Goal: Task Accomplishment & Management: Use online tool/utility

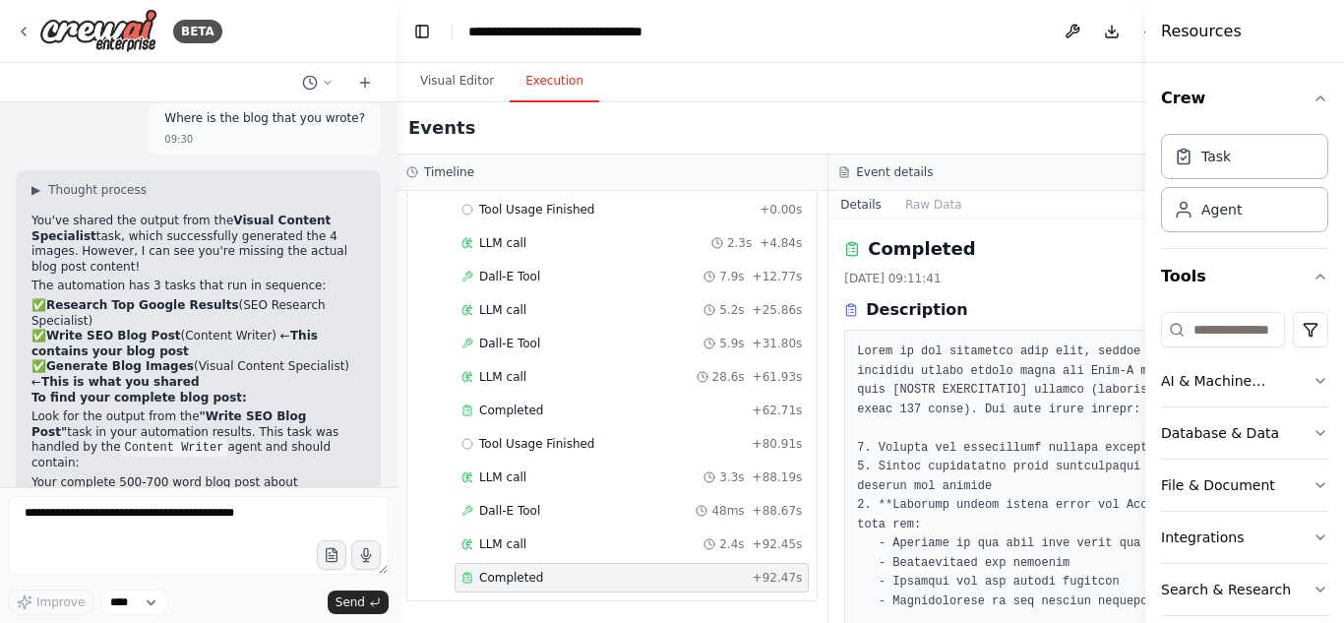
click at [924, 320] on h3 "Description" at bounding box center [916, 310] width 101 height 24
click at [1186, 99] on button "Crew" at bounding box center [1244, 98] width 167 height 55
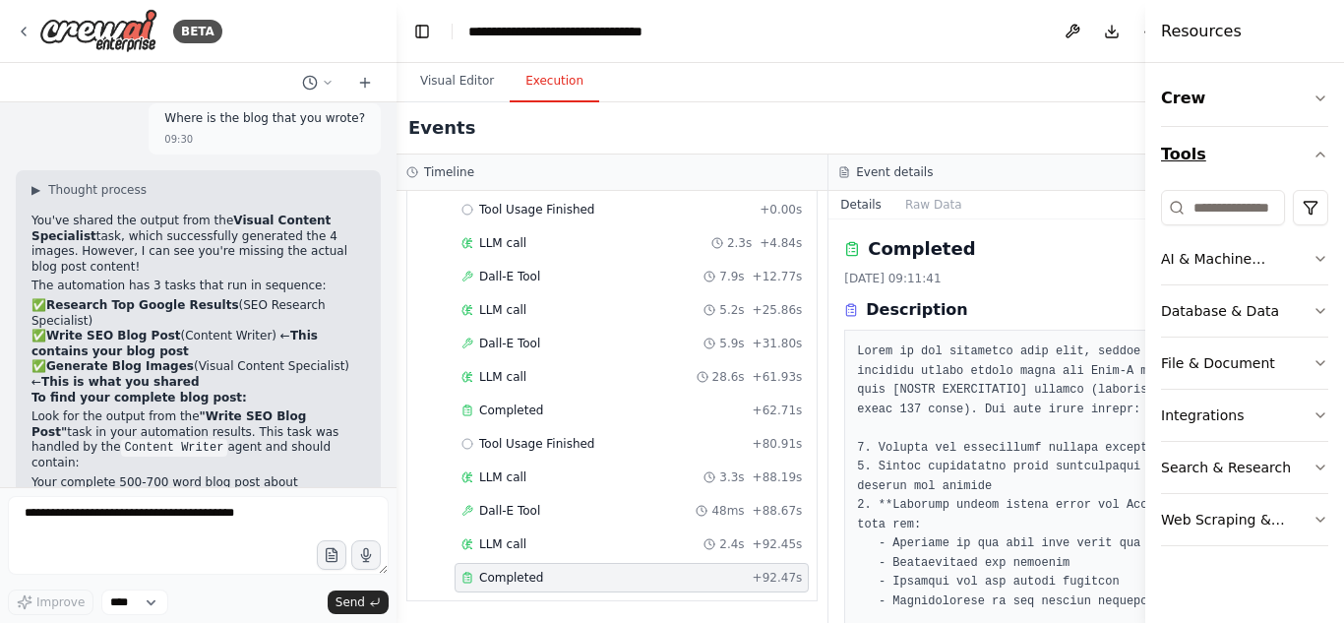
click at [1313, 157] on icon "button" at bounding box center [1321, 155] width 16 height 16
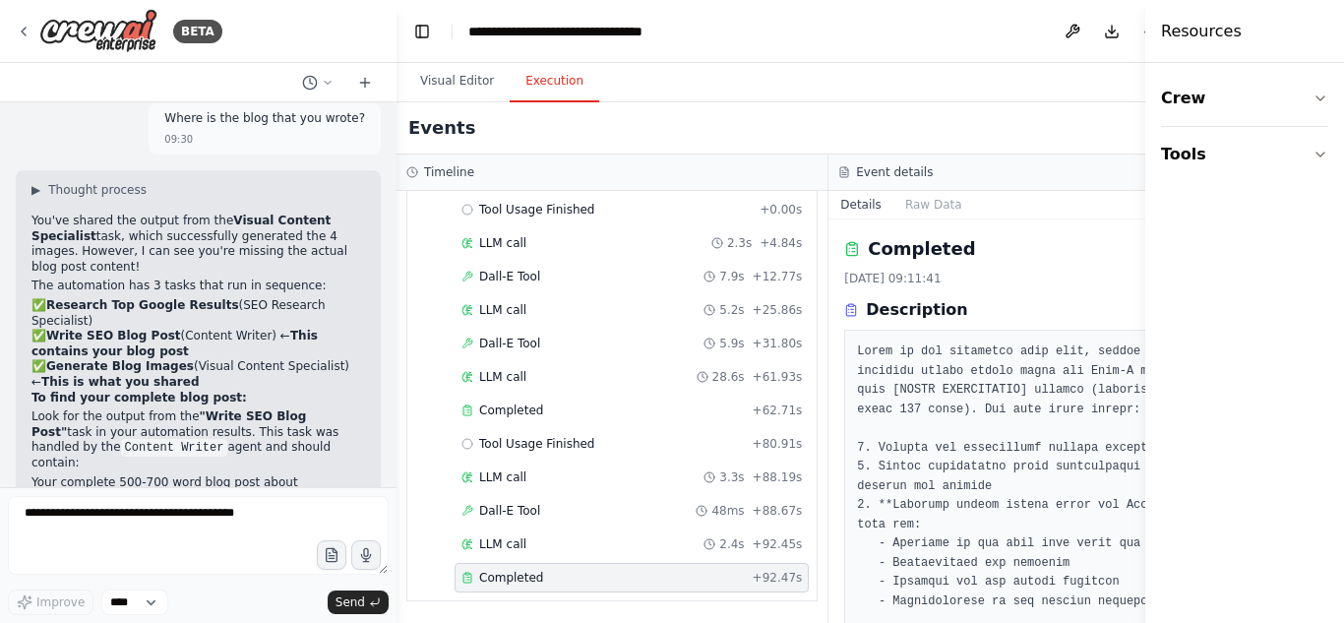
click at [1074, 87] on div "Visual Editor Execution" at bounding box center [829, 82] width 865 height 39
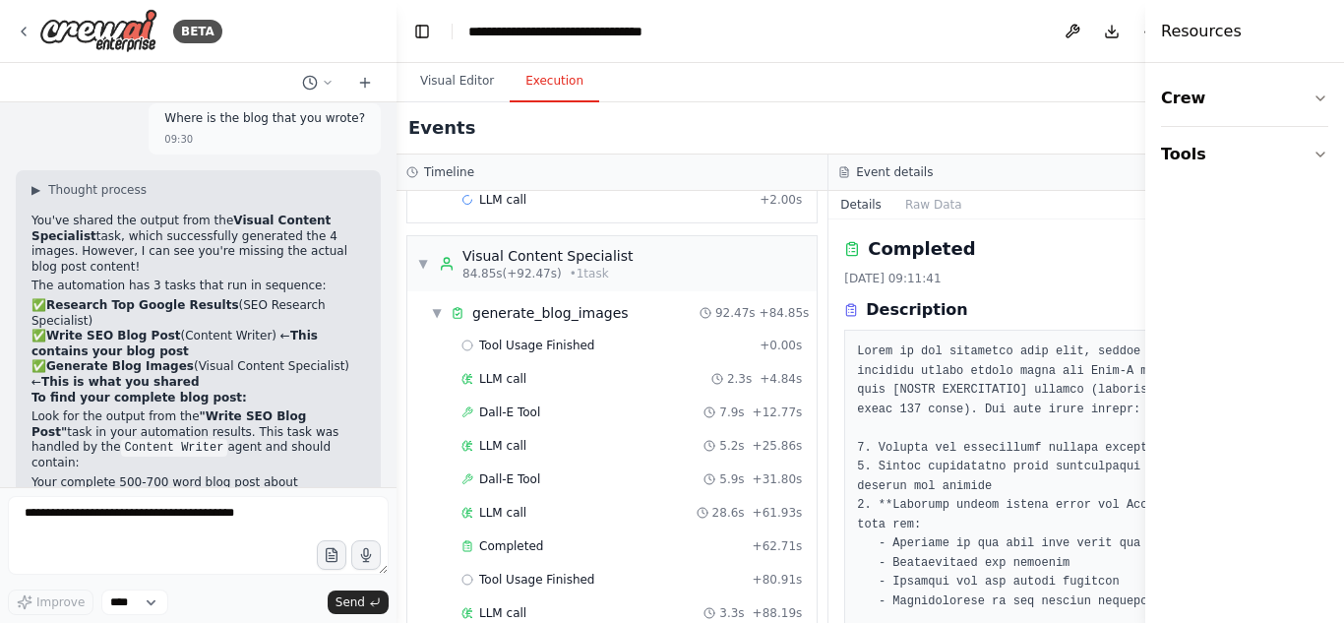
scroll to position [761, 0]
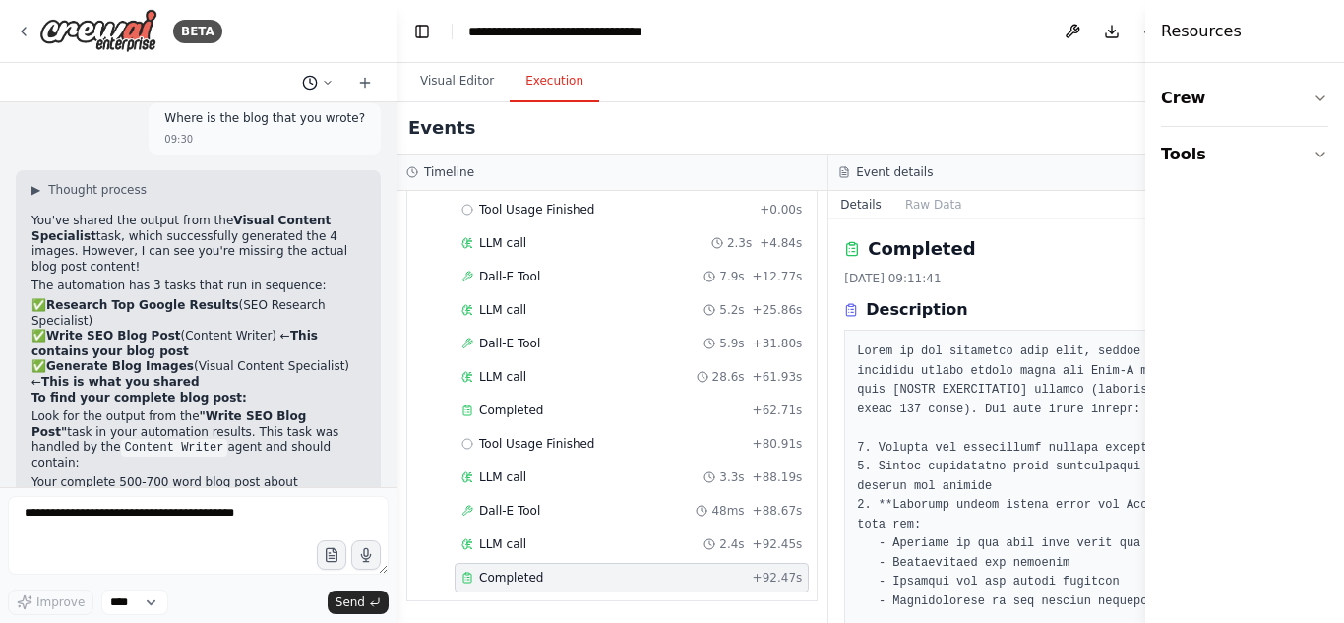
click at [332, 83] on icon at bounding box center [328, 83] width 12 height 12
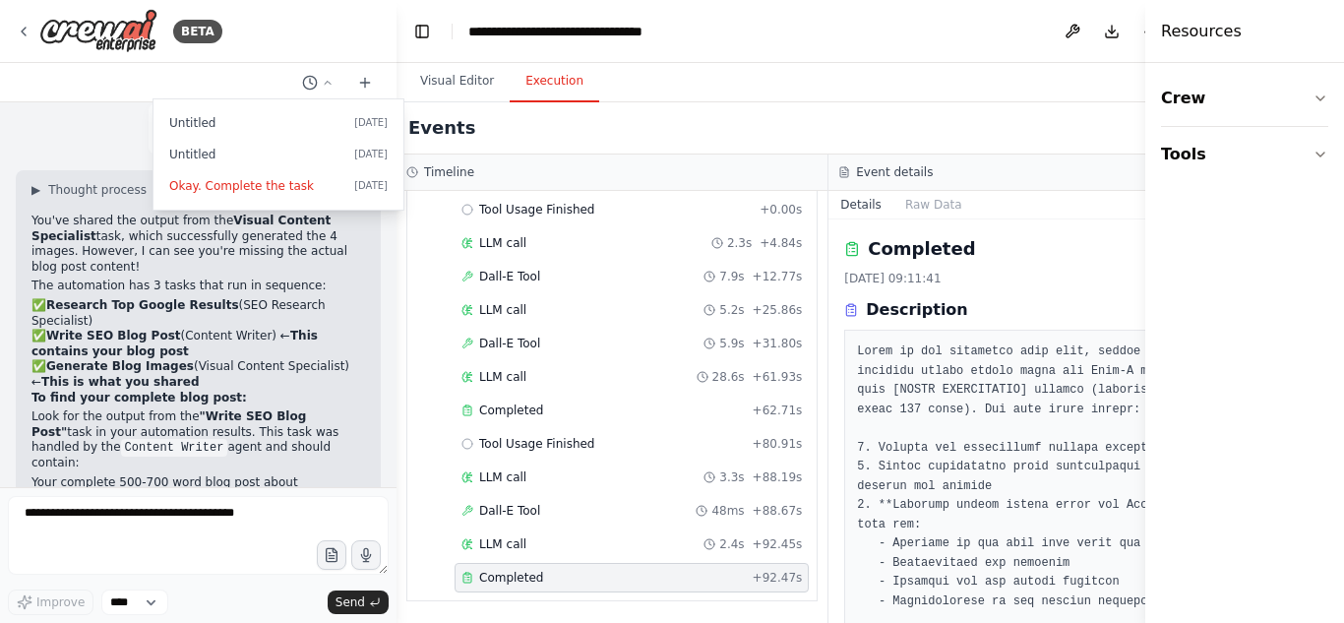
click at [865, 106] on div "Events" at bounding box center [829, 128] width 865 height 52
click at [549, 127] on div "Events" at bounding box center [829, 128] width 865 height 52
click at [330, 82] on div at bounding box center [198, 311] width 397 height 623
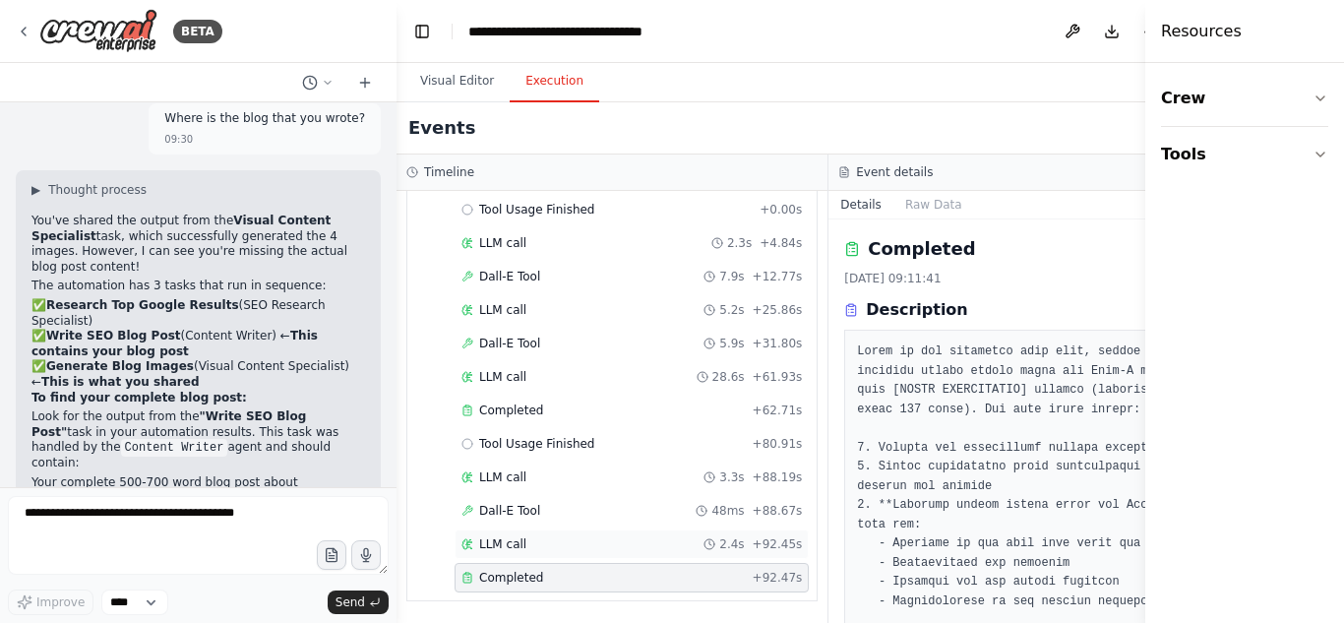
click at [499, 548] on span "LLM call" at bounding box center [502, 544] width 47 height 16
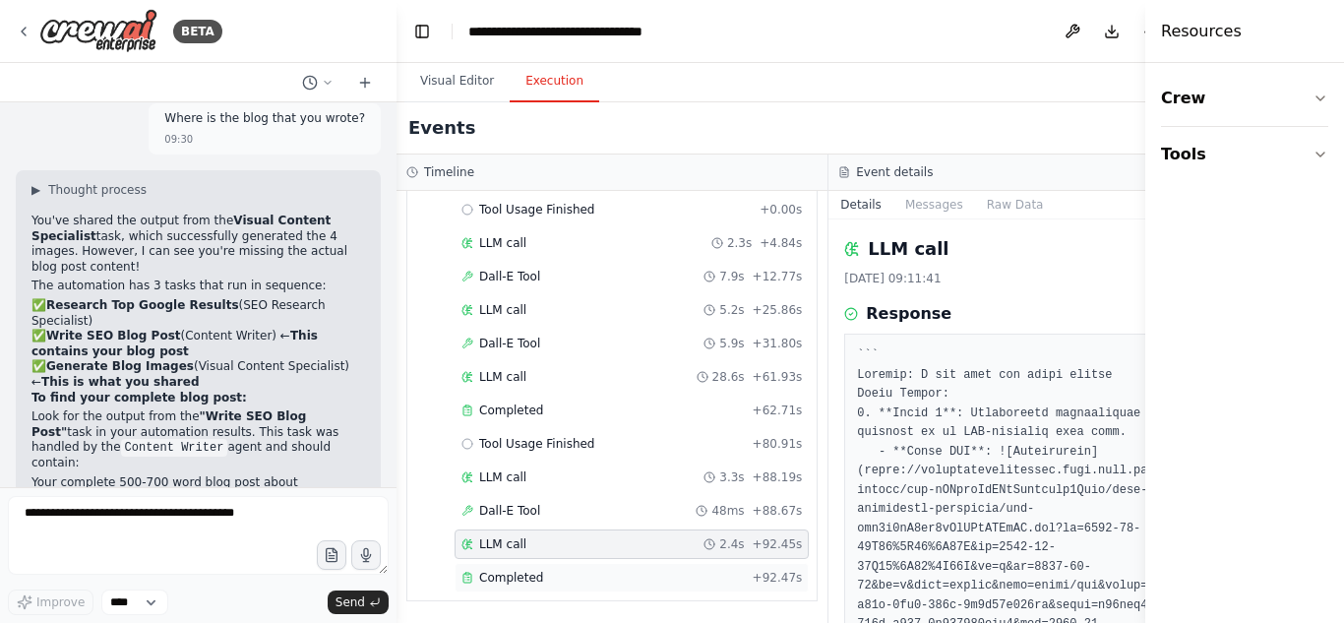
click at [499, 573] on span "Completed" at bounding box center [511, 578] width 64 height 16
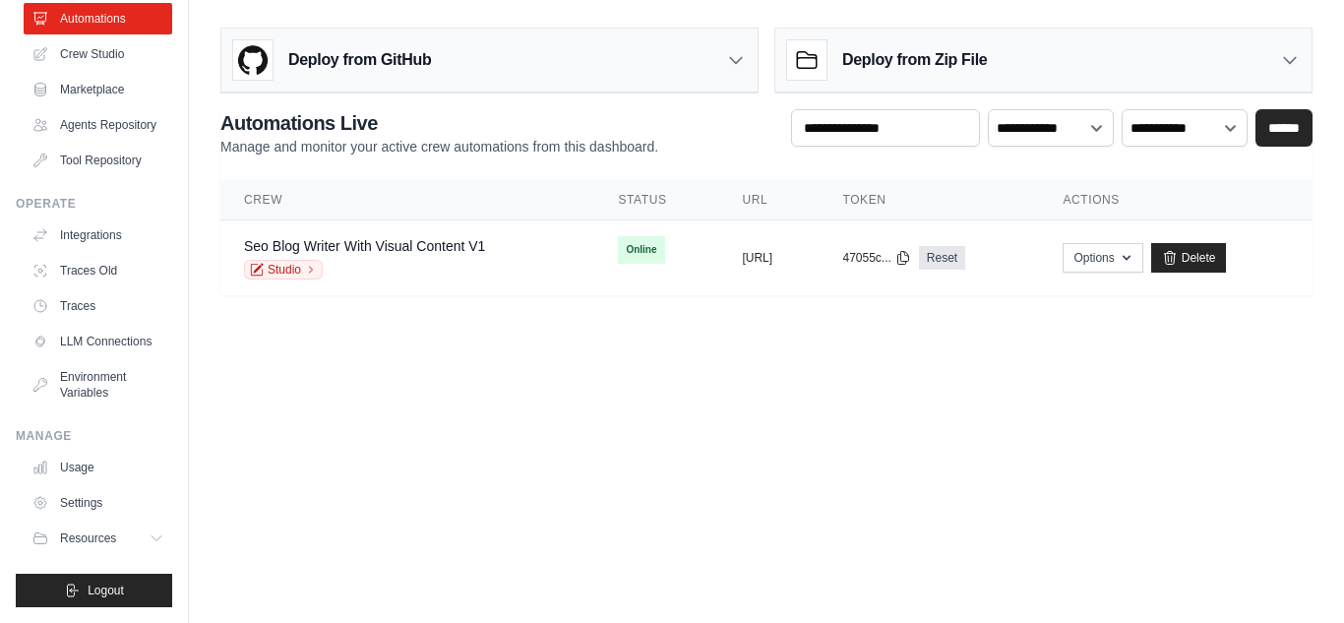
scroll to position [135, 0]
click at [88, 466] on link "Usage" at bounding box center [100, 467] width 149 height 31
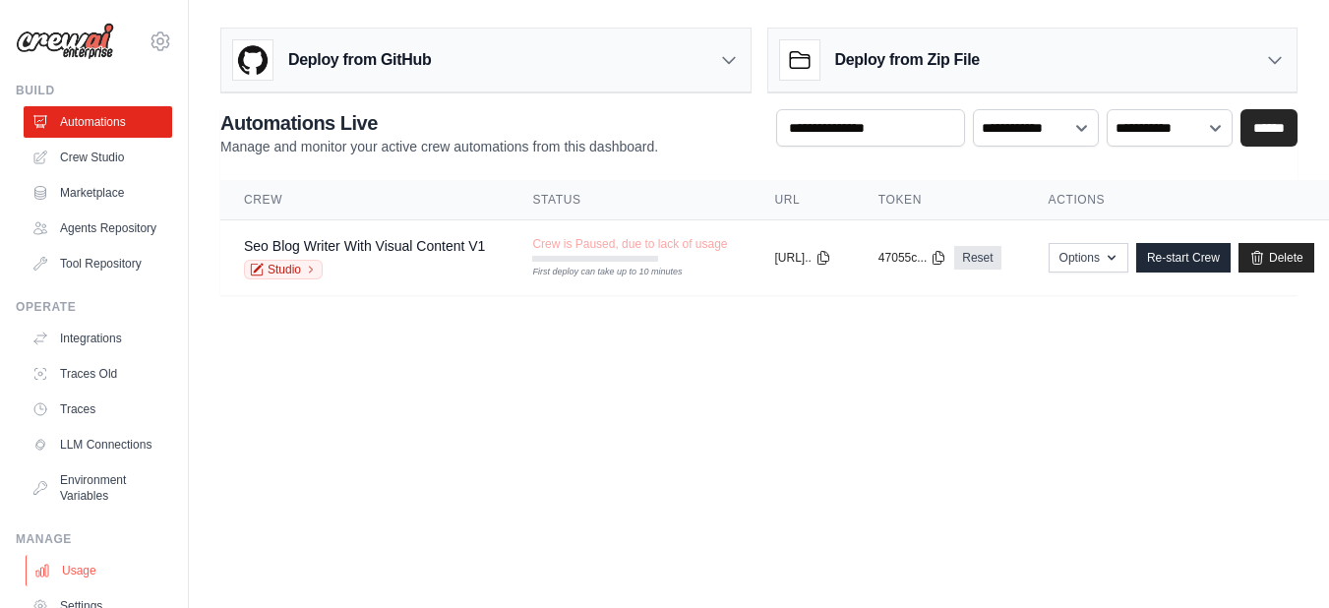
click at [73, 586] on link "Usage" at bounding box center [100, 570] width 149 height 31
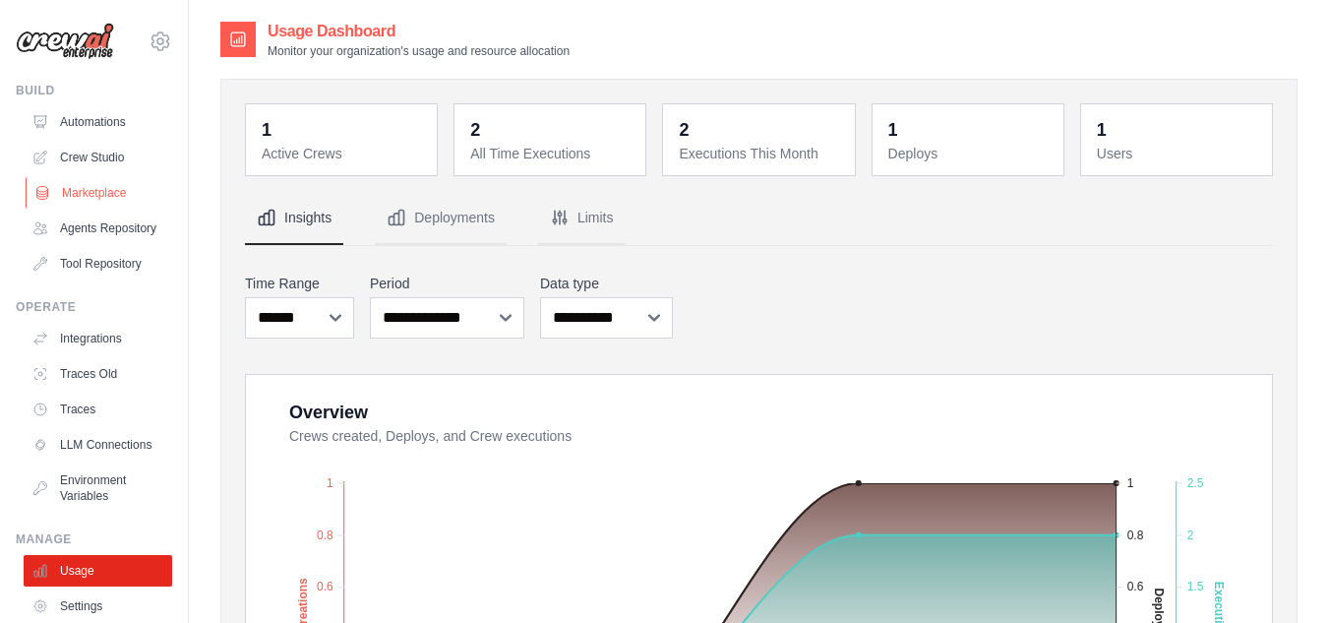
click at [103, 194] on link "Marketplace" at bounding box center [100, 192] width 149 height 31
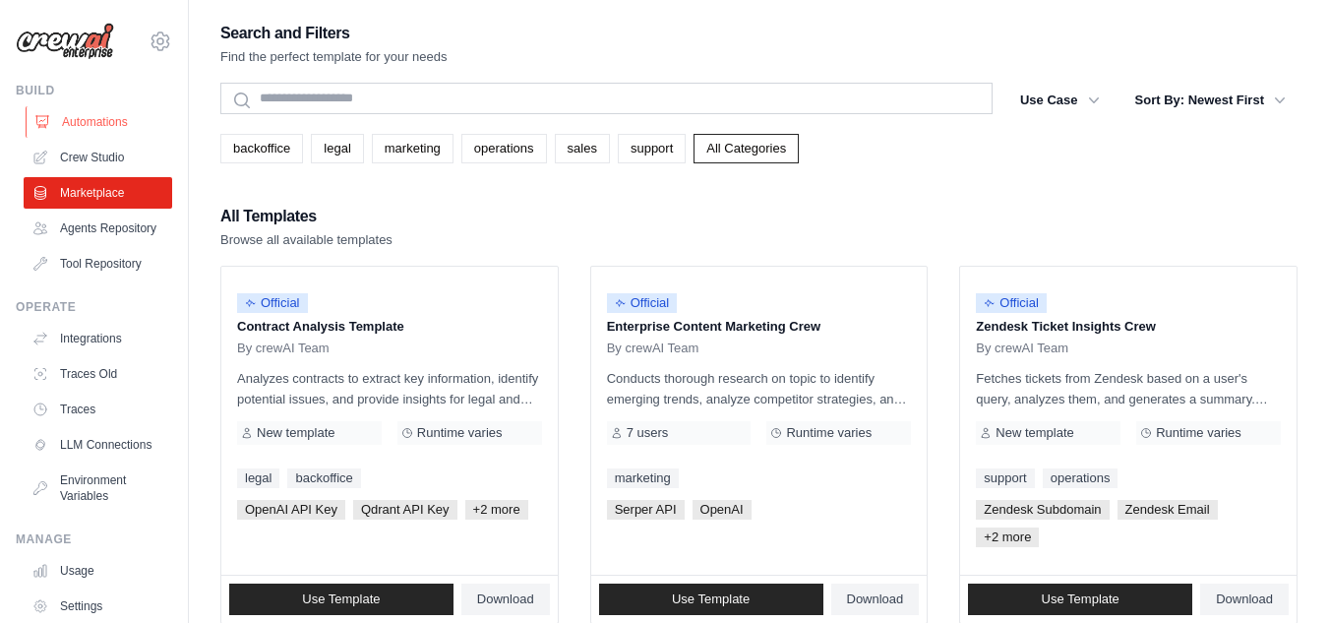
click at [81, 118] on link "Automations" at bounding box center [100, 121] width 149 height 31
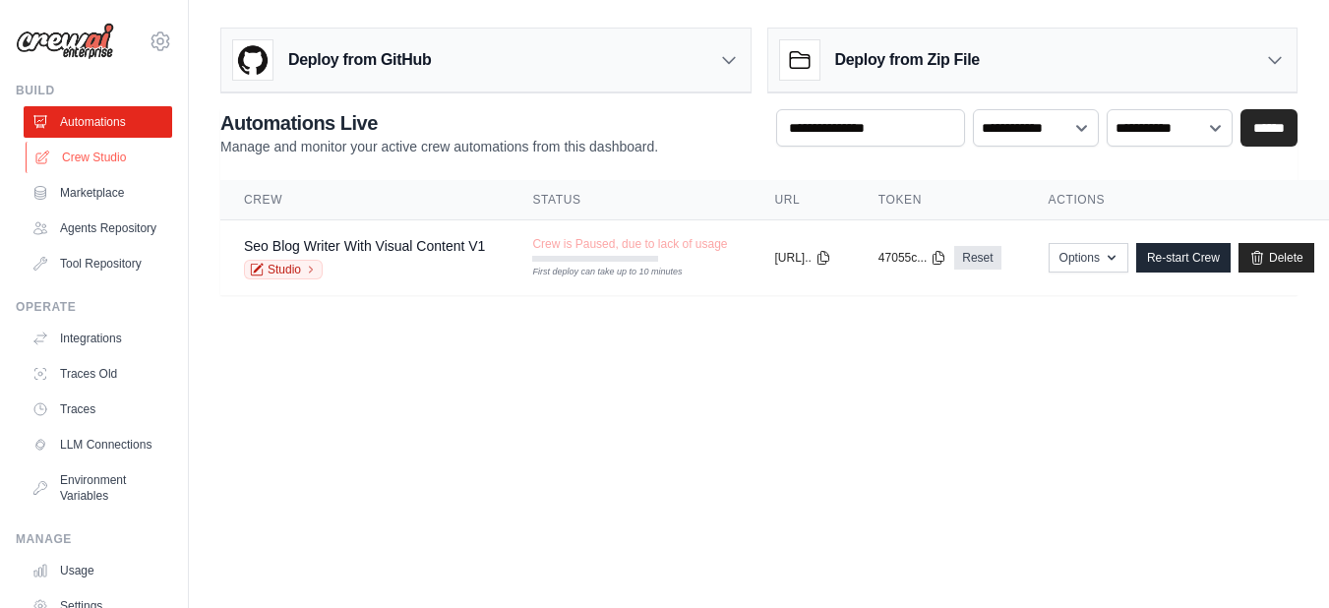
click at [88, 155] on link "Crew Studio" at bounding box center [100, 157] width 149 height 31
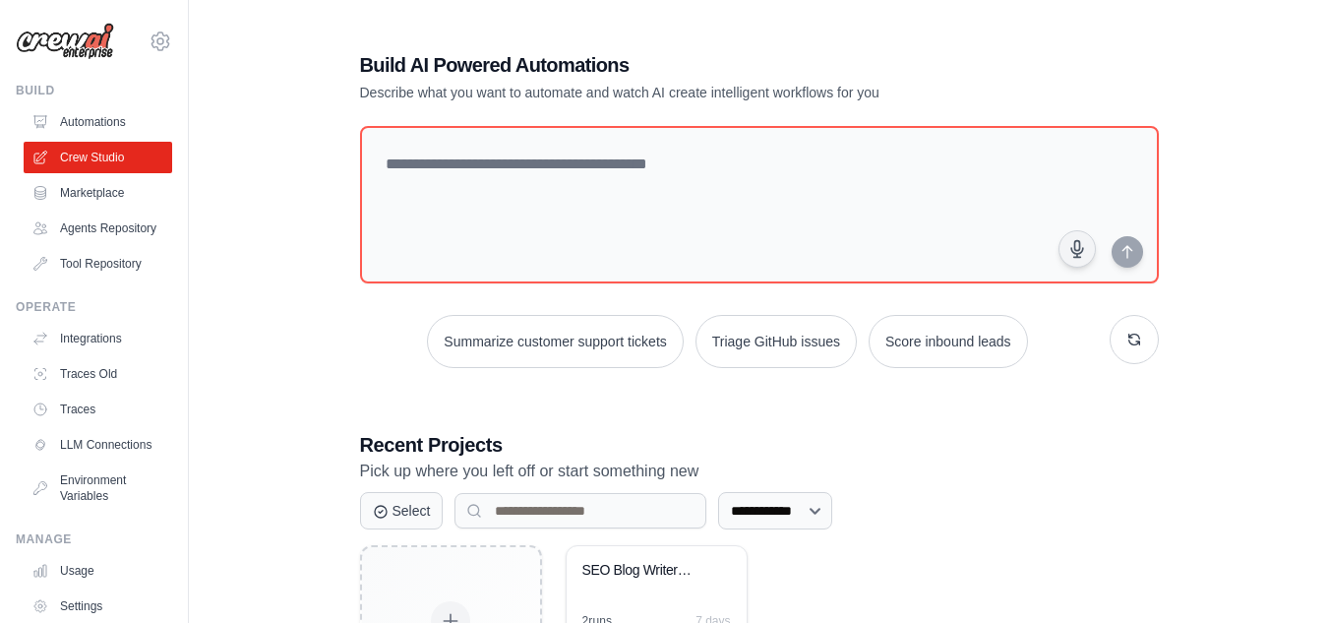
scroll to position [170, 0]
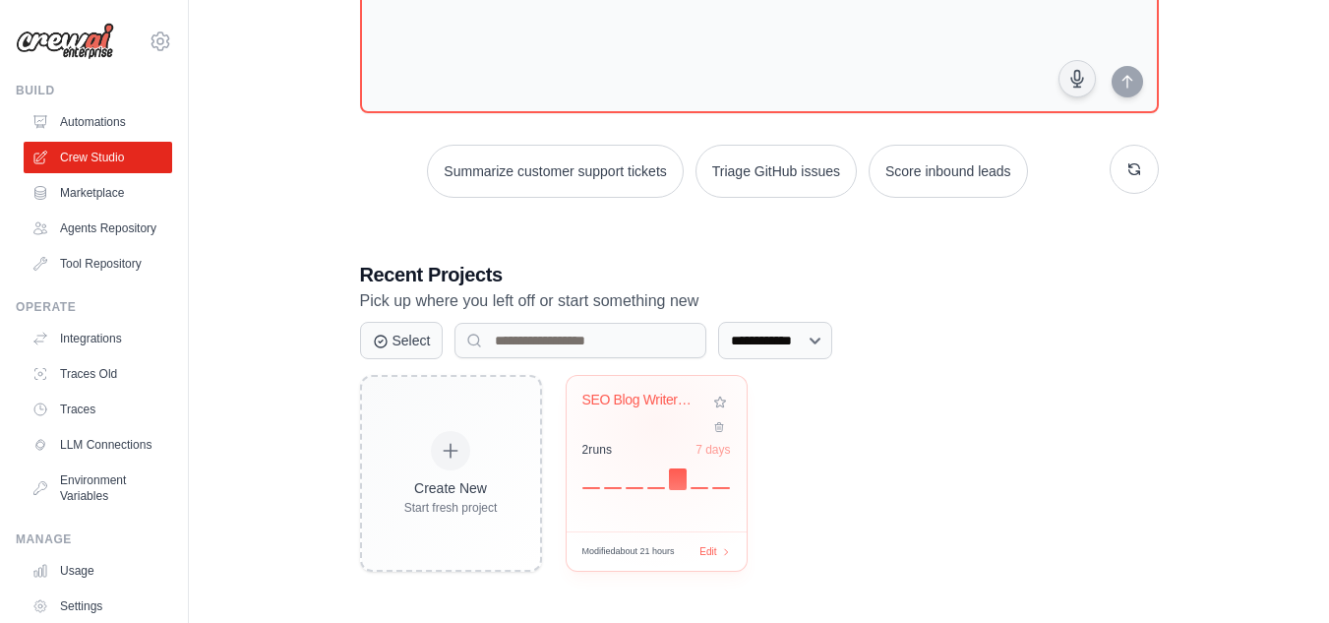
click at [656, 423] on div "SEO Blog Writer with Visual Content" at bounding box center [656, 414] width 149 height 45
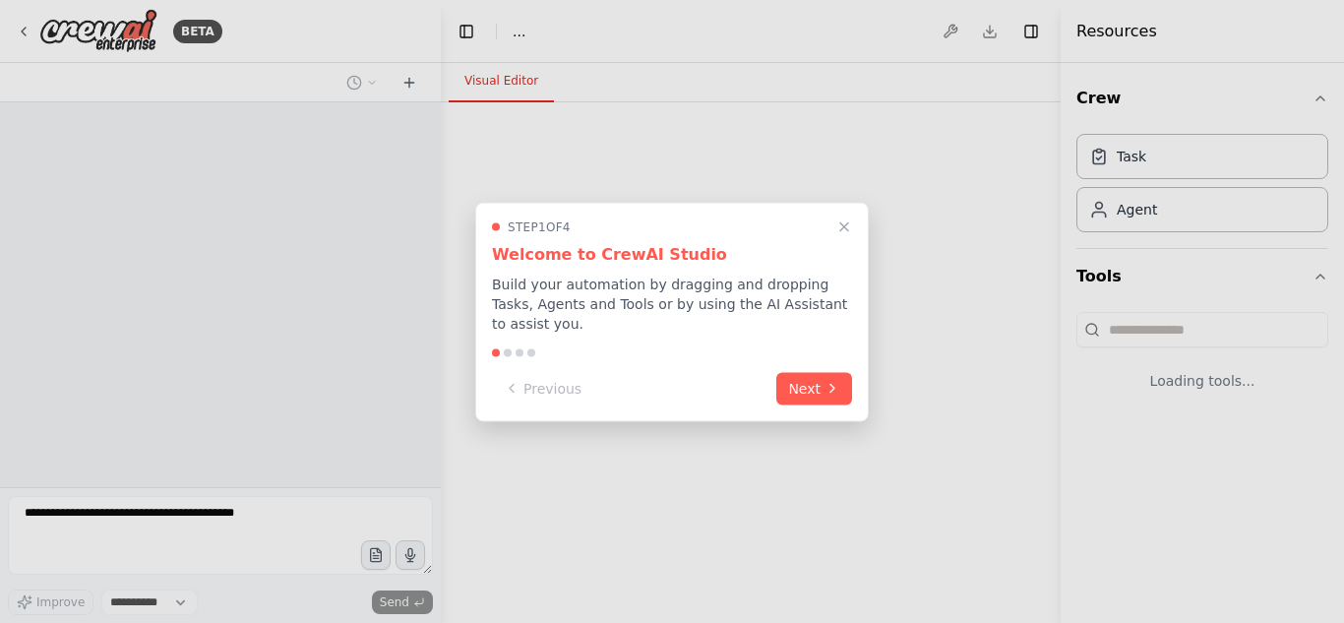
select select "****"
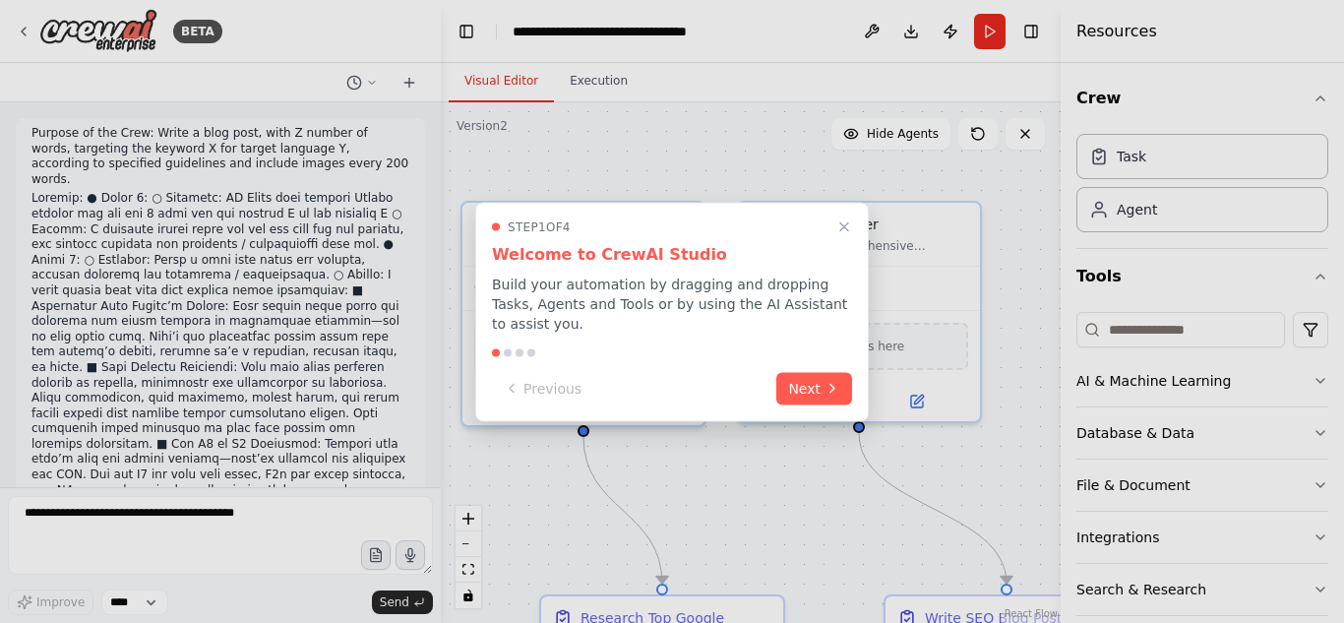
scroll to position [4859, 0]
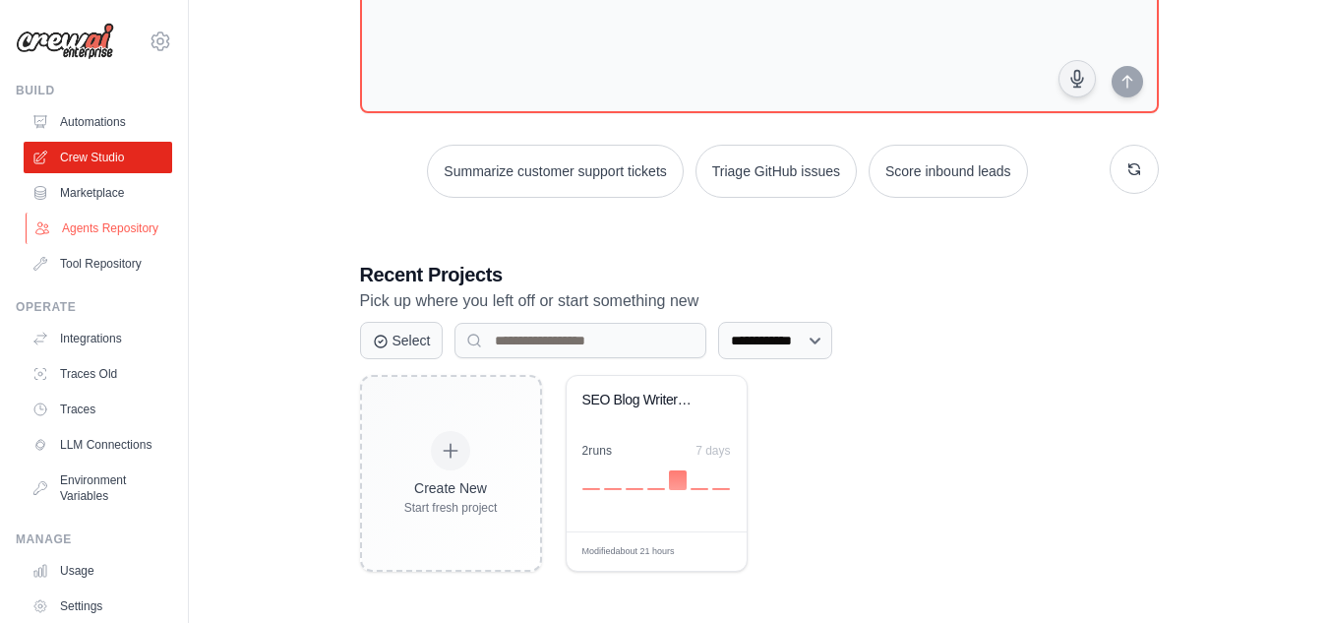
click at [100, 227] on link "Agents Repository" at bounding box center [100, 228] width 149 height 31
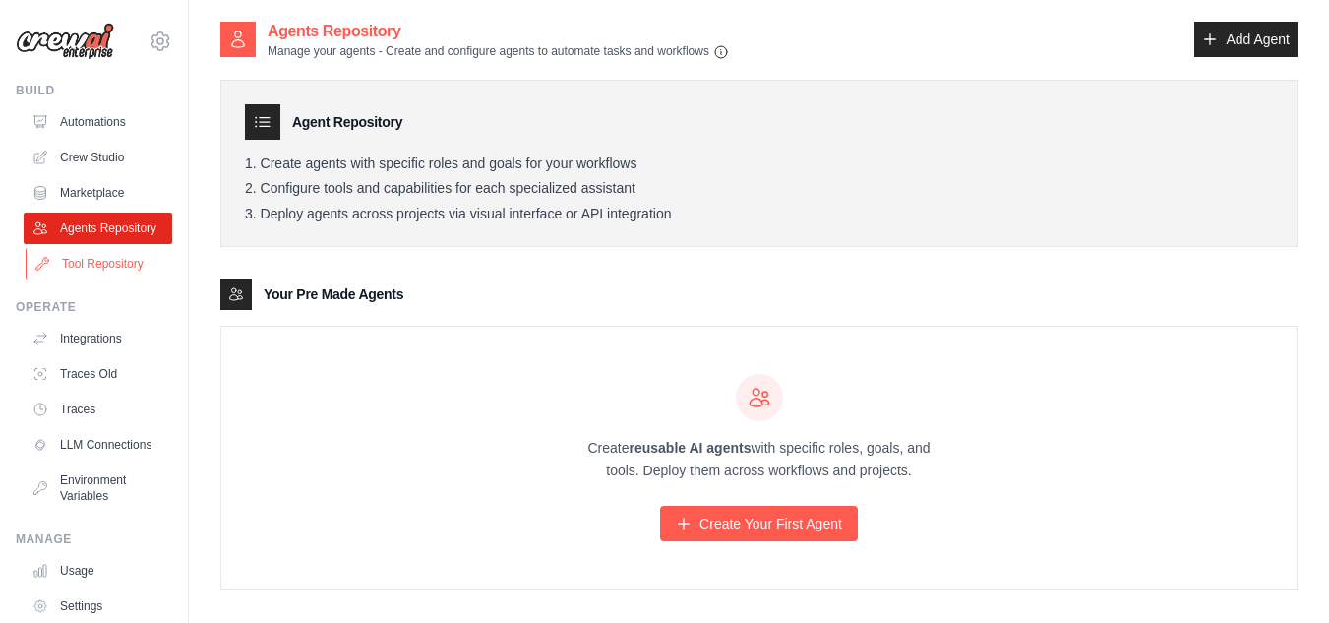
click at [105, 278] on link "Tool Repository" at bounding box center [100, 263] width 149 height 31
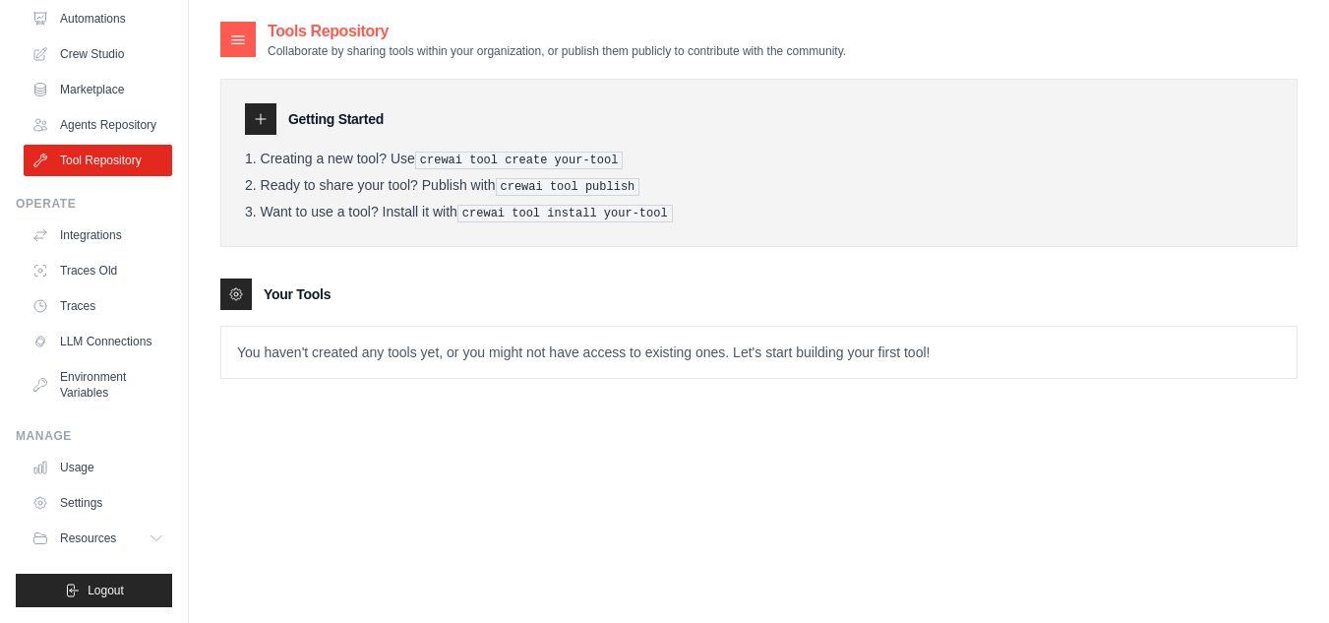
scroll to position [135, 0]
click at [96, 219] on link "Integrations" at bounding box center [100, 234] width 149 height 31
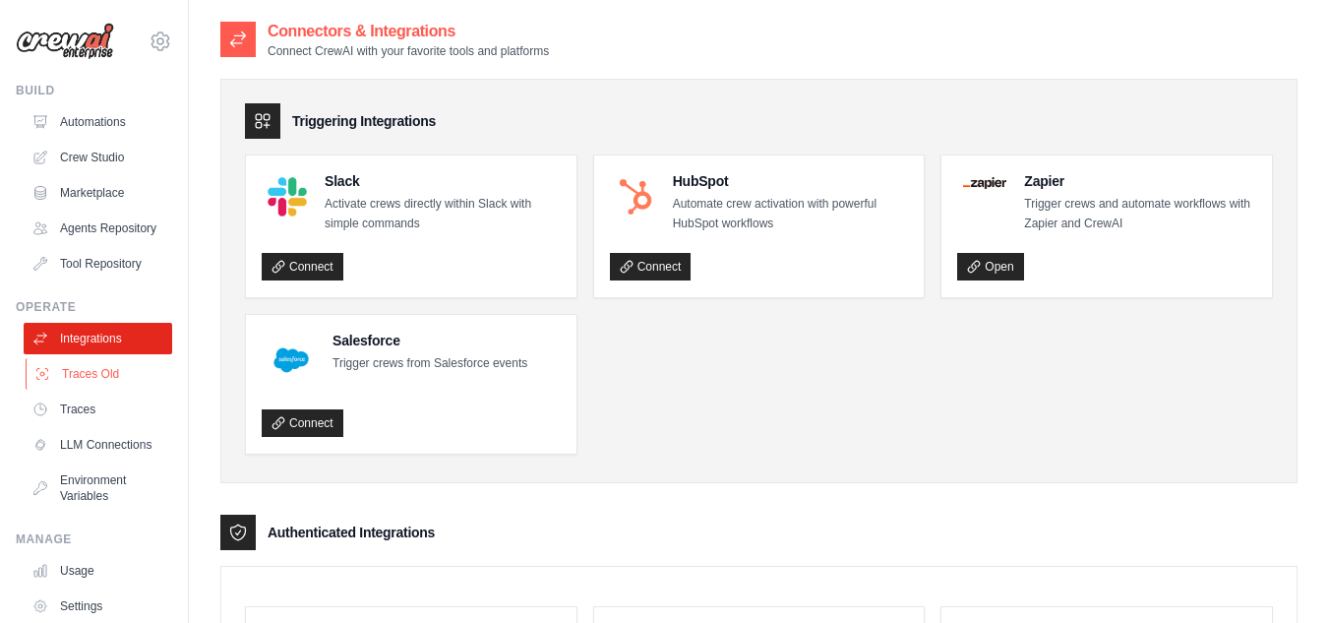
click at [106, 386] on link "Traces Old" at bounding box center [100, 373] width 149 height 31
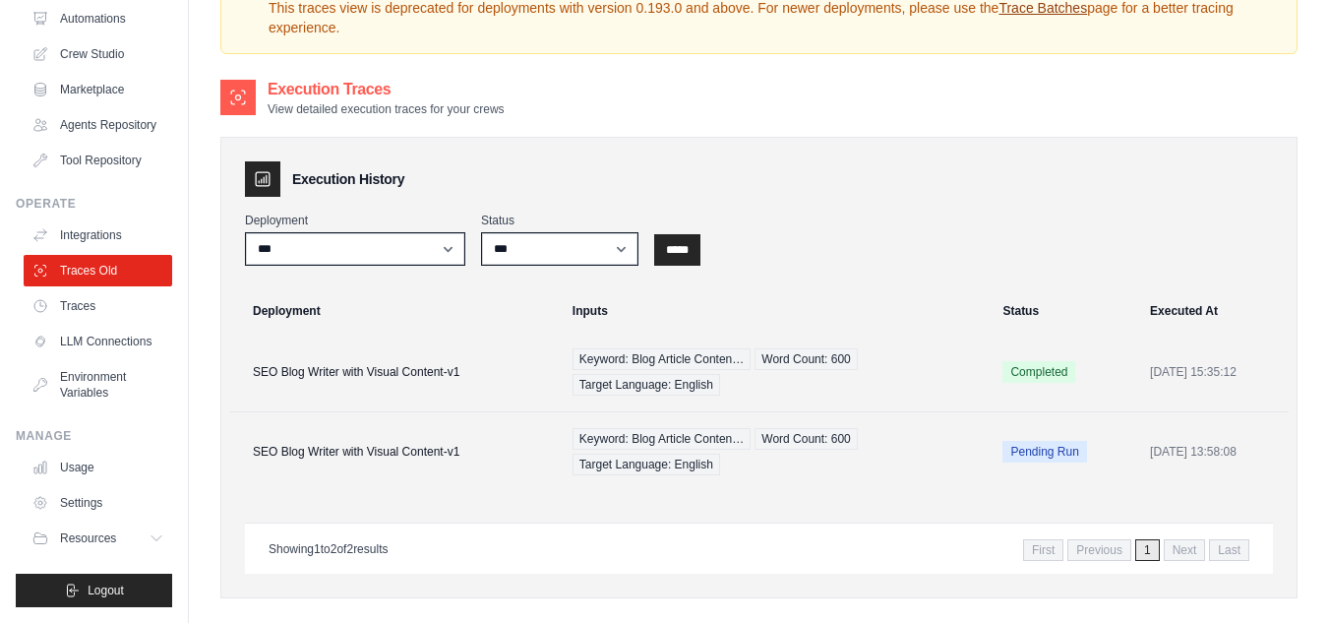
scroll to position [187, 0]
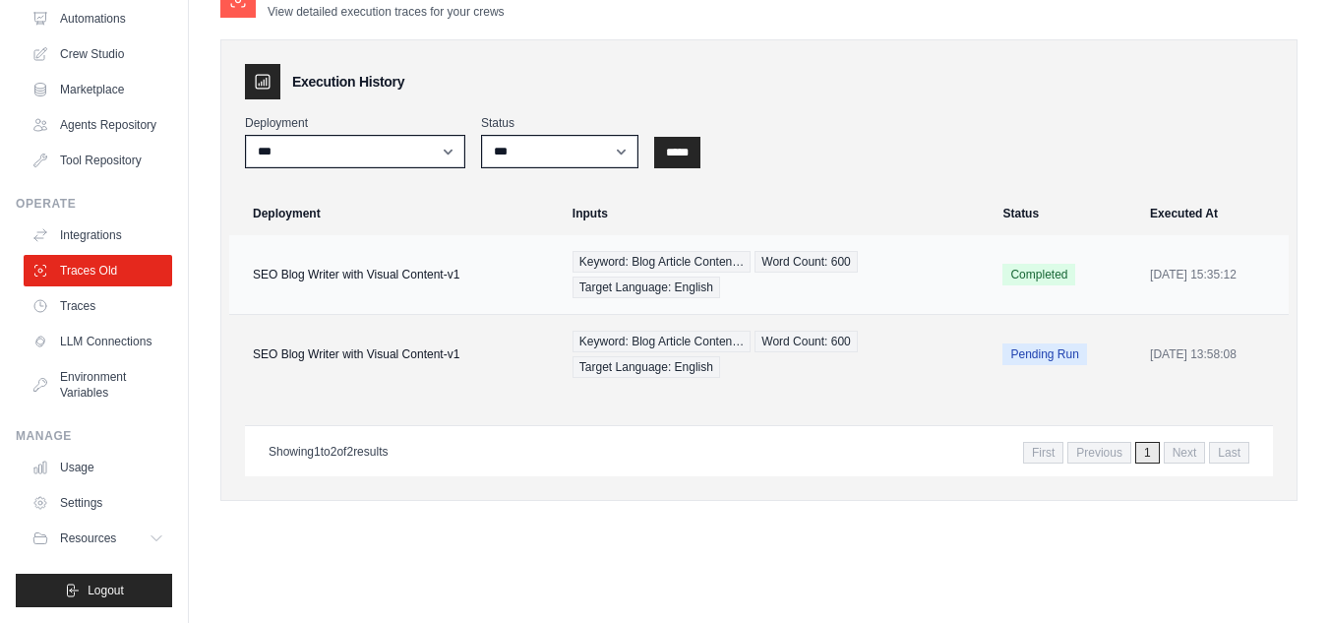
click at [956, 266] on div "Keyword: Blog Article Conten… Word Count: 600 Target Language: English" at bounding box center [776, 274] width 407 height 47
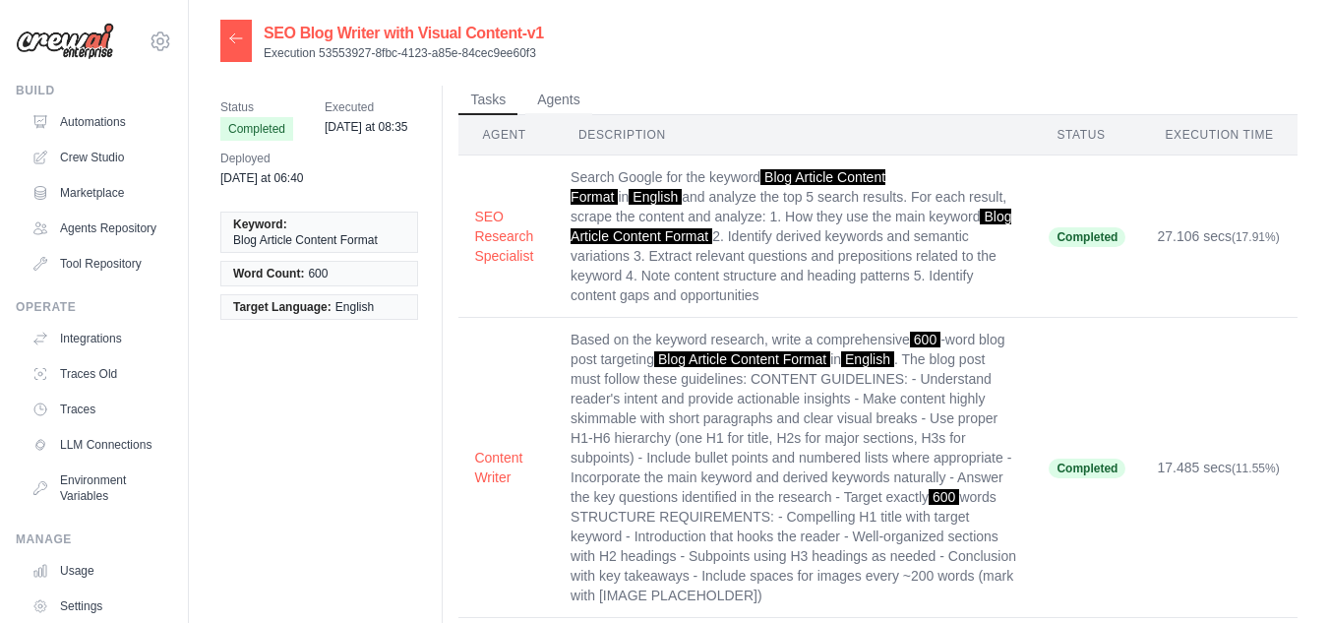
click at [761, 294] on td "Search Google for the keyword Blog Article Content Format in English and analyz…" at bounding box center [794, 236] width 478 height 162
click at [569, 91] on button "Agents" at bounding box center [558, 100] width 67 height 30
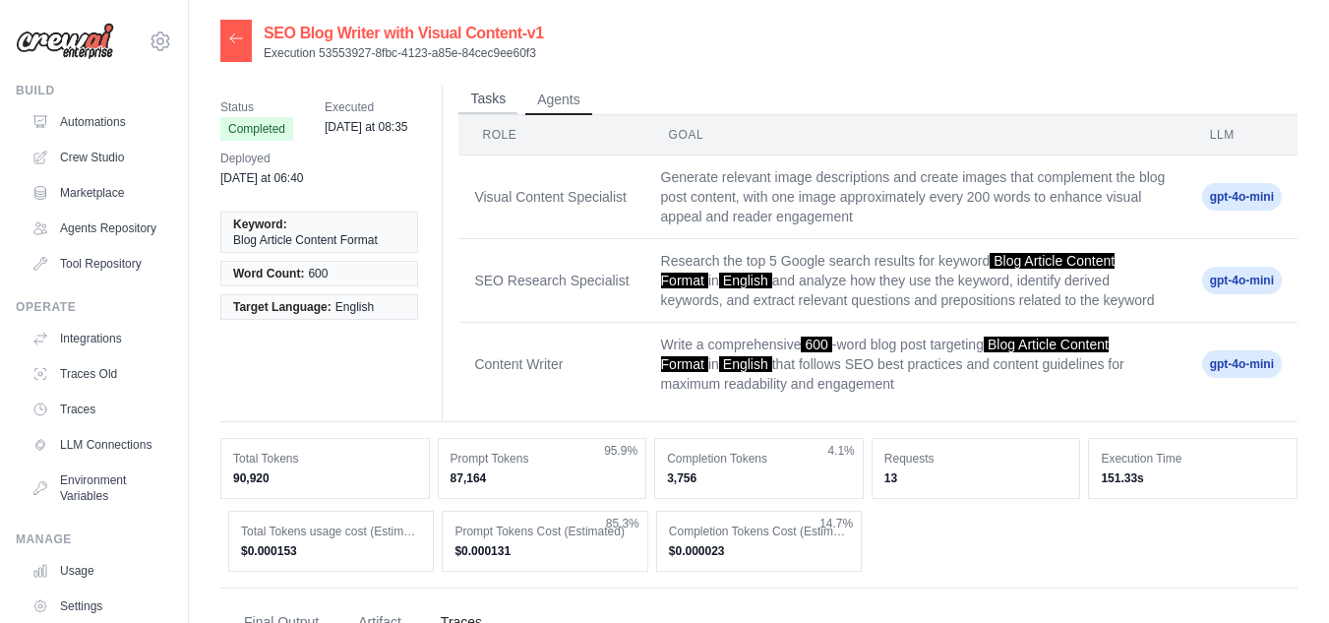
click at [490, 98] on button "Tasks" at bounding box center [487, 100] width 59 height 30
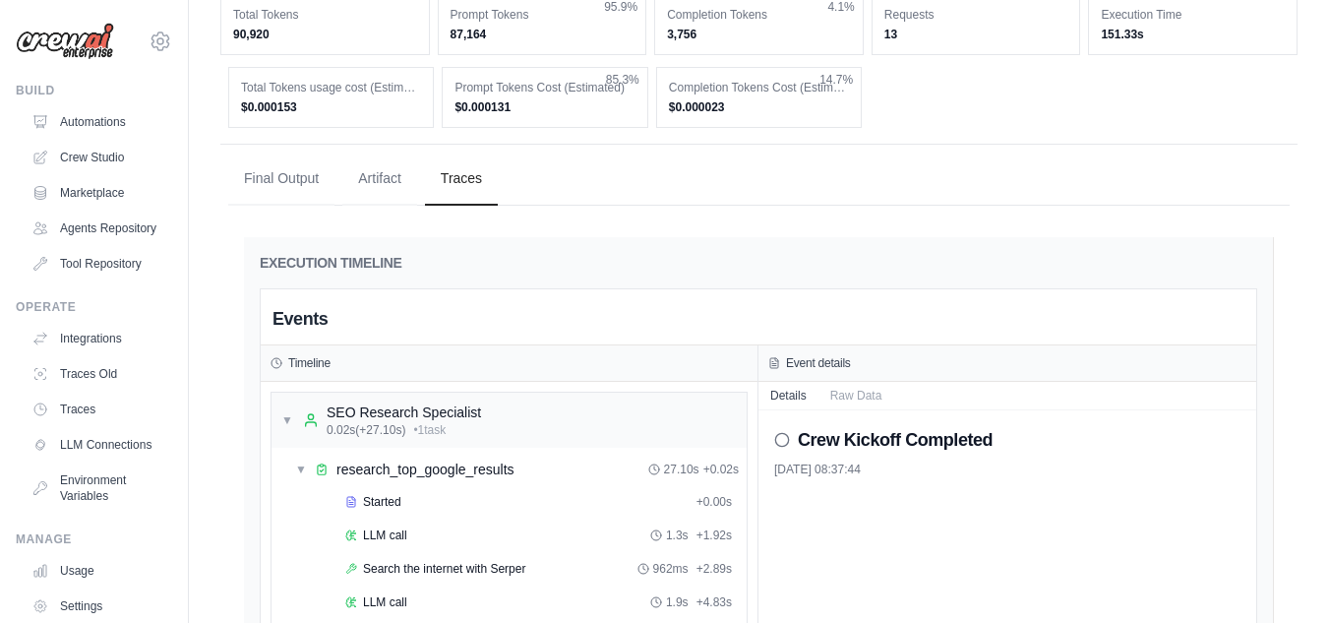
scroll to position [886, 0]
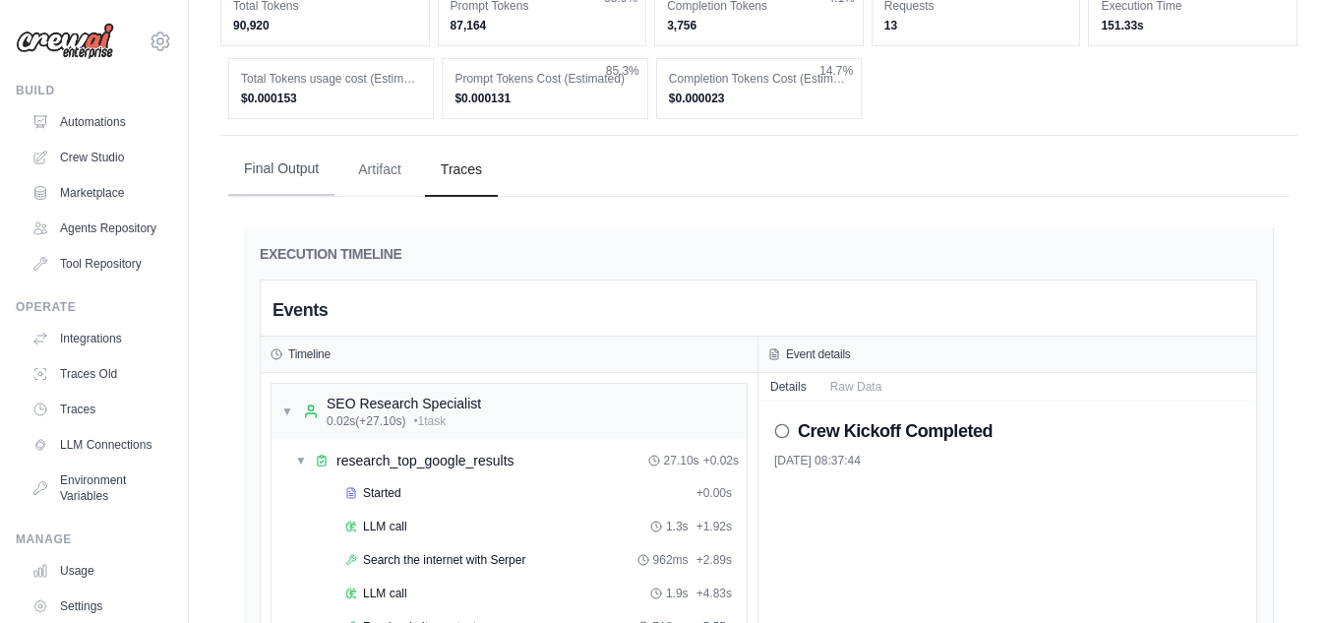
click at [292, 176] on button "Final Output" at bounding box center [281, 169] width 106 height 53
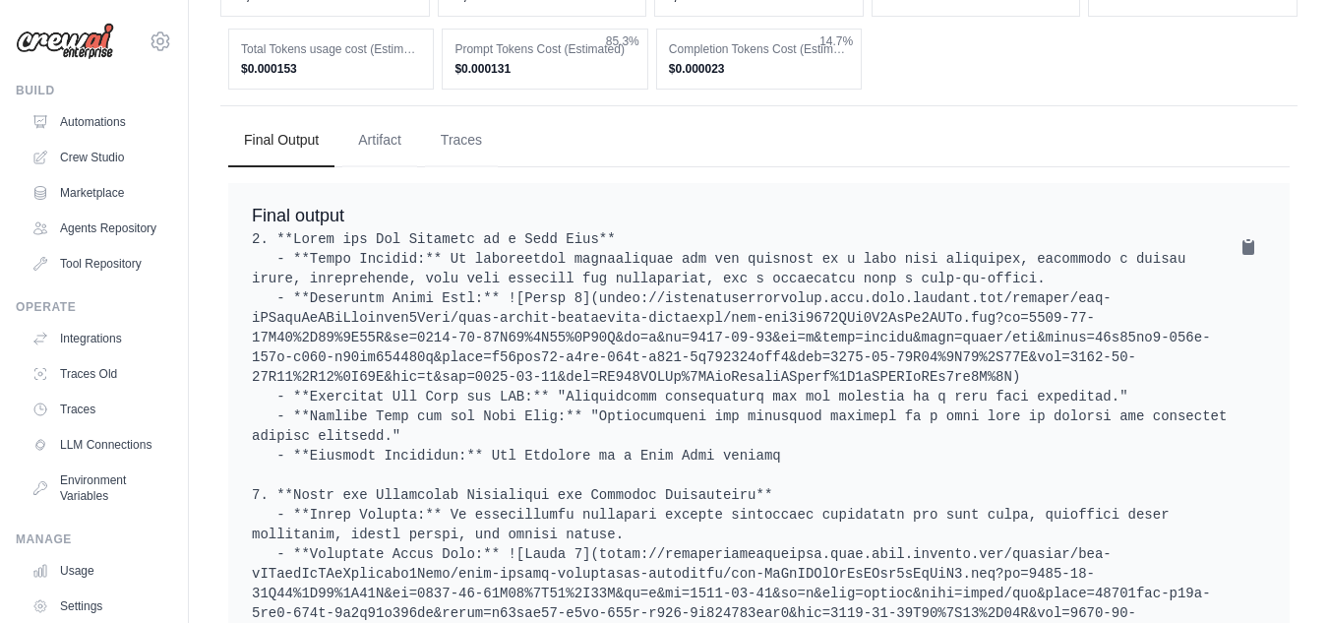
scroll to position [879, 0]
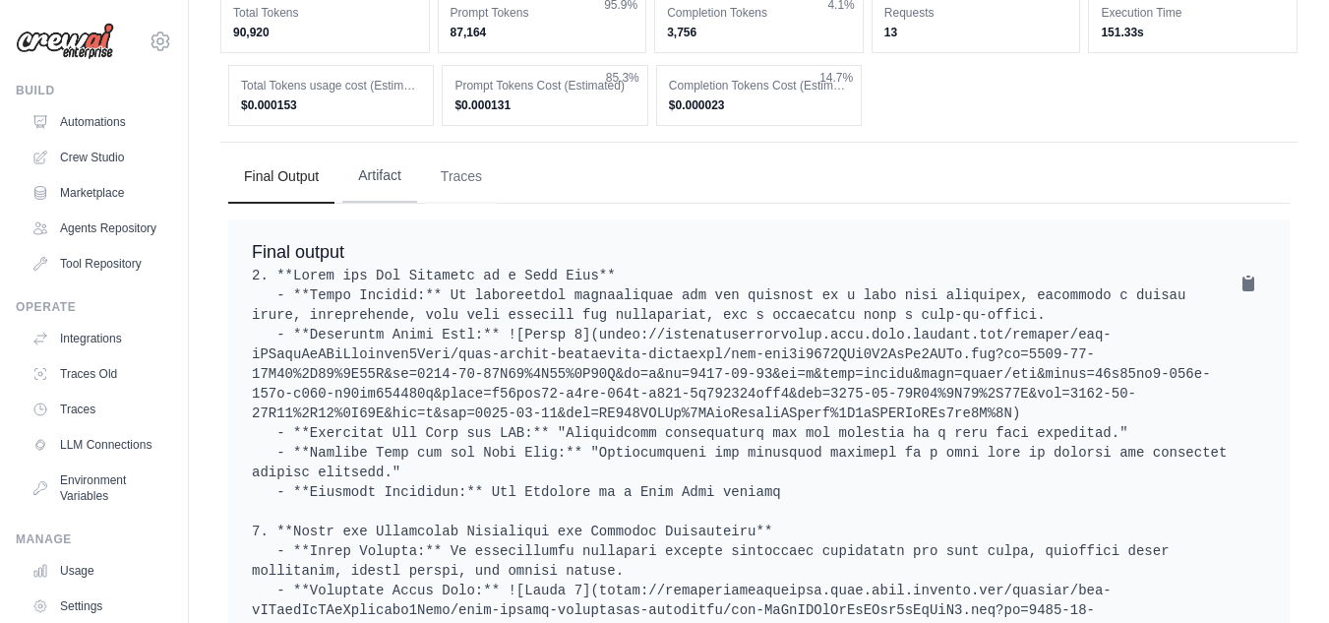
click at [390, 171] on button "Artifact" at bounding box center [379, 176] width 75 height 53
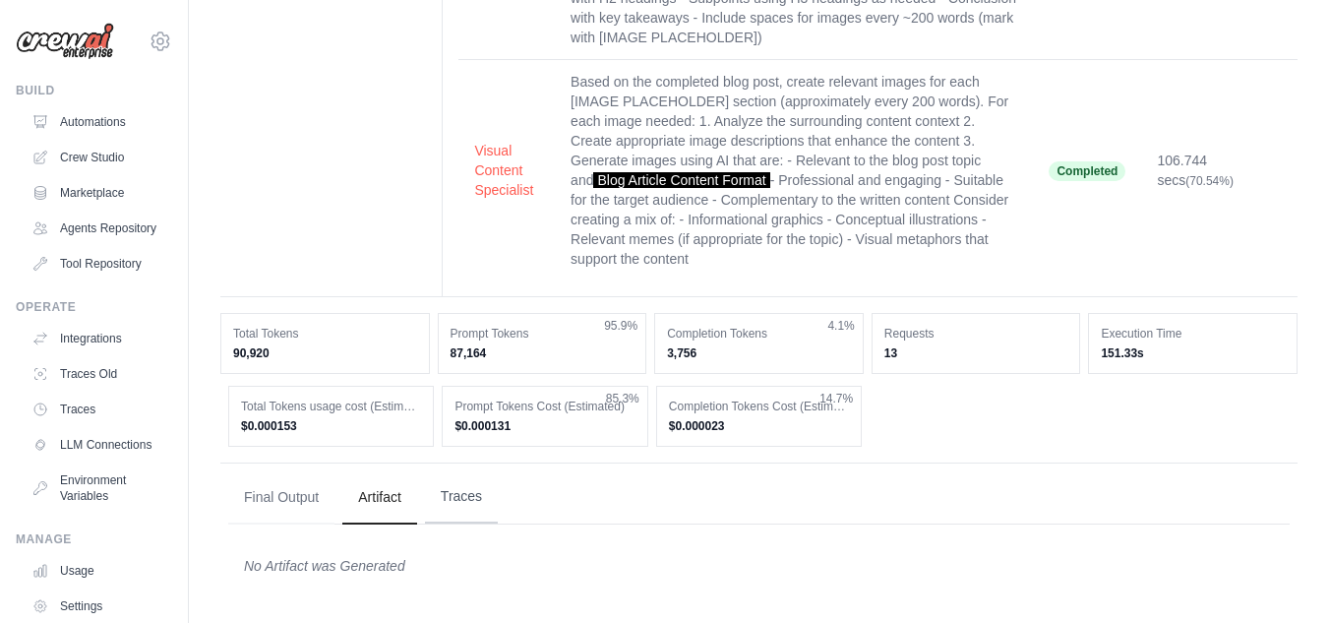
click at [463, 489] on button "Traces" at bounding box center [461, 496] width 73 height 53
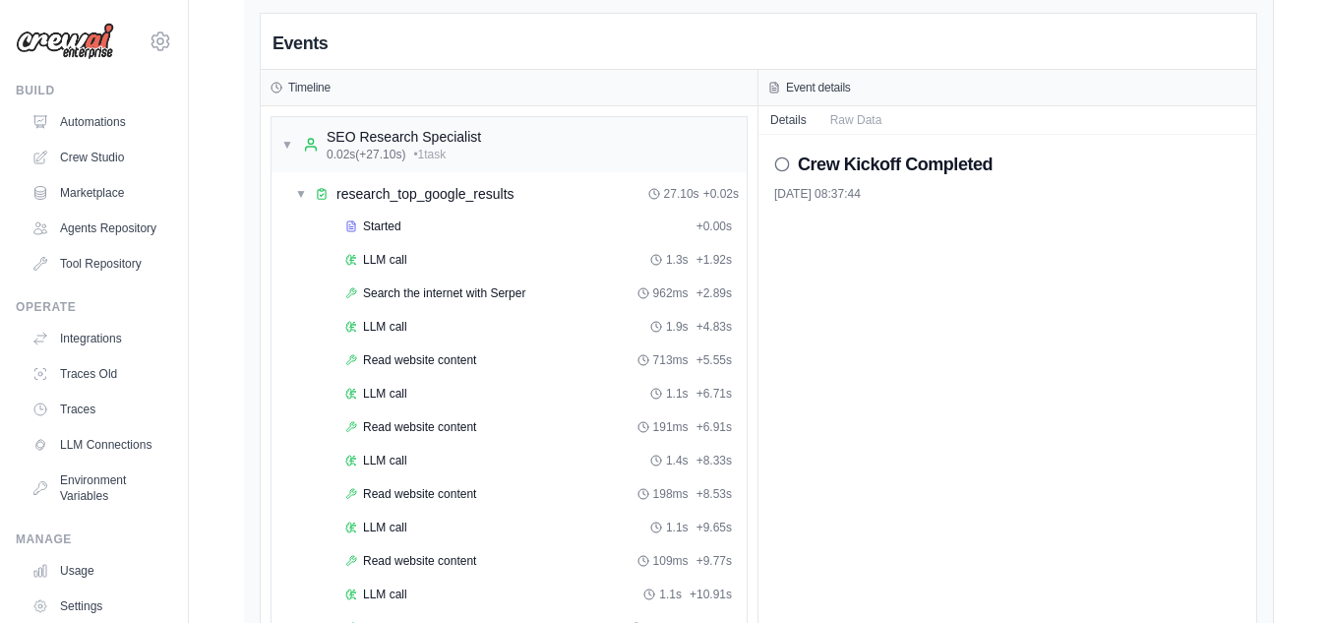
scroll to position [996, 0]
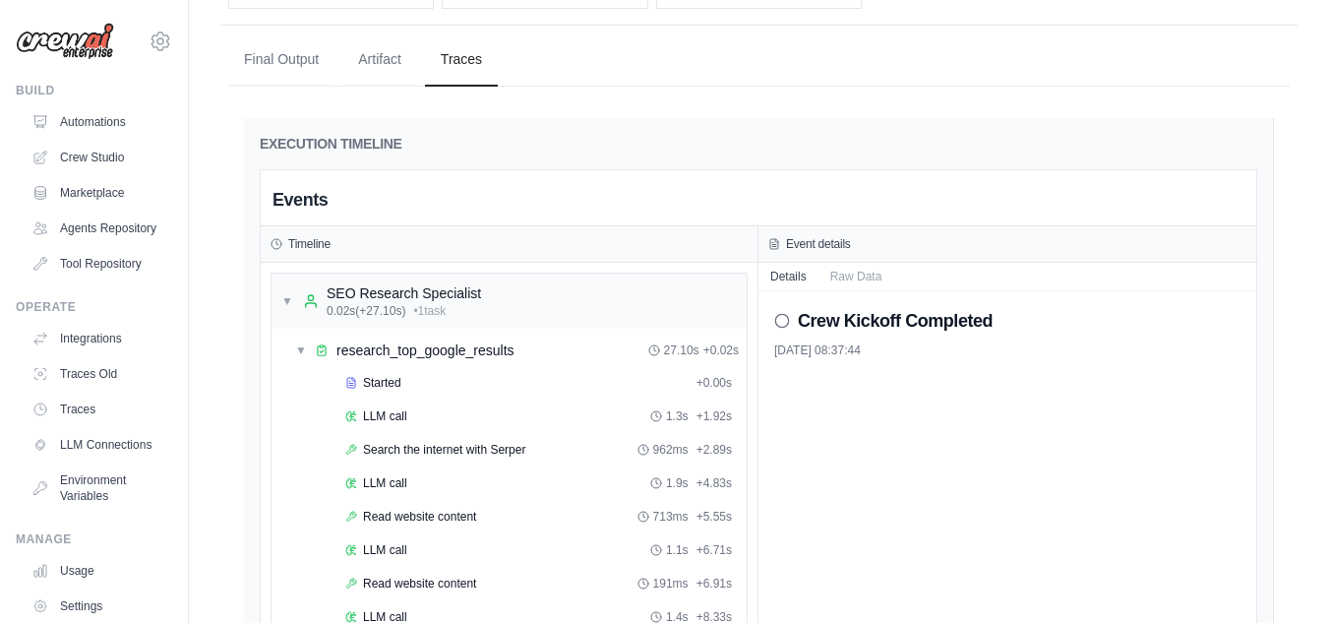
click at [779, 321] on icon at bounding box center [782, 321] width 16 height 16
click at [283, 62] on button "Final Output" at bounding box center [281, 58] width 106 height 53
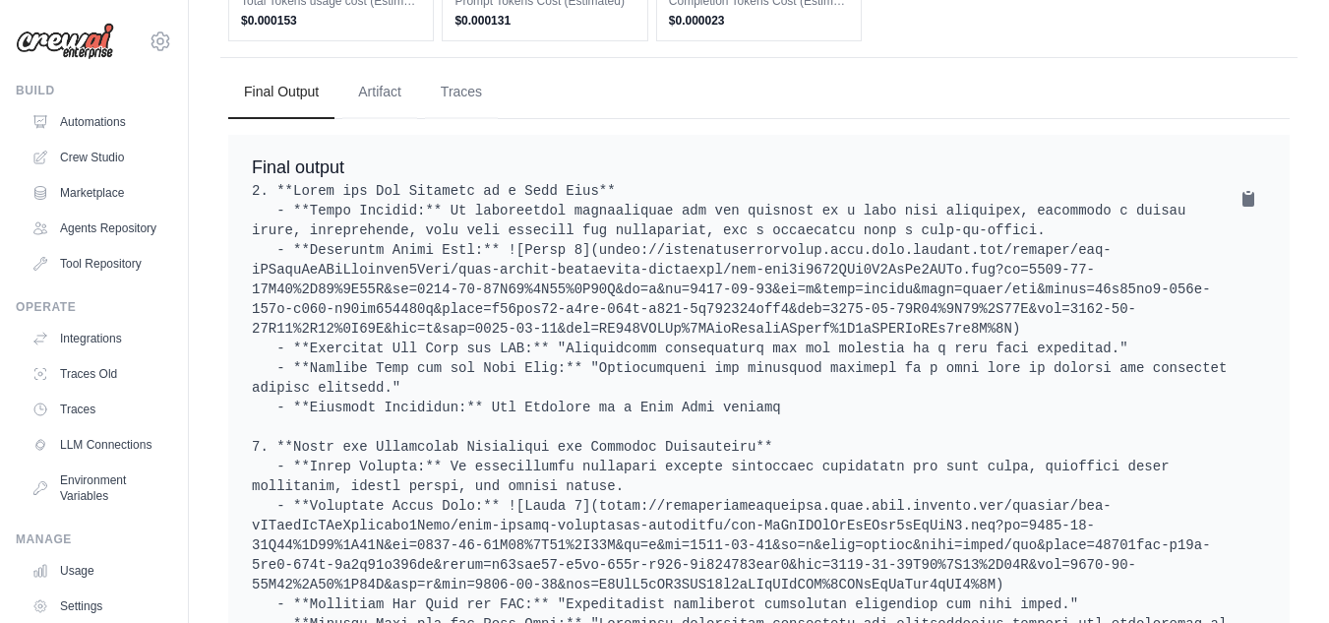
scroll to position [1014, 0]
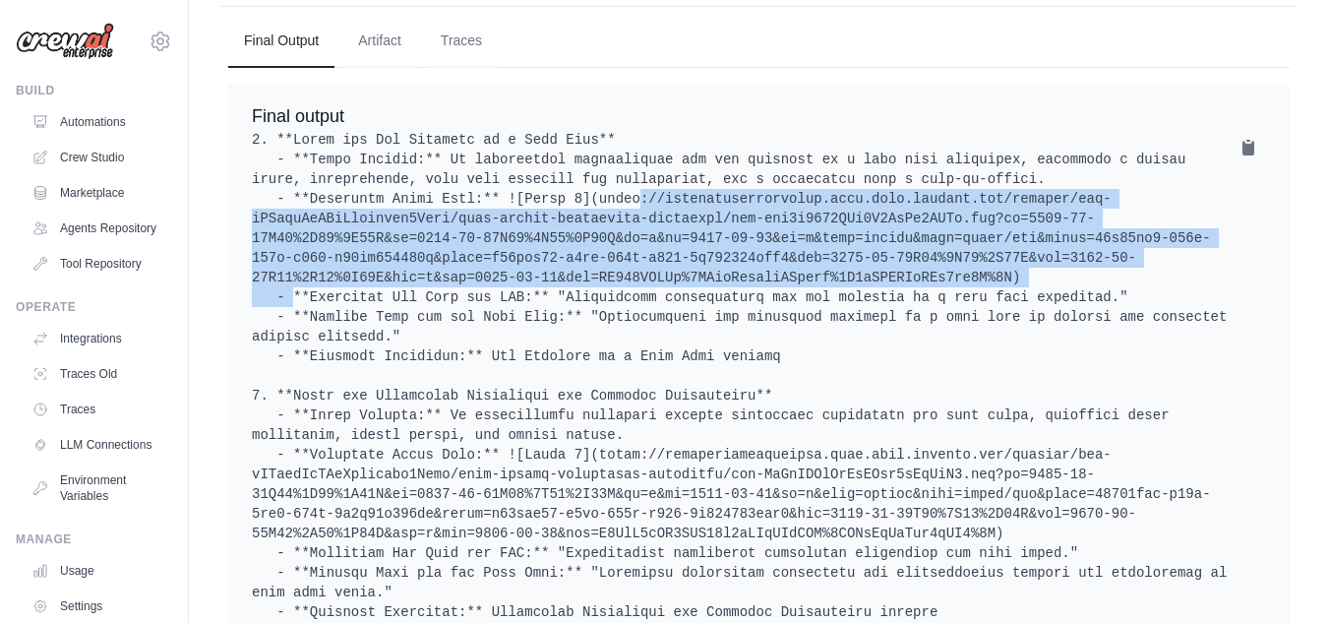
drag, startPoint x: 564, startPoint y: 199, endPoint x: 692, endPoint y: 274, distance: 148.2
click at [692, 274] on pre at bounding box center [759, 612] width 1014 height 964
copy pre "(https://oaidalleapiprodscus.blob.core.windows.net/private/org-hZRtglLxBYvAvvtx…"
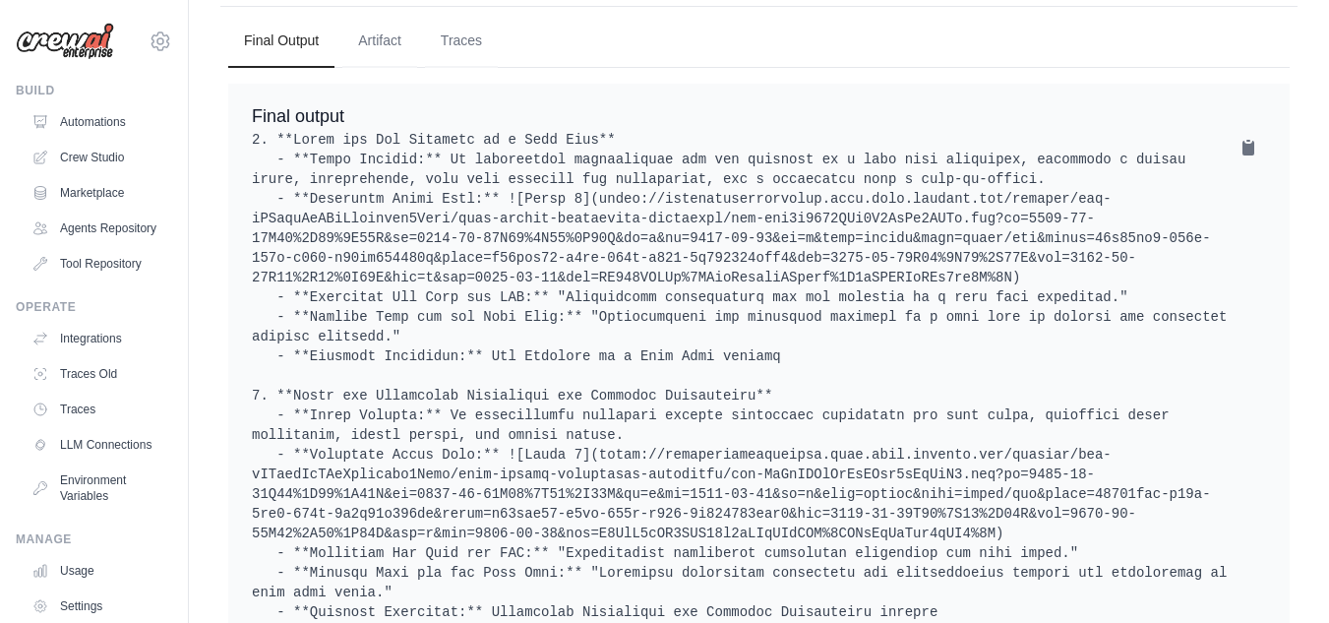
click at [883, 122] on div "Final output" at bounding box center [759, 599] width 1062 height 1030
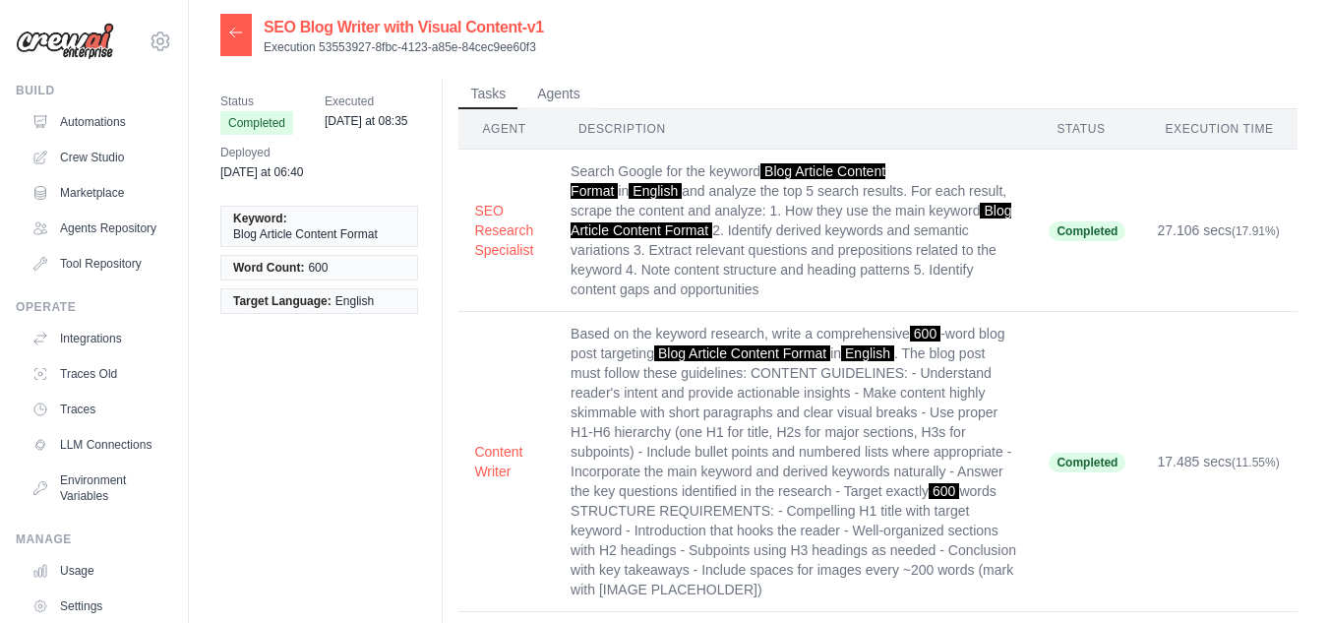
scroll to position [0, 0]
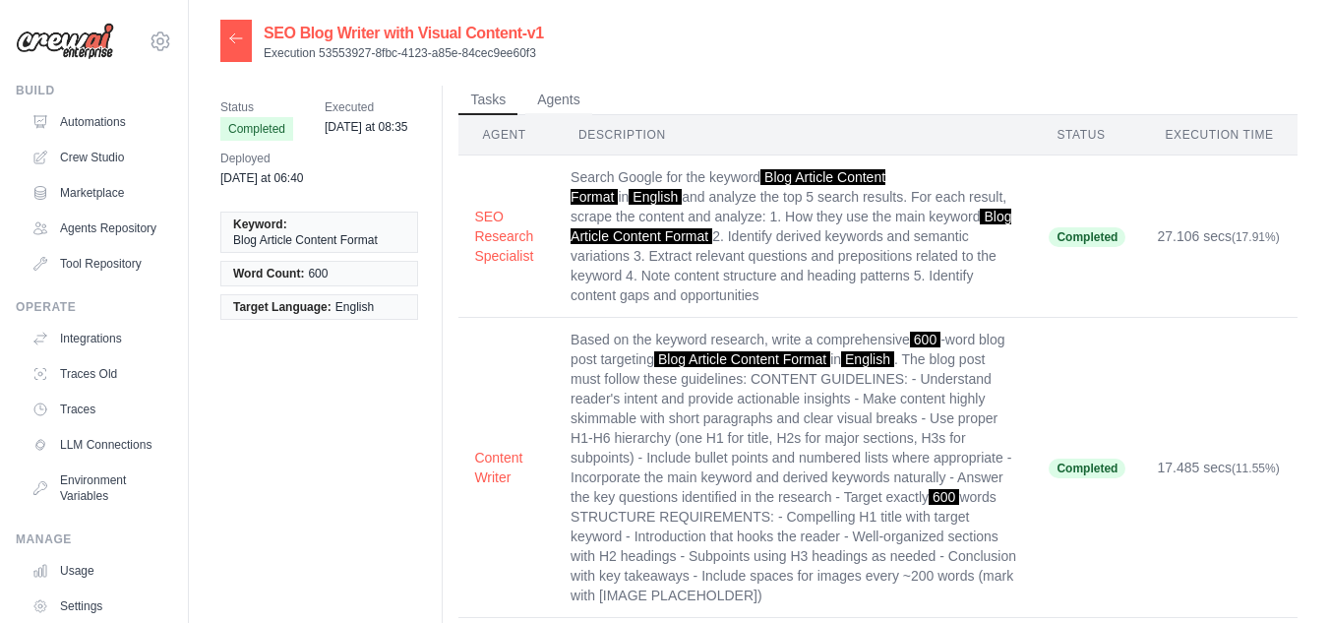
click at [240, 49] on div at bounding box center [235, 41] width 31 height 42
click at [238, 30] on div at bounding box center [235, 41] width 31 height 42
click at [236, 33] on icon at bounding box center [236, 39] width 16 height 16
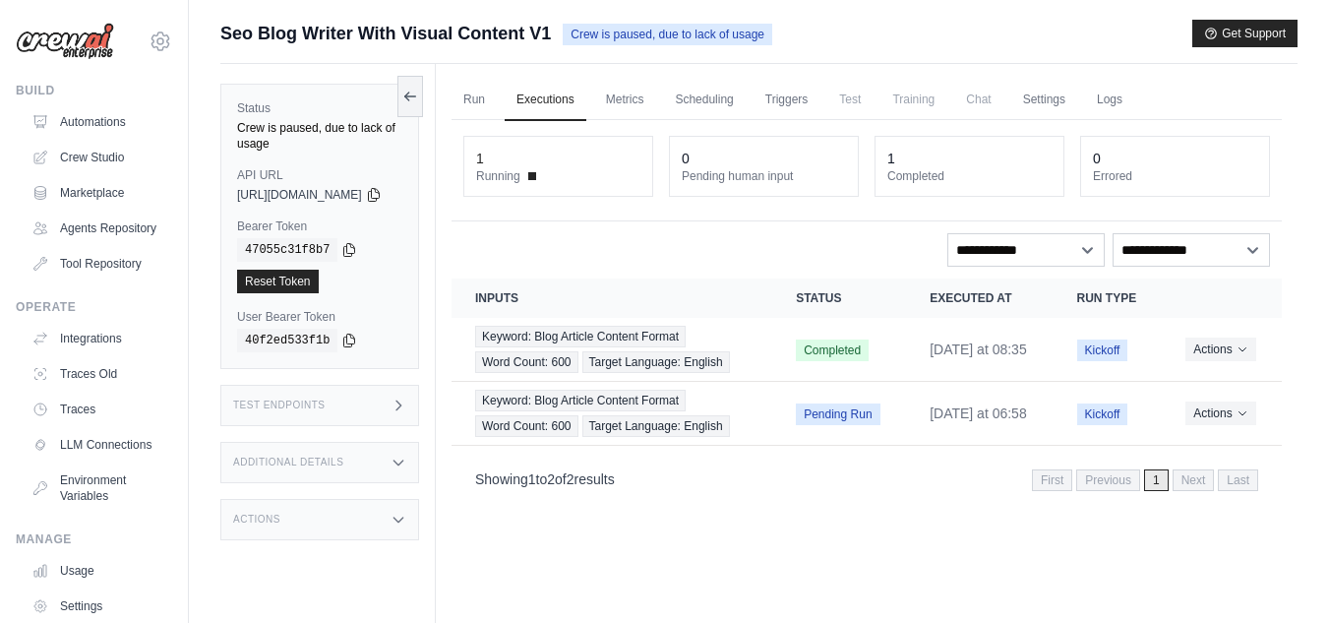
scroll to position [84, 0]
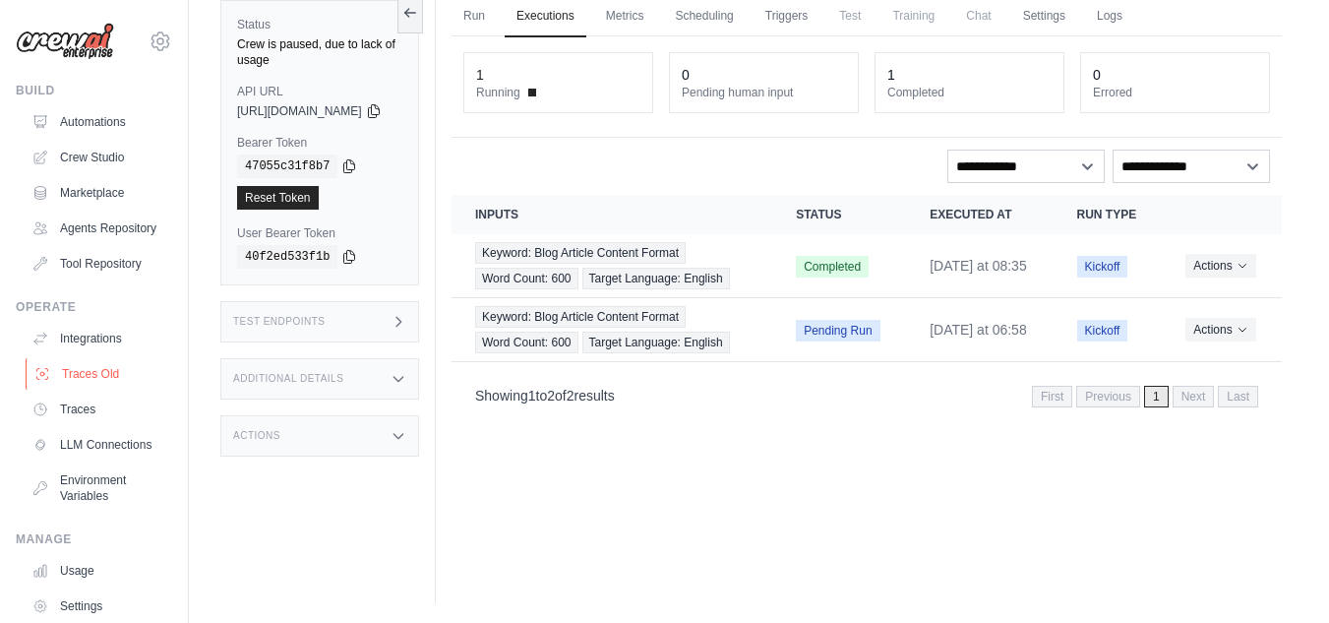
click at [84, 389] on link "Traces Old" at bounding box center [100, 373] width 149 height 31
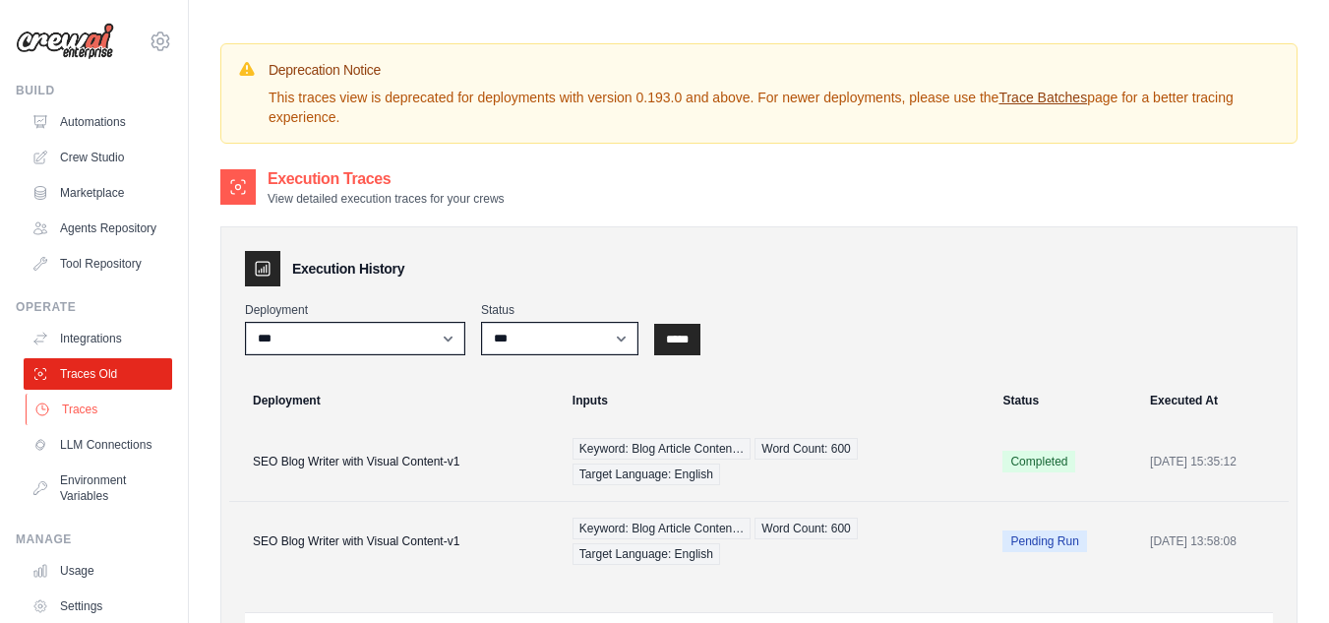
click at [81, 419] on link "Traces" at bounding box center [100, 409] width 149 height 31
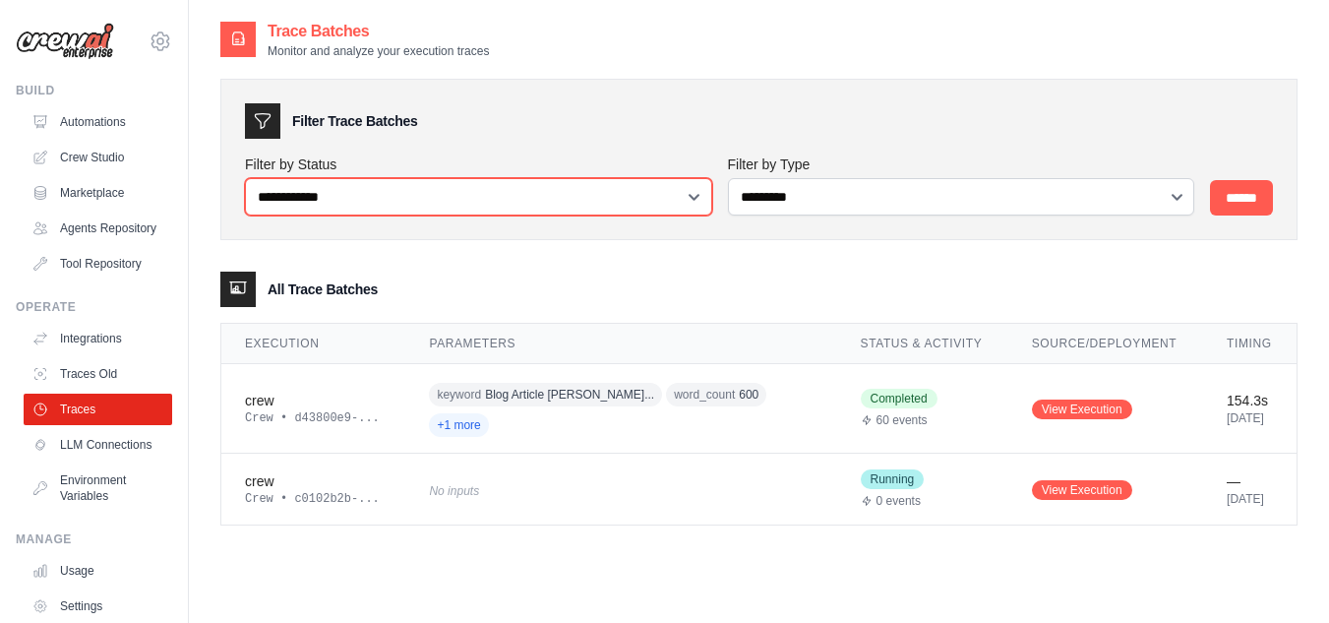
click at [695, 202] on select "**********" at bounding box center [478, 196] width 467 height 37
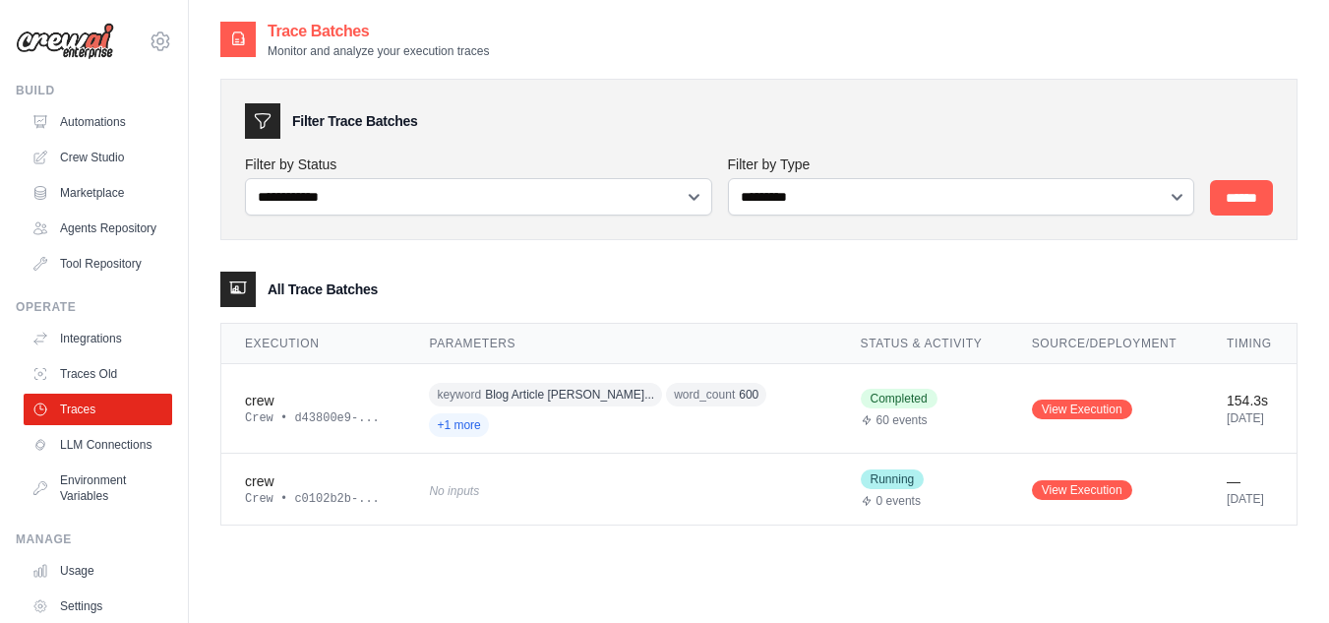
click at [845, 261] on div "**********" at bounding box center [758, 292] width 1077 height 466
click at [95, 460] on link "LLM Connections" at bounding box center [100, 444] width 149 height 31
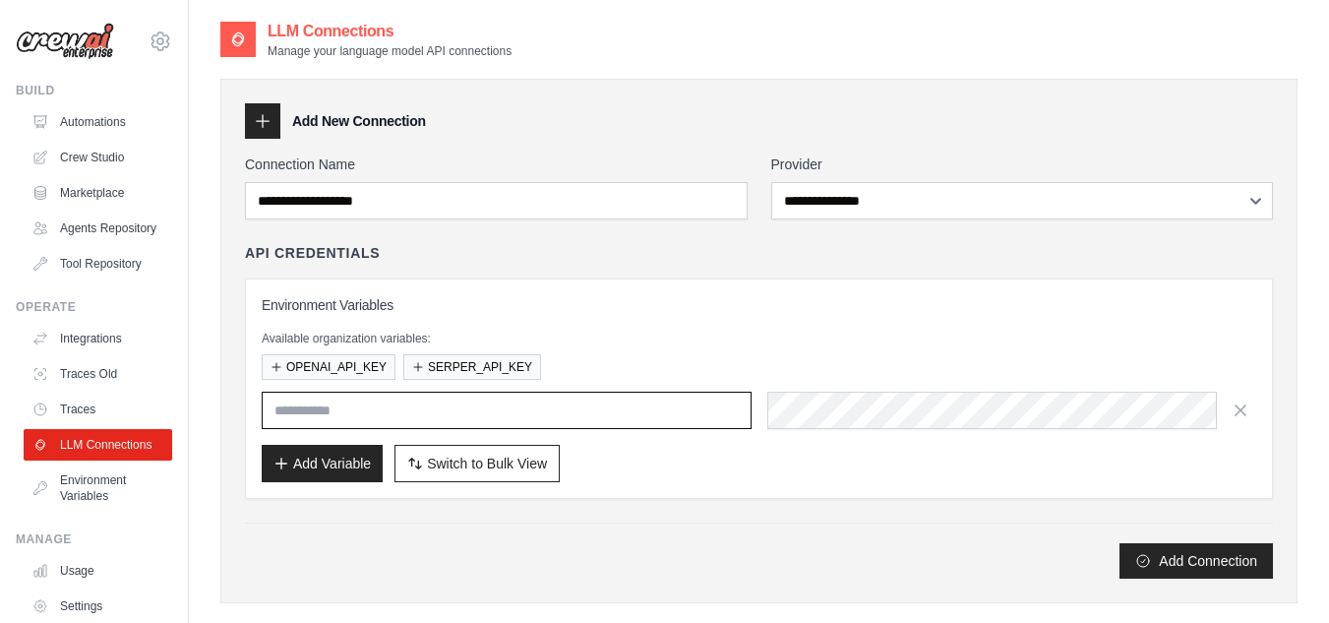
type input "**********"
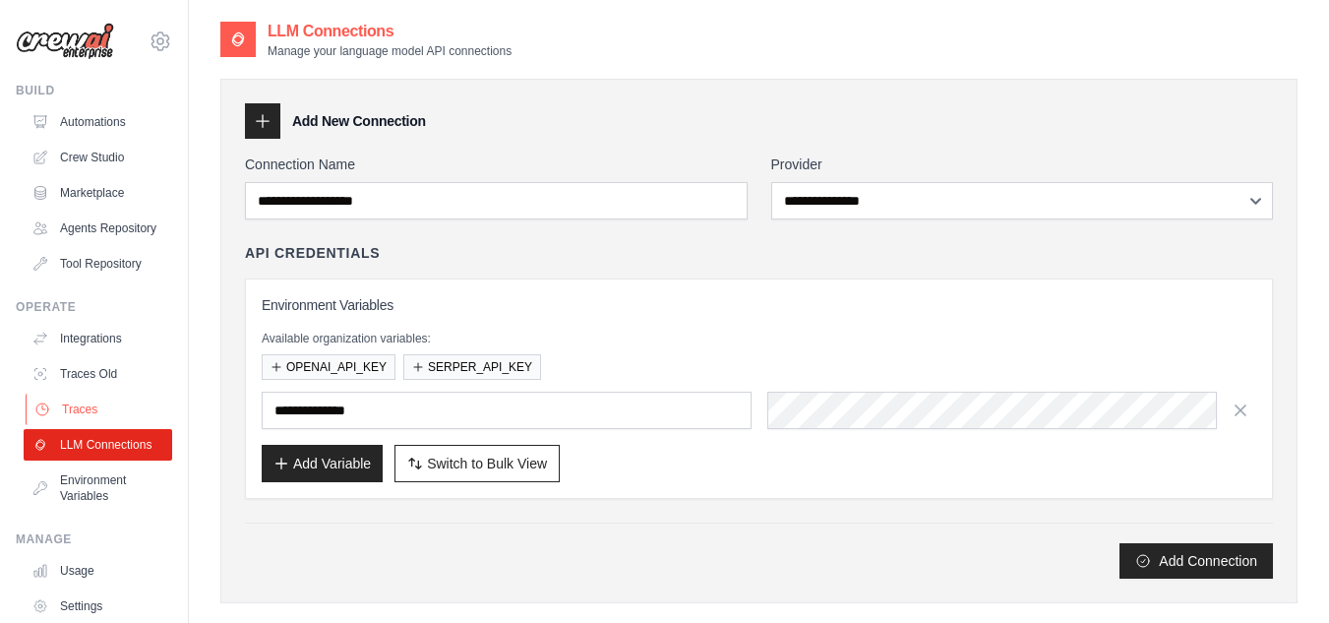
click at [85, 425] on link "Traces" at bounding box center [100, 409] width 149 height 31
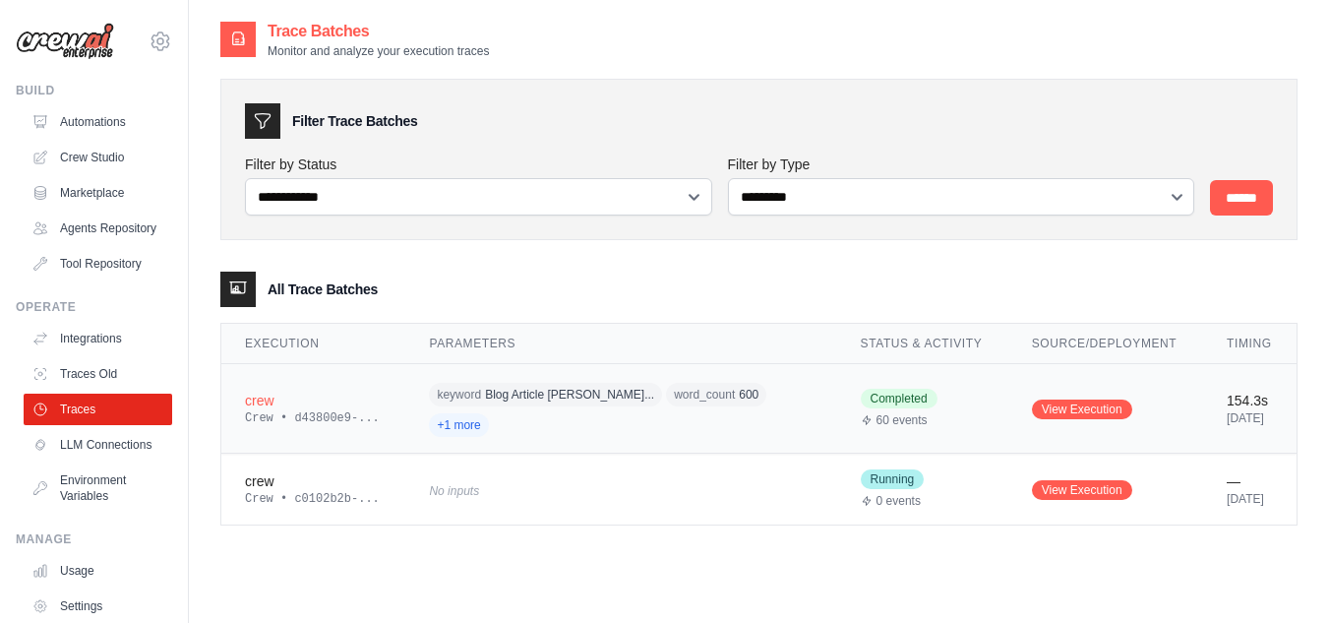
click at [674, 397] on span "word_count" at bounding box center [704, 395] width 61 height 16
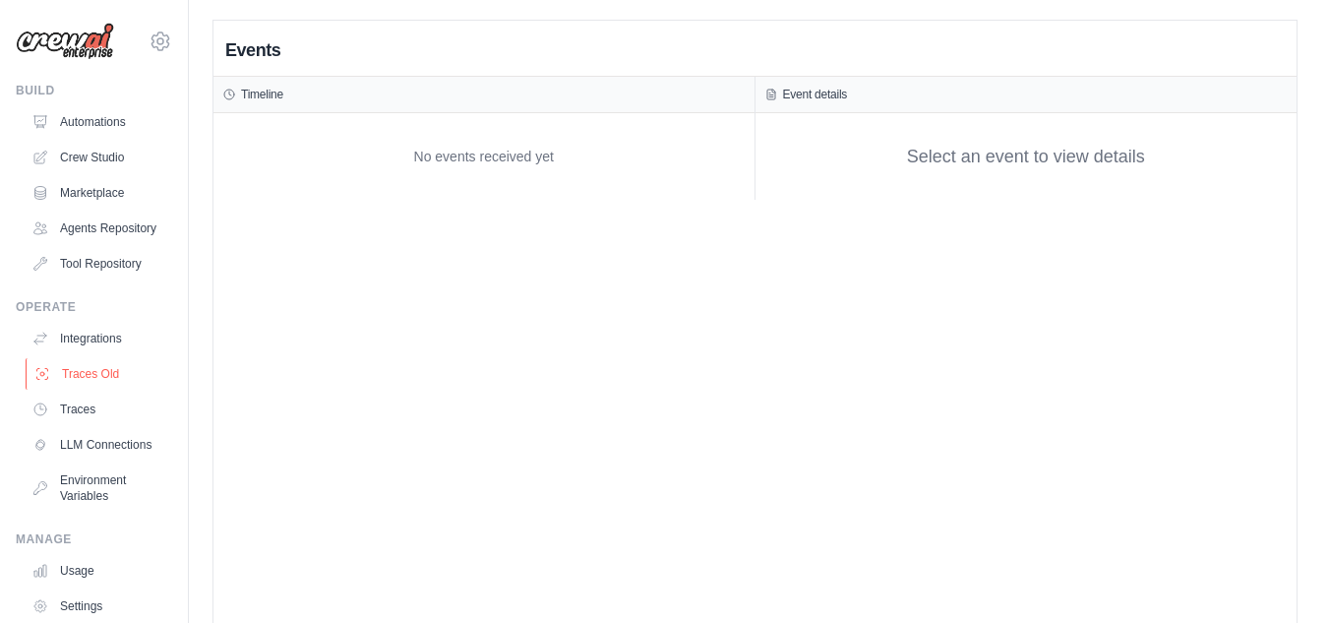
click at [97, 387] on link "Traces Old" at bounding box center [100, 373] width 149 height 31
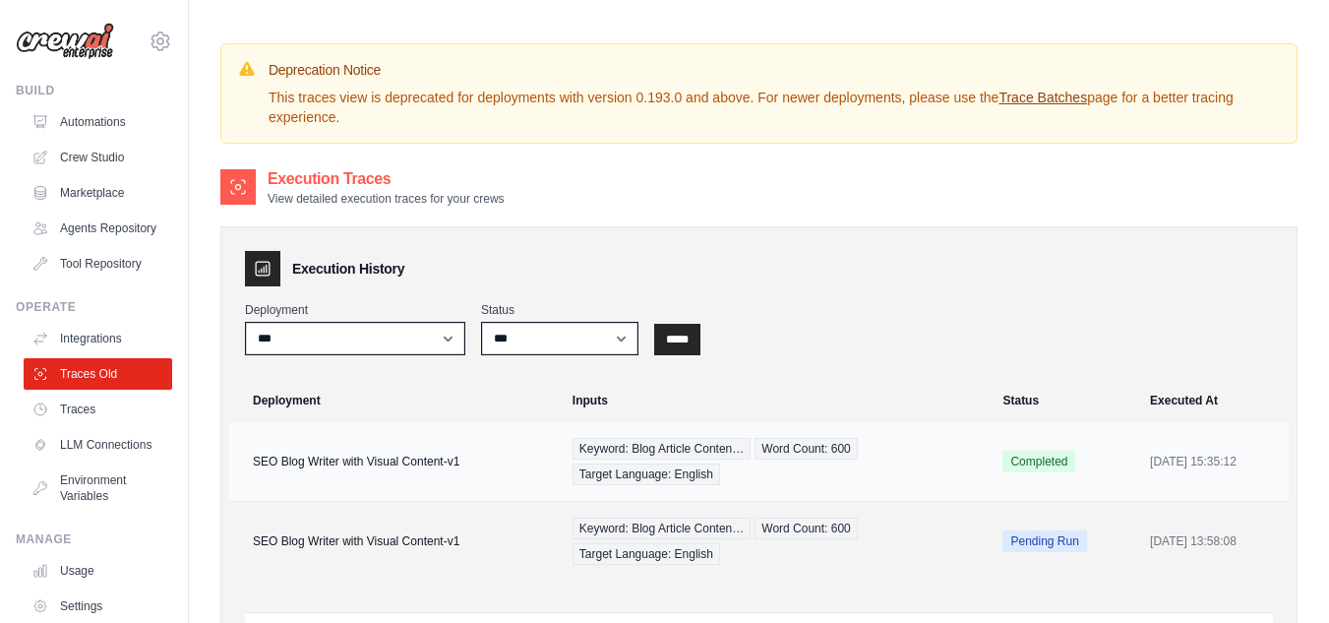
click at [484, 468] on td "SEO Blog Writer with Visual Content-v1" at bounding box center [395, 462] width 332 height 80
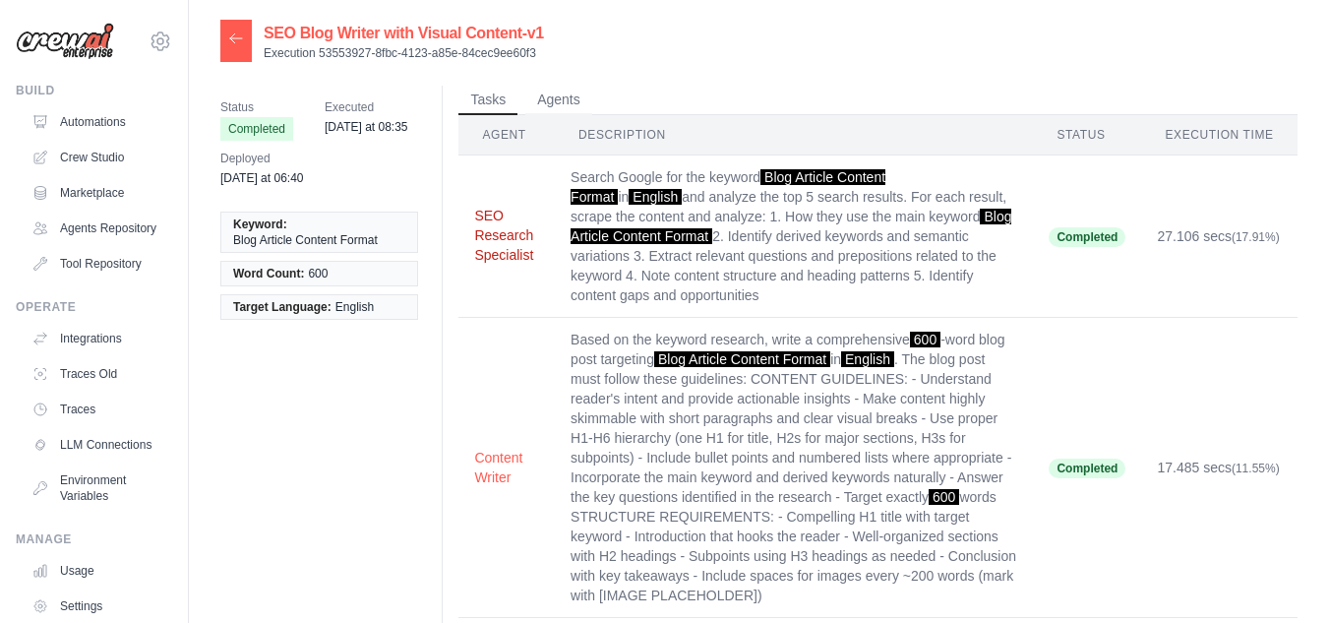
click at [500, 235] on button "SEO Research Specialist" at bounding box center [506, 235] width 65 height 59
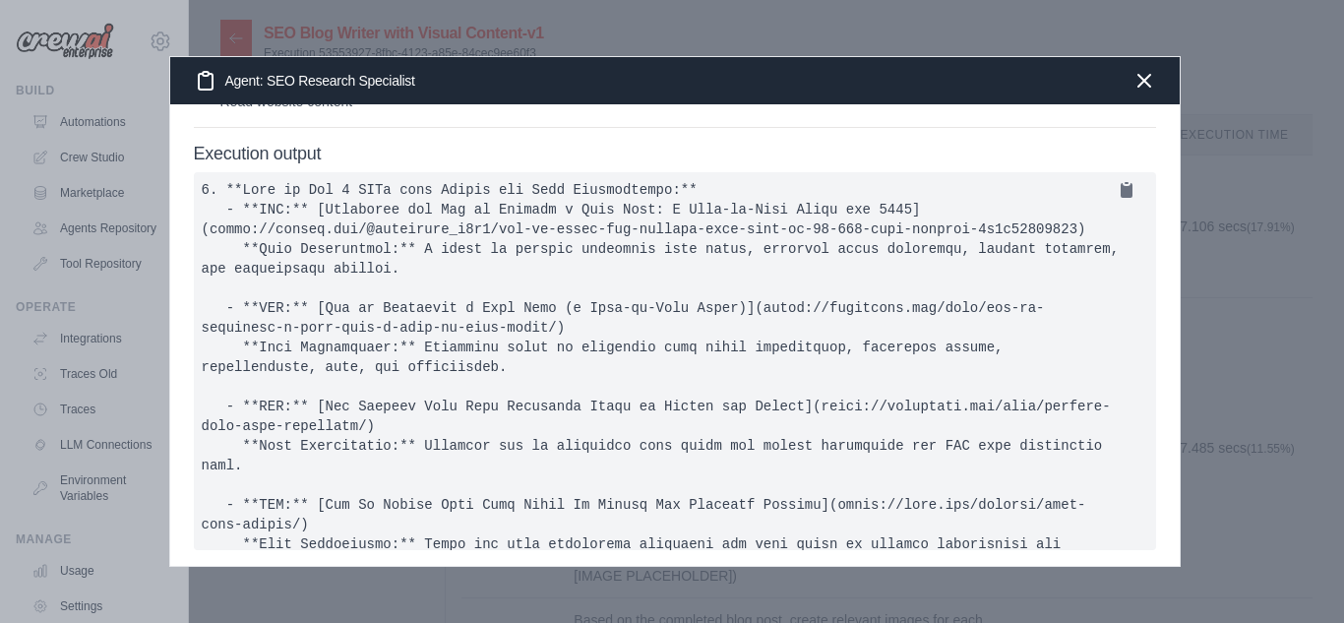
click at [1143, 74] on icon "button" at bounding box center [1144, 81] width 24 height 24
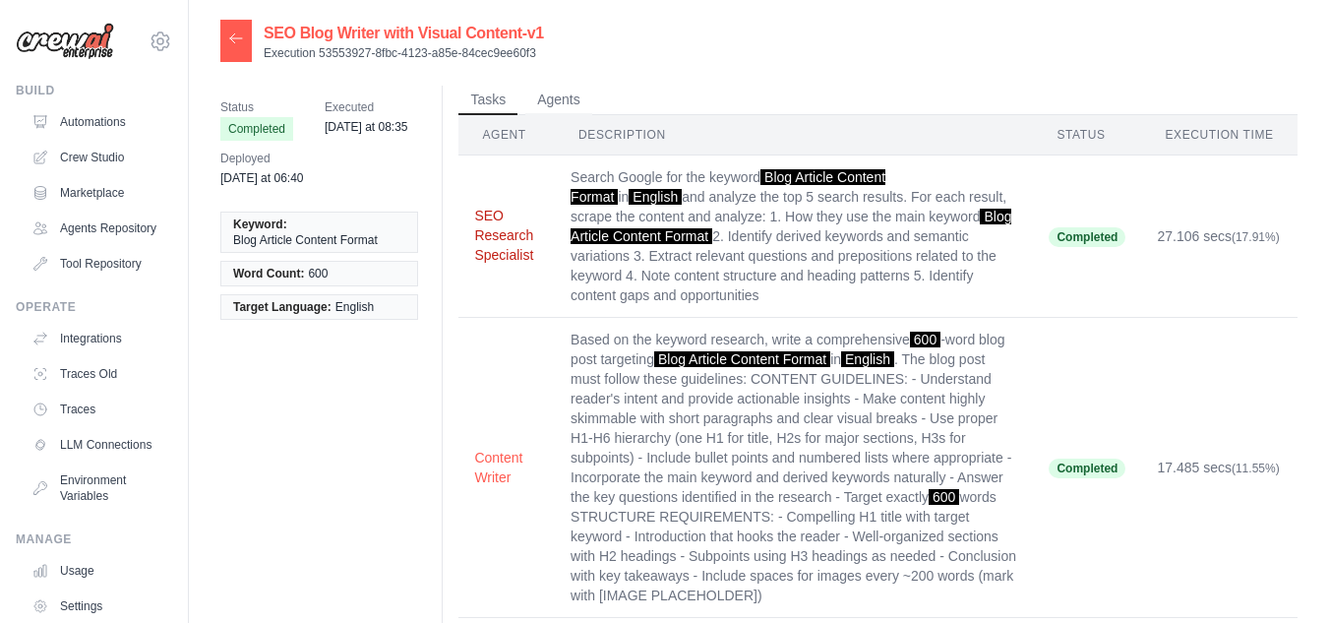
click at [501, 240] on button "SEO Research Specialist" at bounding box center [506, 235] width 65 height 59
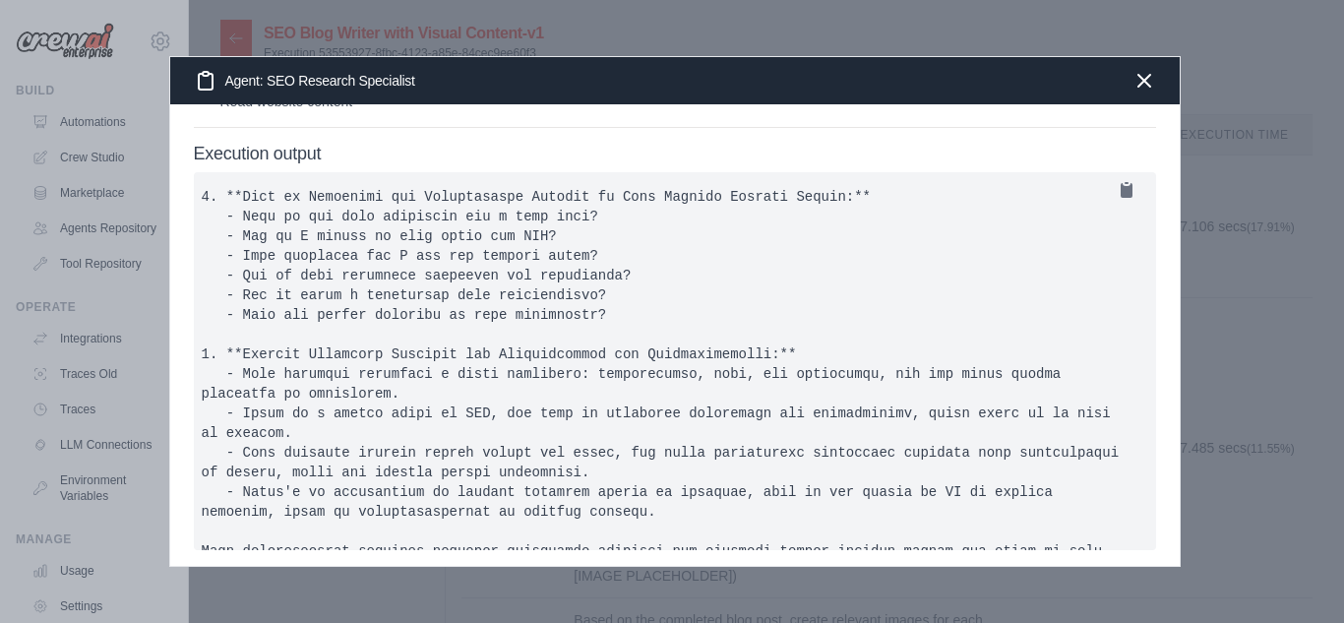
scroll to position [897, 0]
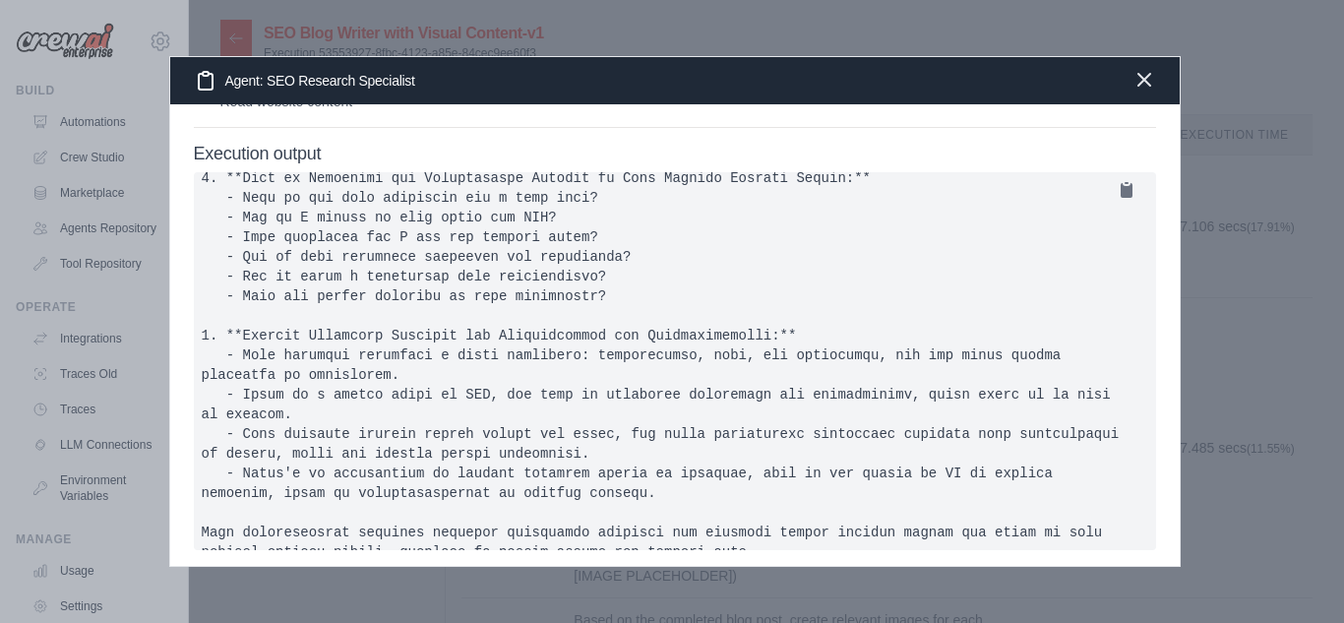
click at [1151, 80] on icon "button" at bounding box center [1144, 80] width 24 height 24
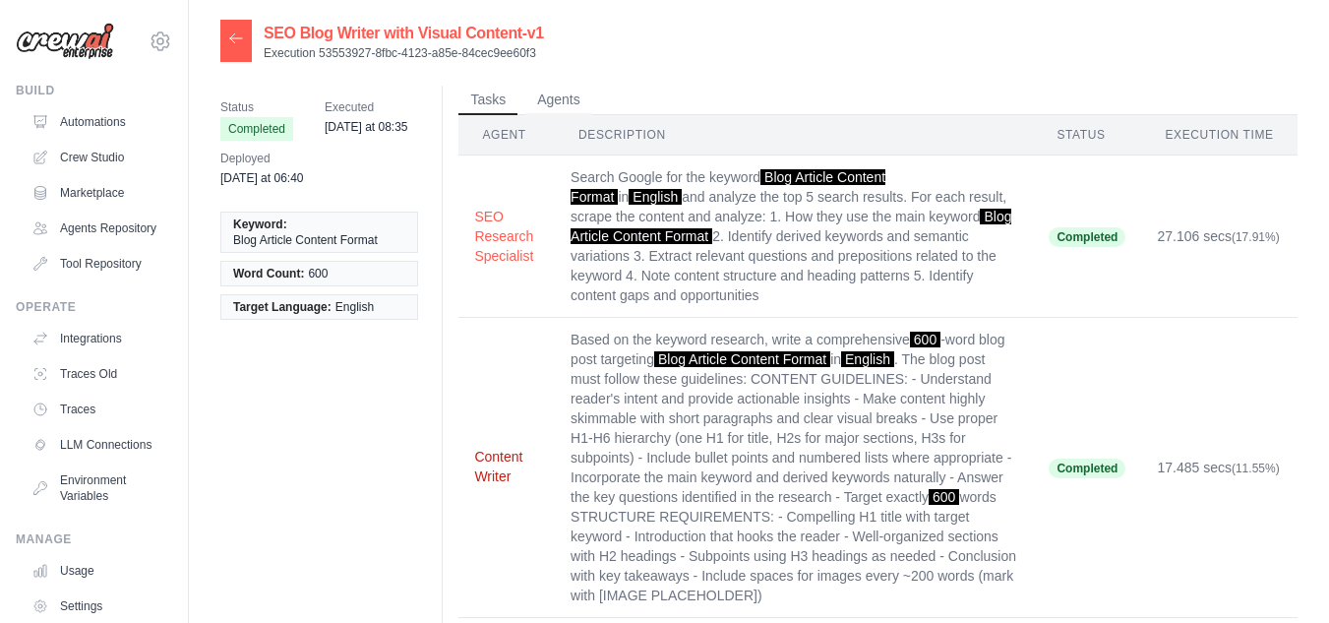
click at [503, 472] on button "Content Writer" at bounding box center [506, 466] width 65 height 39
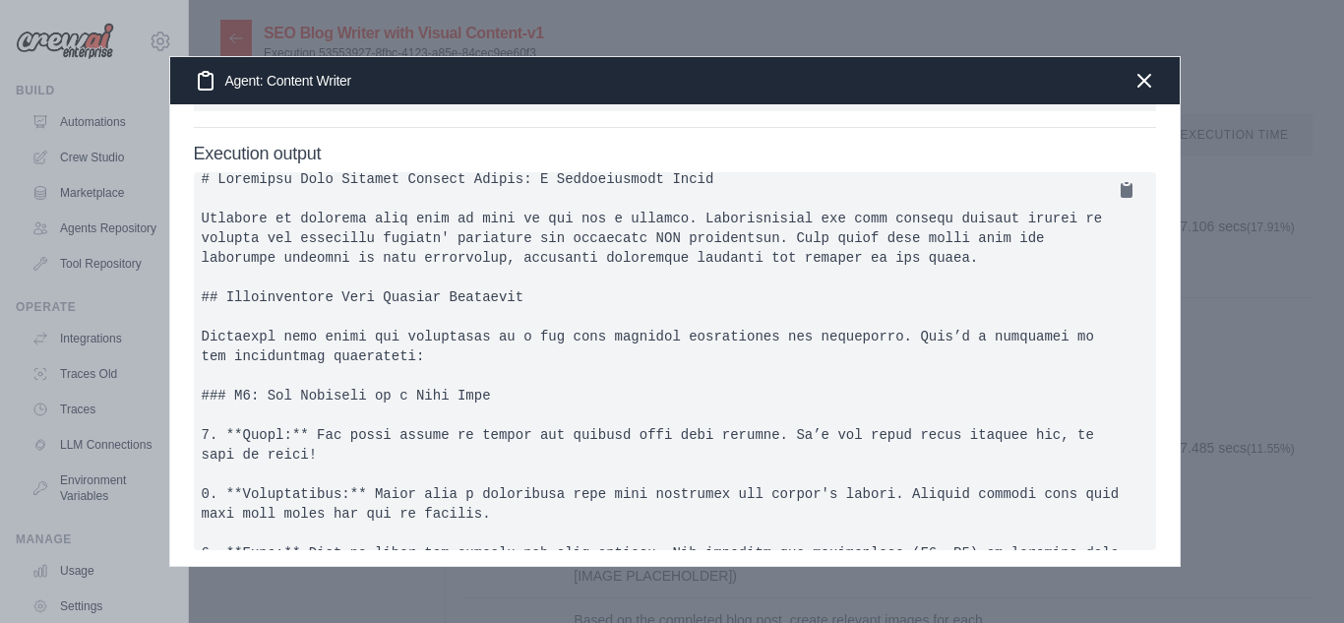
scroll to position [0, 0]
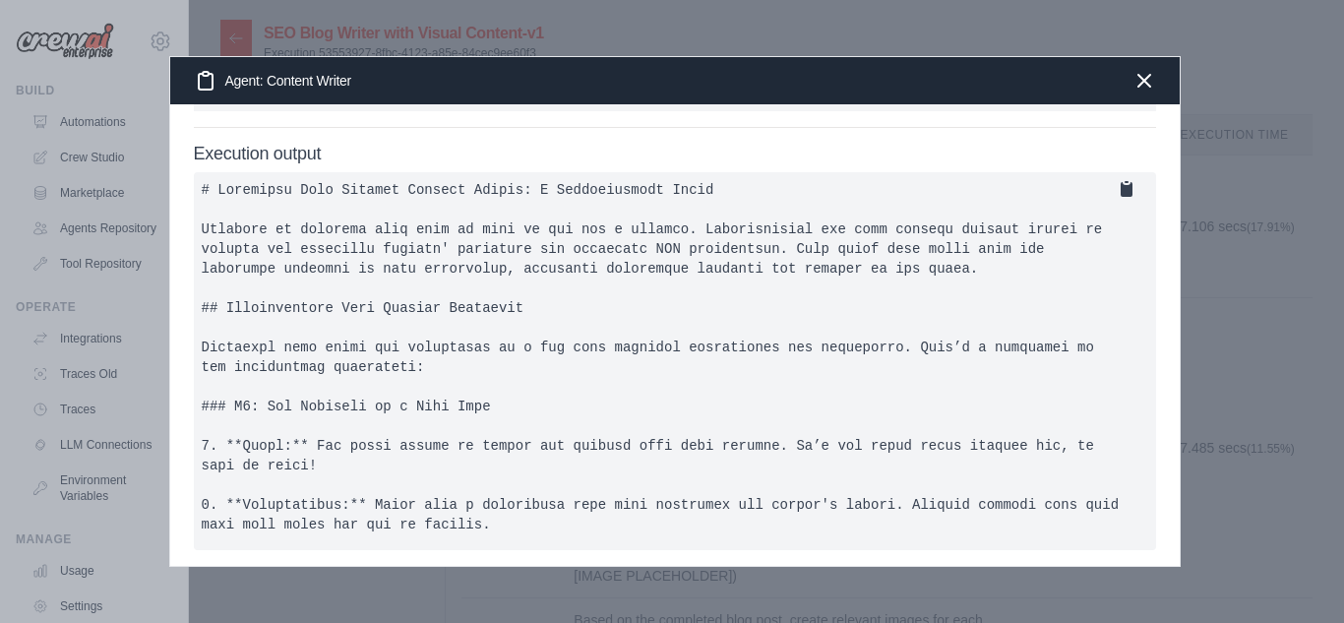
click at [1121, 189] on icon at bounding box center [1127, 189] width 12 height 15
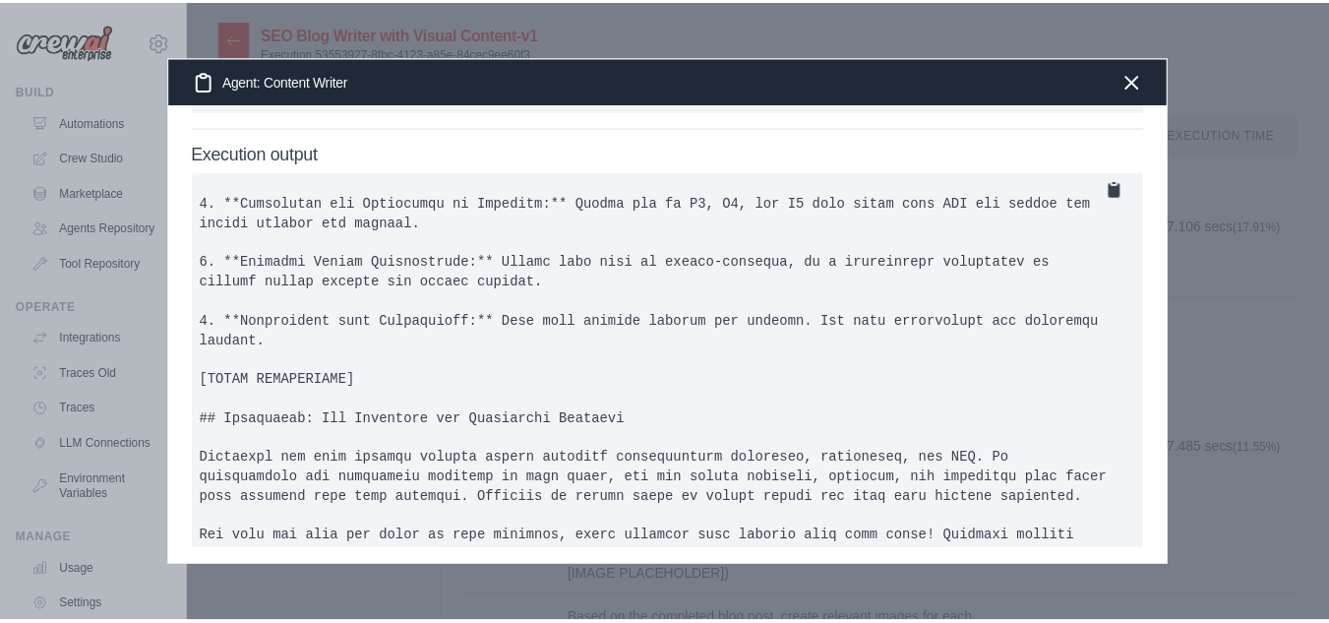
scroll to position [1488, 0]
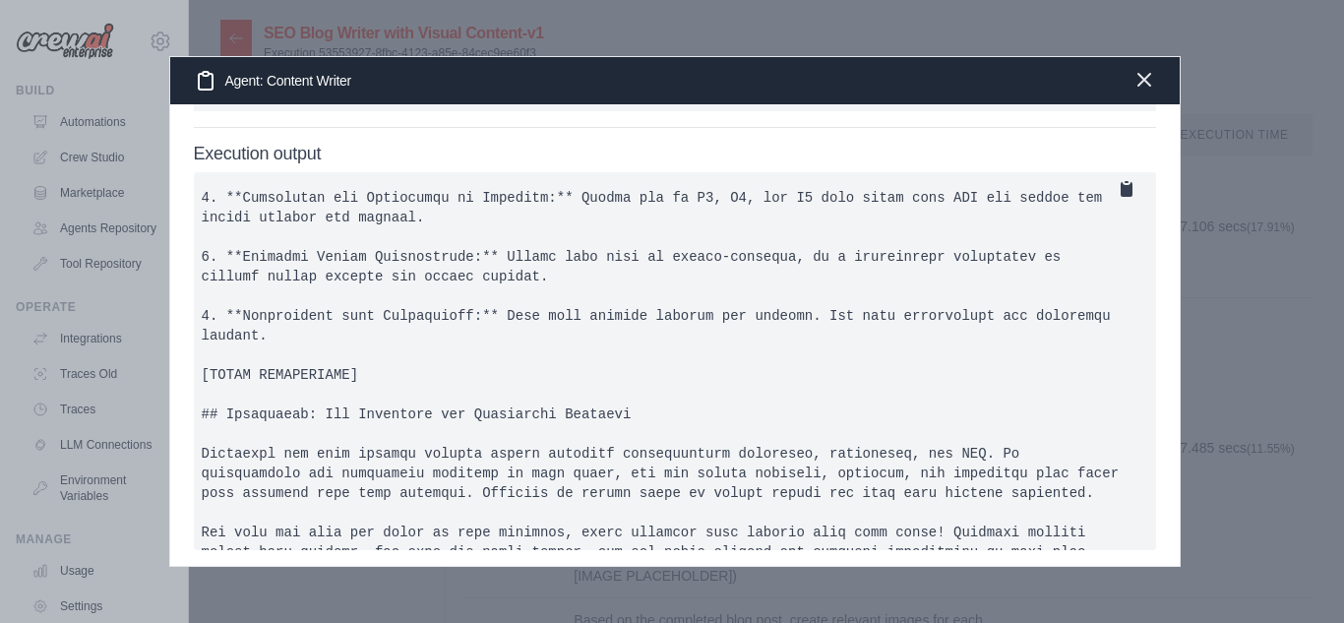
click at [1150, 77] on icon "button" at bounding box center [1144, 80] width 24 height 24
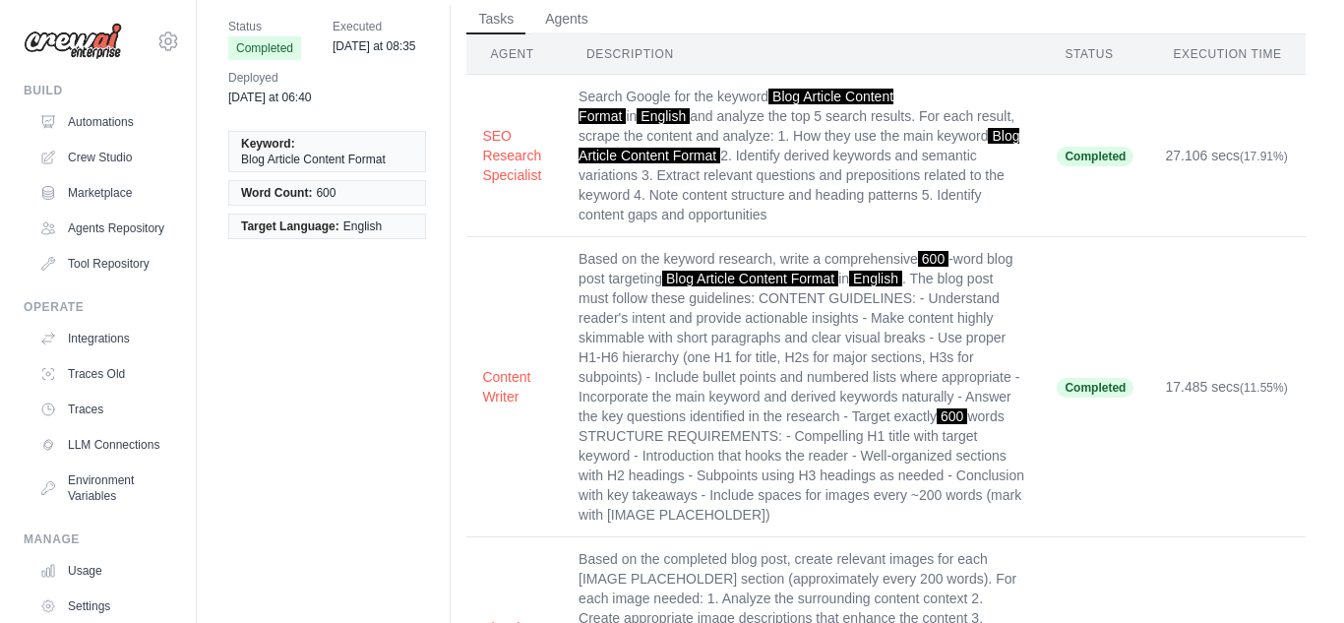
scroll to position [53, 0]
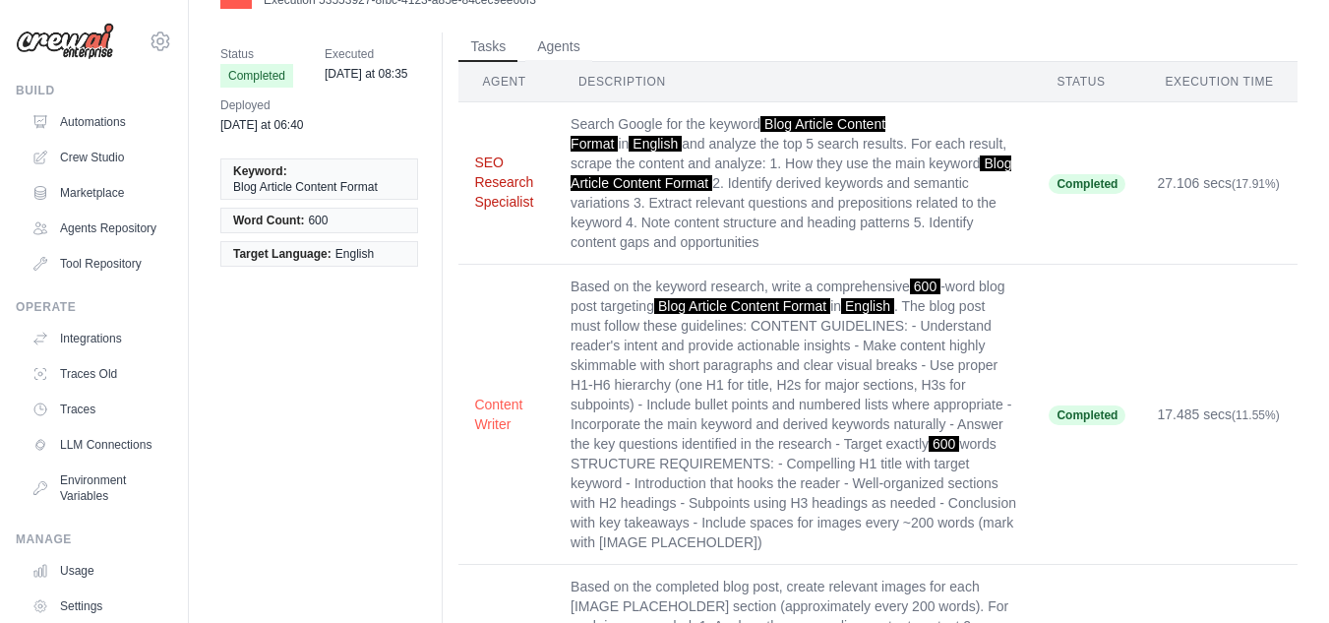
click at [502, 192] on button "SEO Research Specialist" at bounding box center [506, 182] width 65 height 59
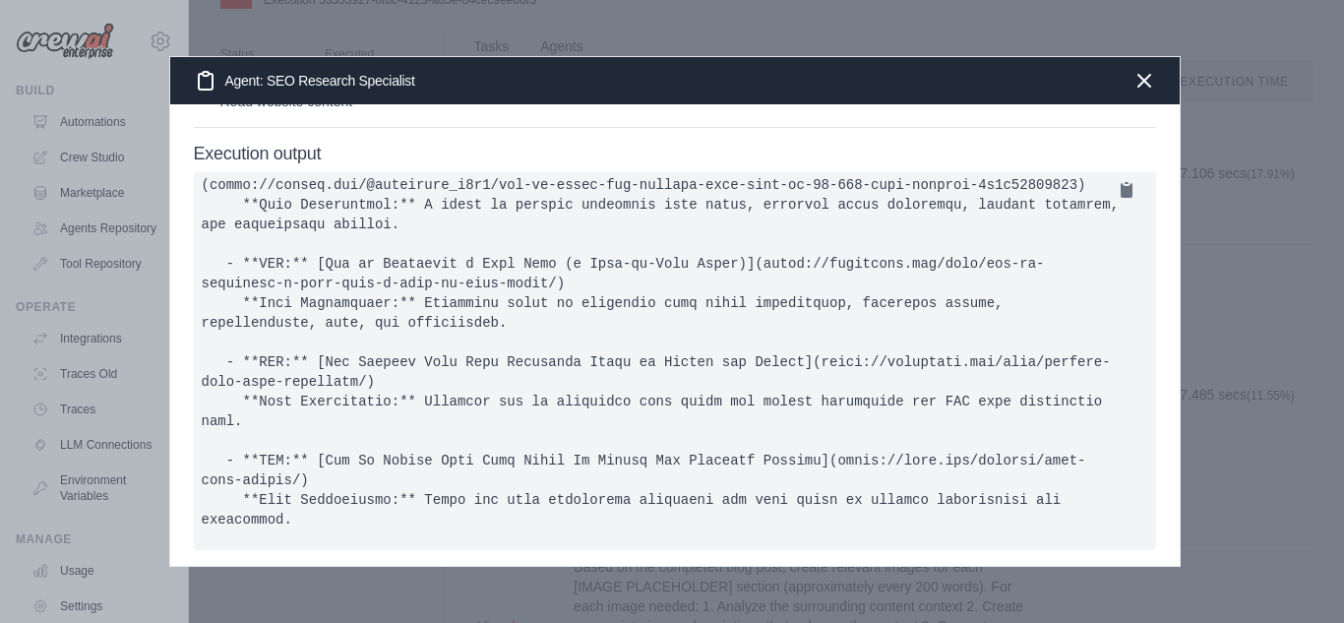
scroll to position [0, 0]
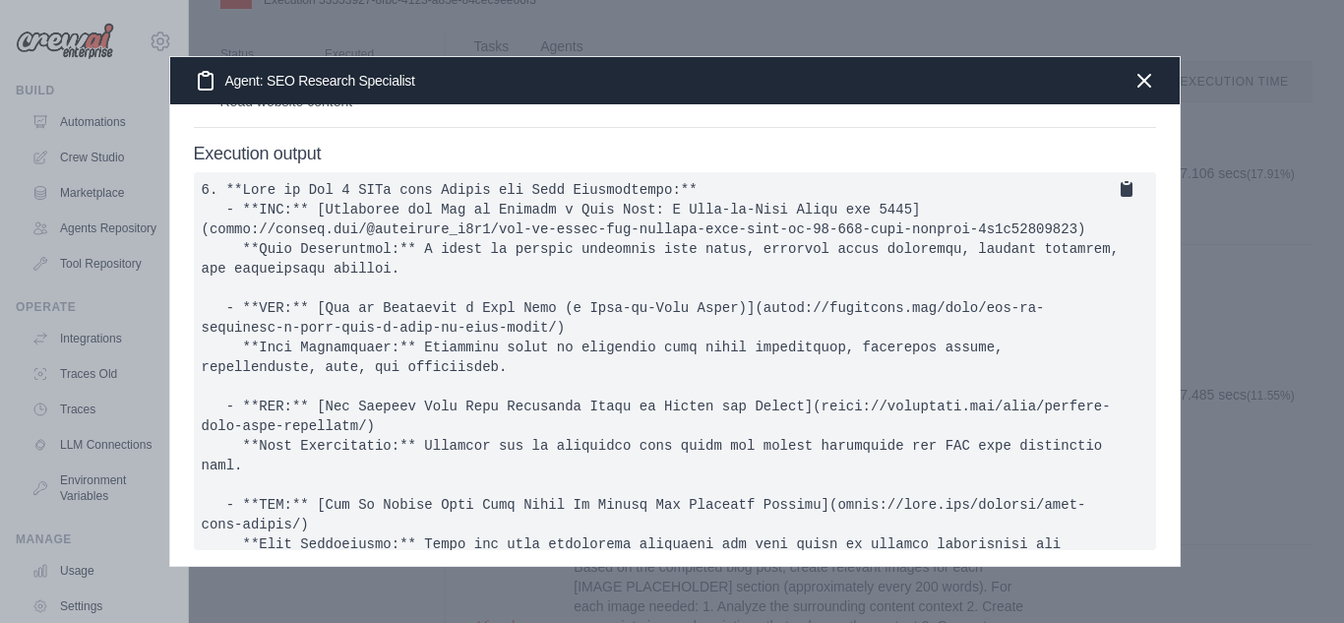
click at [1121, 188] on icon at bounding box center [1127, 189] width 12 height 15
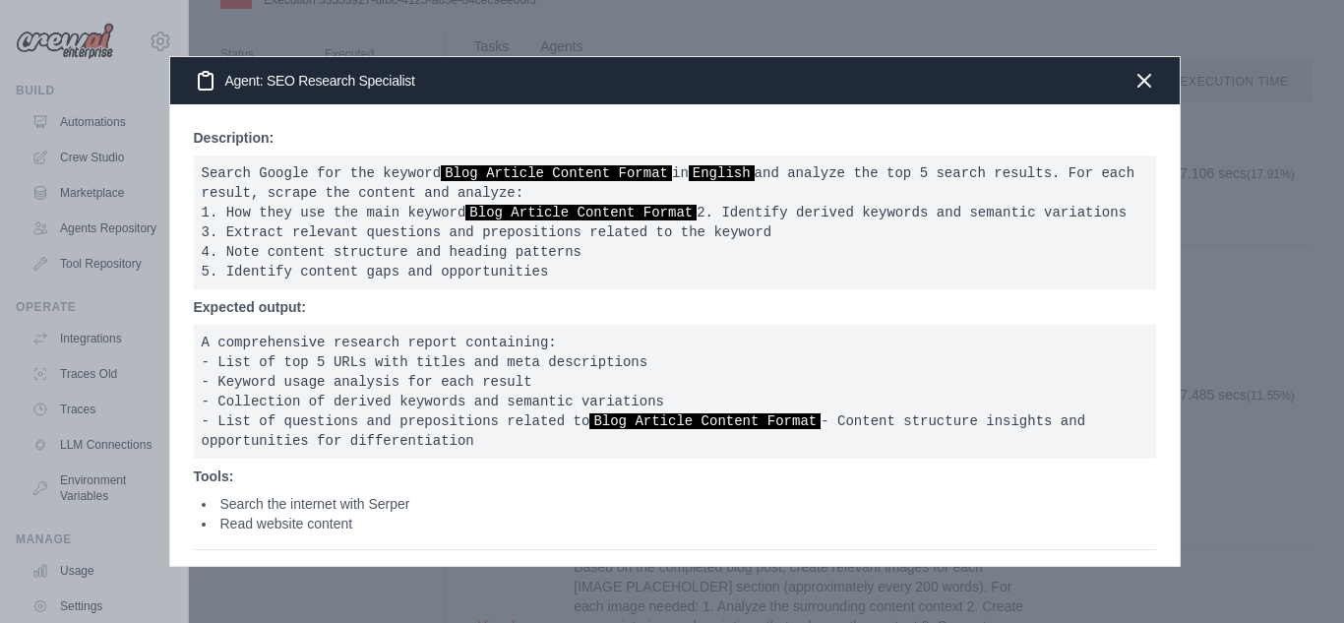
drag, startPoint x: 202, startPoint y: 175, endPoint x: 570, endPoint y: 292, distance: 386.2
click at [570, 289] on pre "Search Google for the keyword Blog Article Content Format in English and analyz…" at bounding box center [675, 222] width 962 height 134
copy pre "Search Google for the keyword Blog Article Content Format in English and analyz…"
drag, startPoint x: 203, startPoint y: 361, endPoint x: 764, endPoint y: 459, distance: 570.4
click at [764, 458] on pre "A comprehensive research report containing: - List of top 5 URLs with titles an…" at bounding box center [675, 392] width 962 height 134
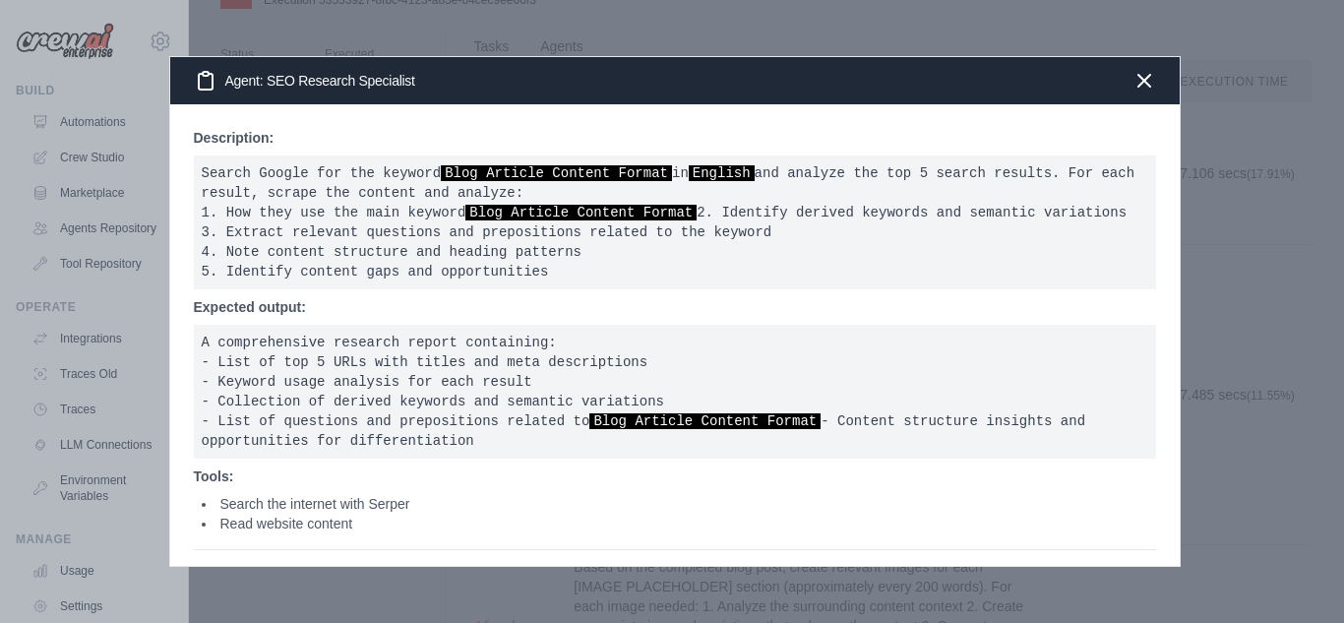
copy pre "A comprehensive research report containing: - List of top 5 URLs with titles an…"
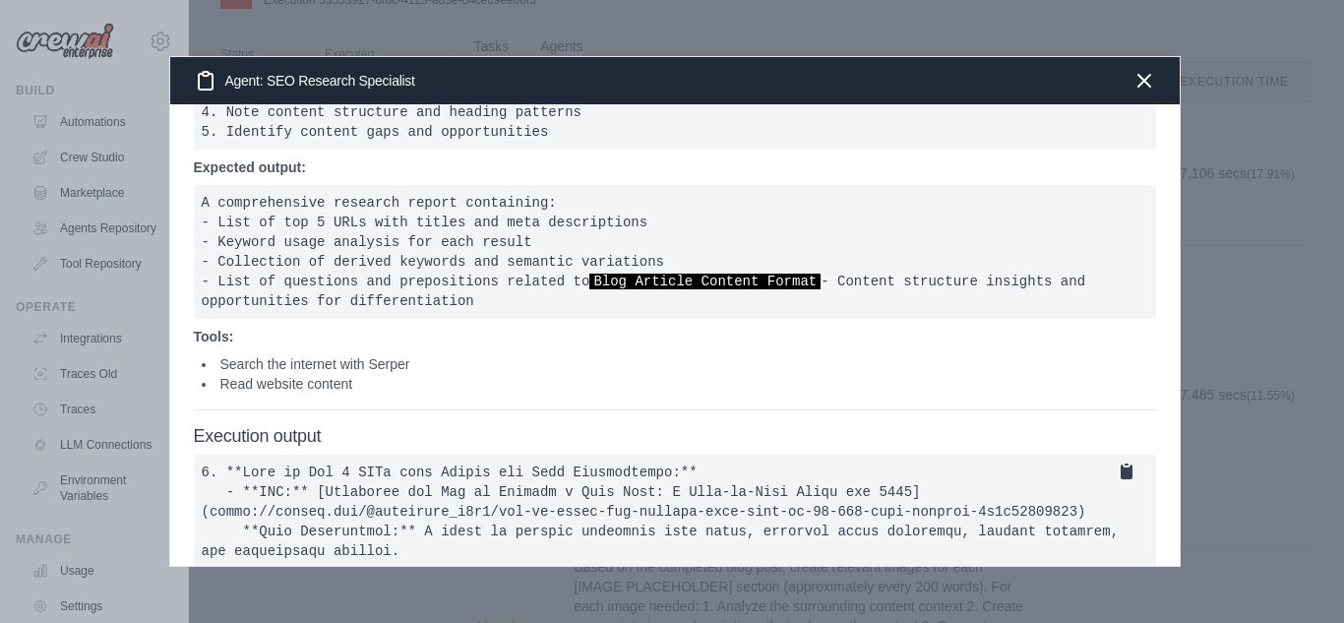
scroll to position [146, 0]
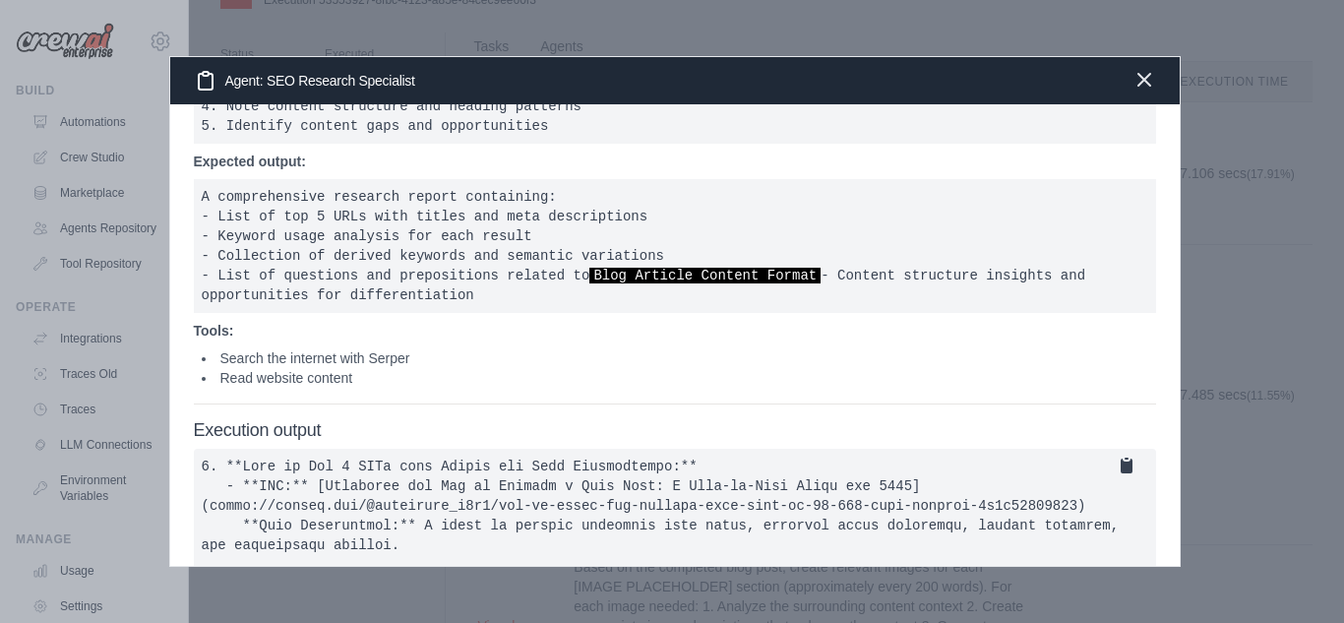
click at [1149, 85] on icon "button" at bounding box center [1144, 80] width 12 height 12
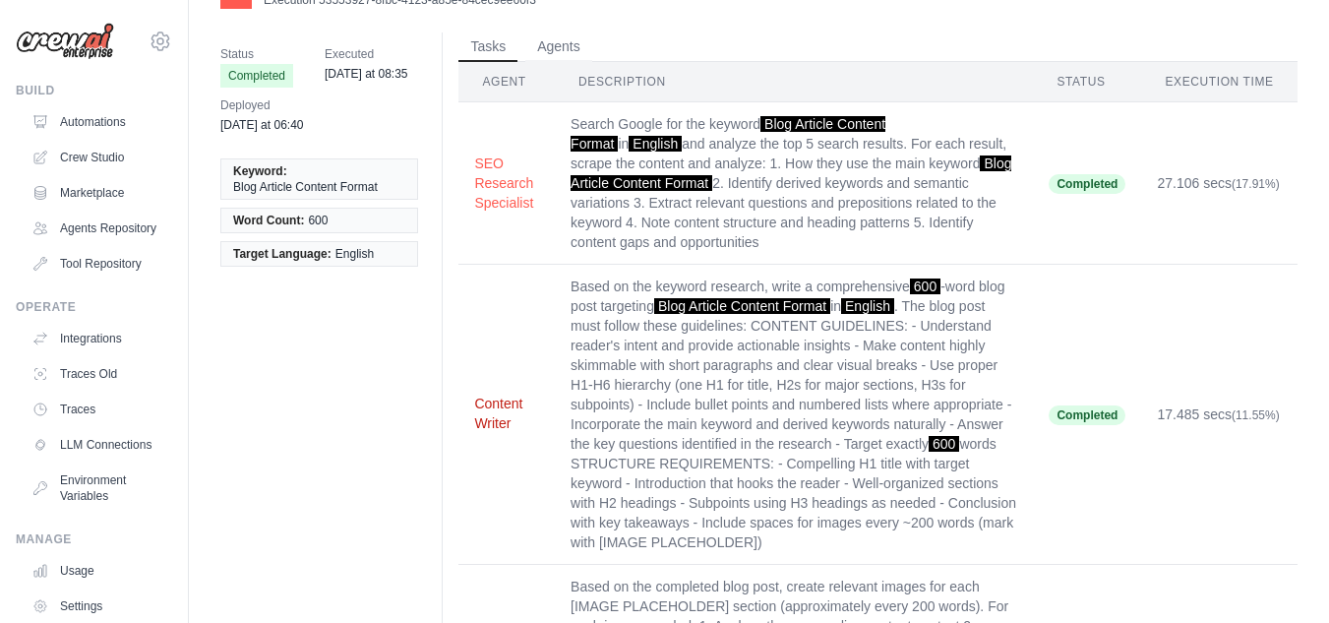
click at [505, 405] on button "Content Writer" at bounding box center [506, 413] width 65 height 39
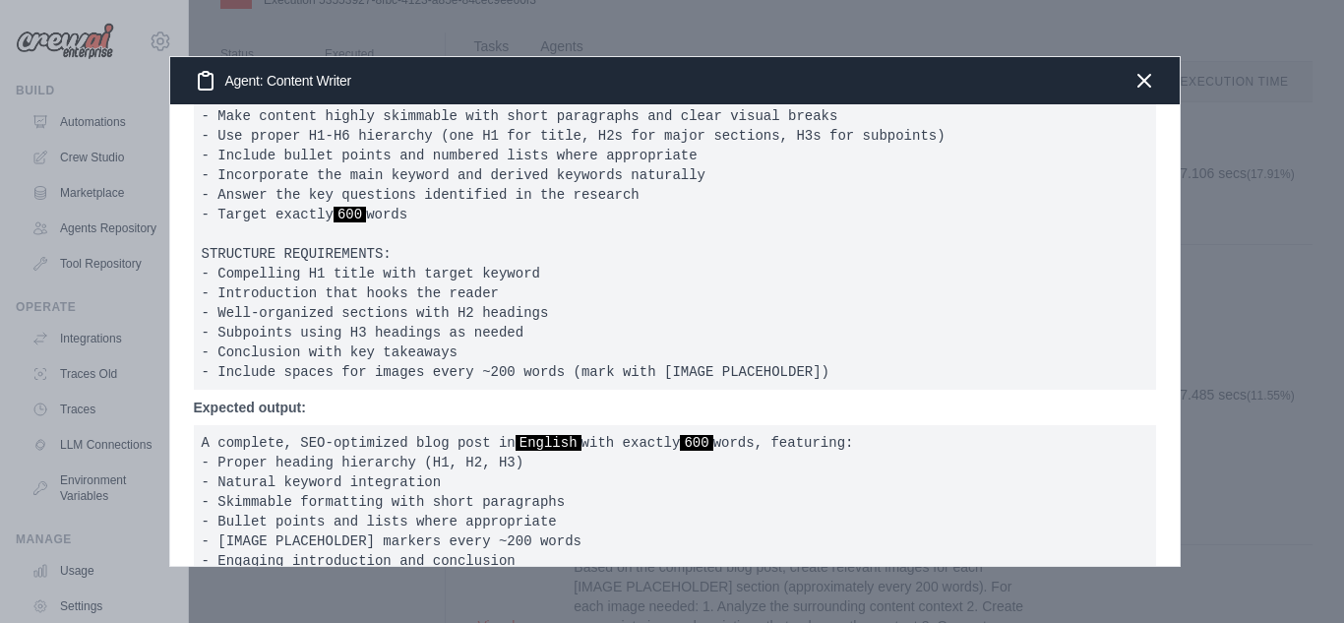
scroll to position [13, 0]
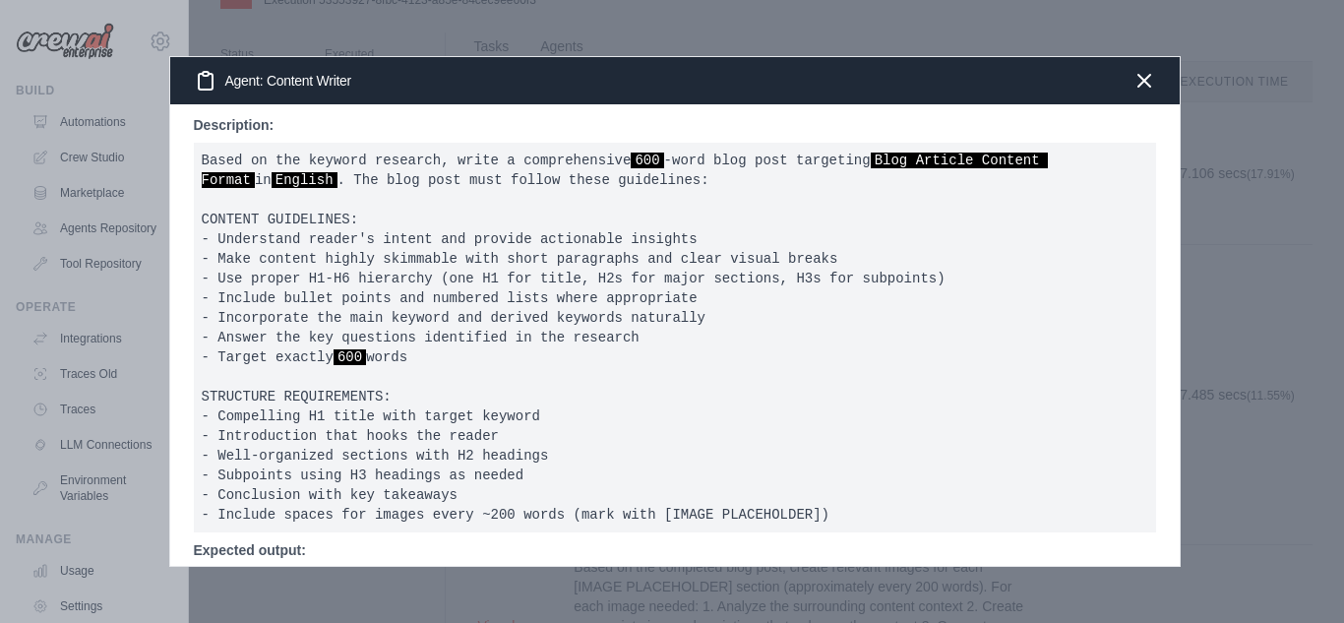
drag, startPoint x: 202, startPoint y: 158, endPoint x: 865, endPoint y: 513, distance: 751.8
click at [865, 513] on pre "Based on the keyword research, write a comprehensive 600 -word blog post target…" at bounding box center [675, 338] width 962 height 390
copy pre "Based on the keyword research, write a comprehensive 600 -word blog post target…"
click at [912, 306] on pre "Based on the keyword research, write a comprehensive 600 -word blog post target…" at bounding box center [675, 338] width 962 height 390
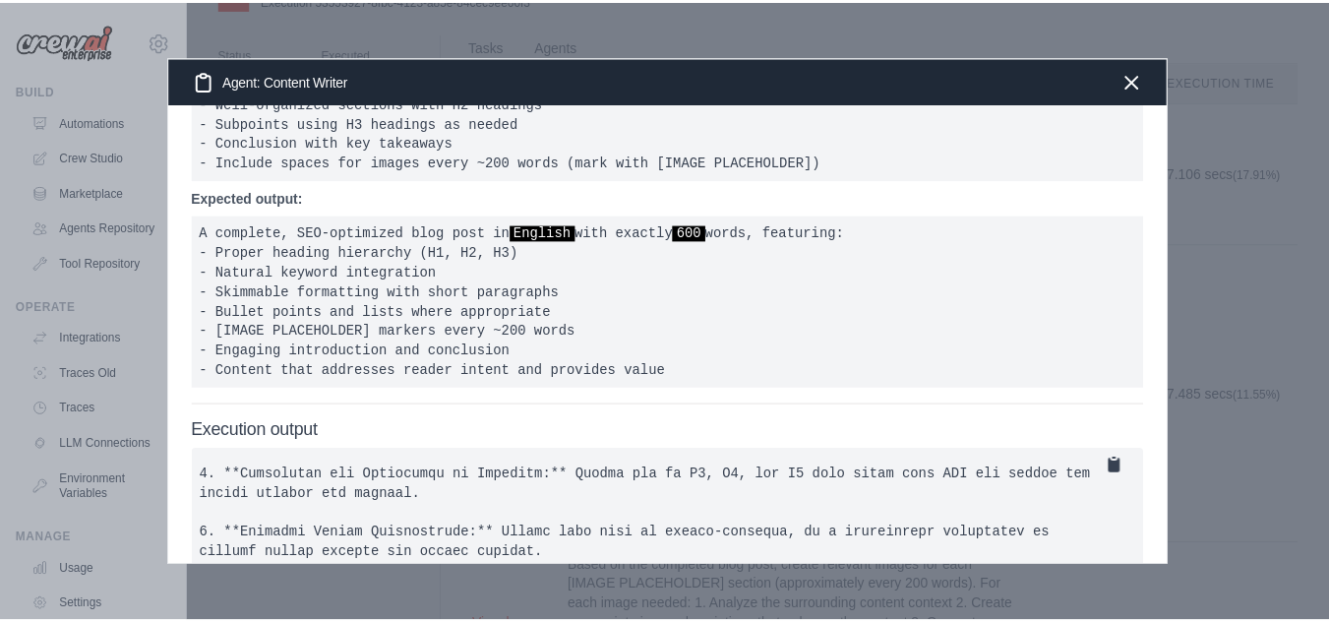
scroll to position [383, 0]
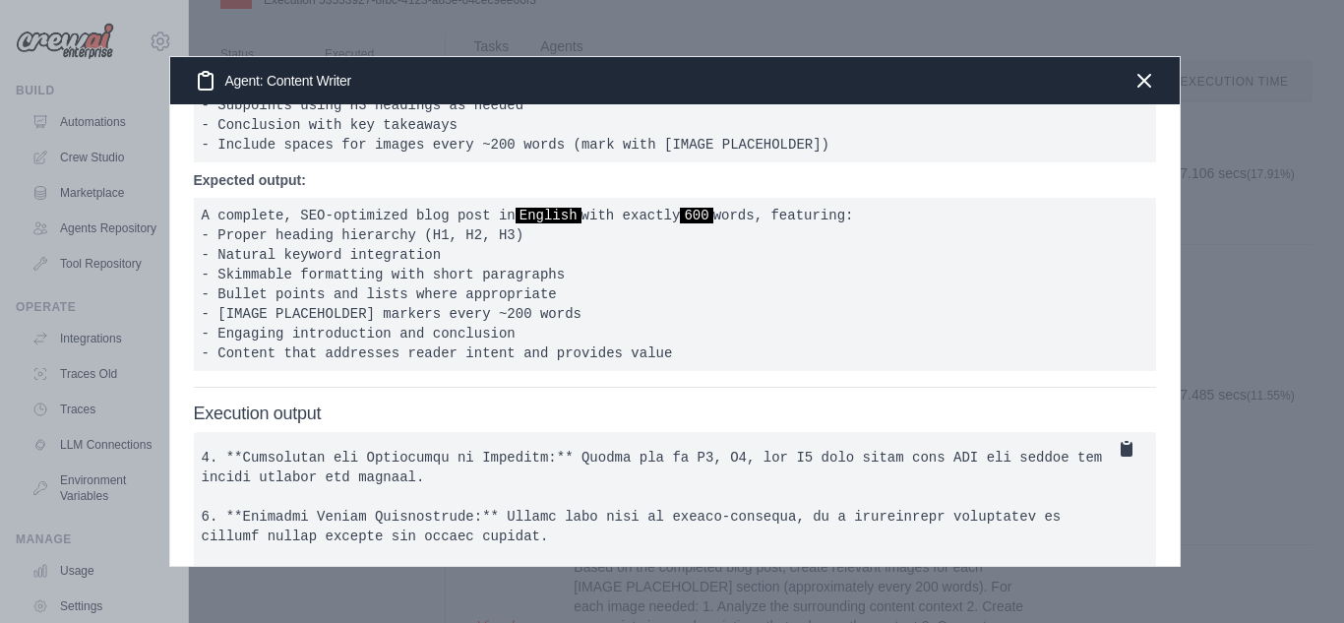
drag, startPoint x: 205, startPoint y: 215, endPoint x: 679, endPoint y: 359, distance: 495.5
click at [679, 359] on pre "A complete, SEO-optimized blog post in English with exactly 600 words, featurin…" at bounding box center [675, 284] width 962 height 173
copy pre "A complete, SEO-optimized blog post in English with exactly 600 words, featurin…"
click at [1150, 74] on icon "button" at bounding box center [1144, 80] width 12 height 12
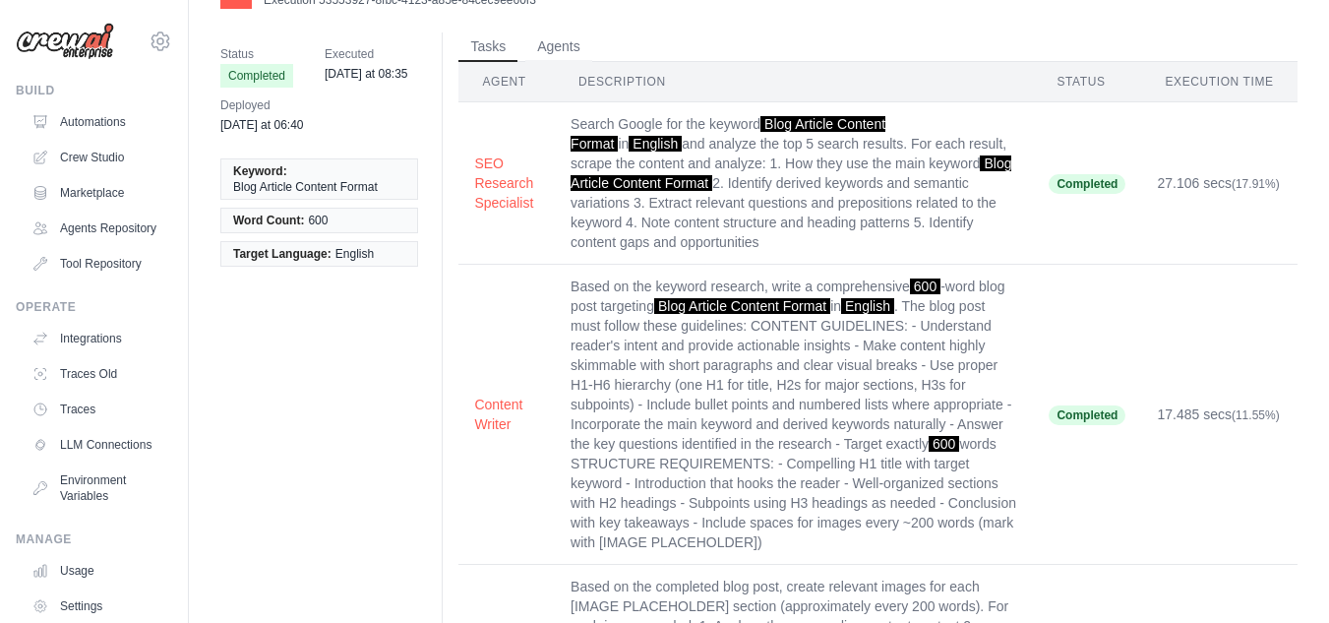
scroll to position [0, 0]
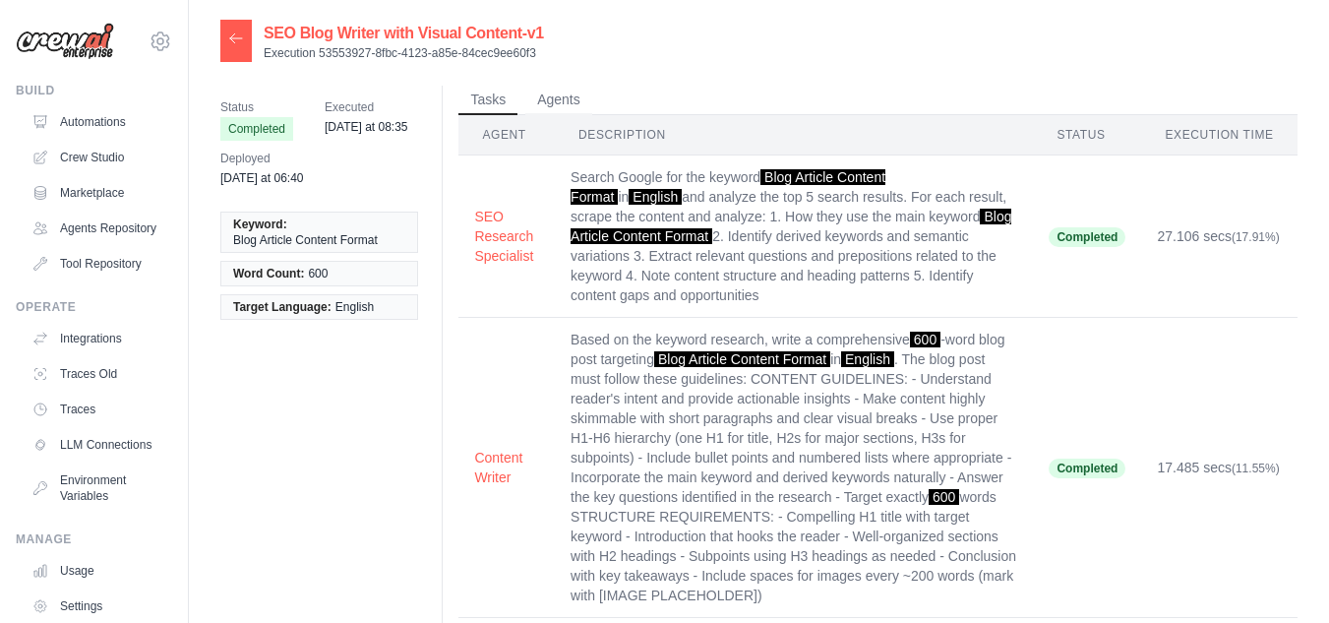
click at [229, 35] on icon at bounding box center [236, 39] width 16 height 16
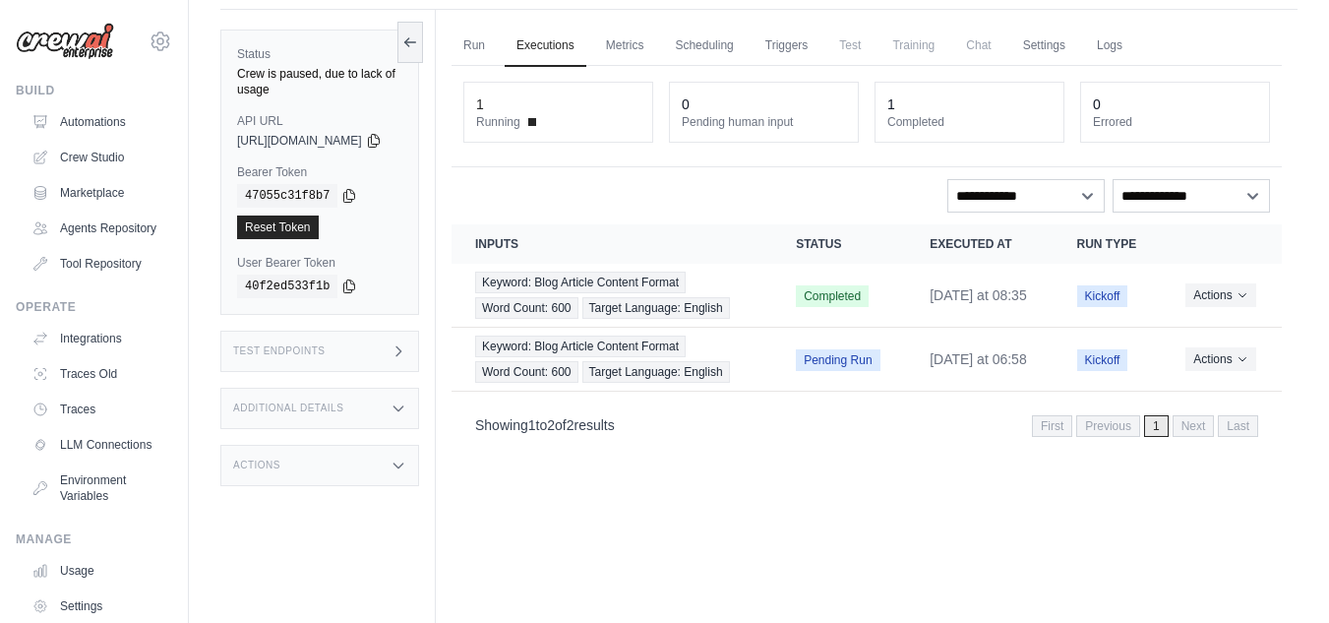
scroll to position [84, 0]
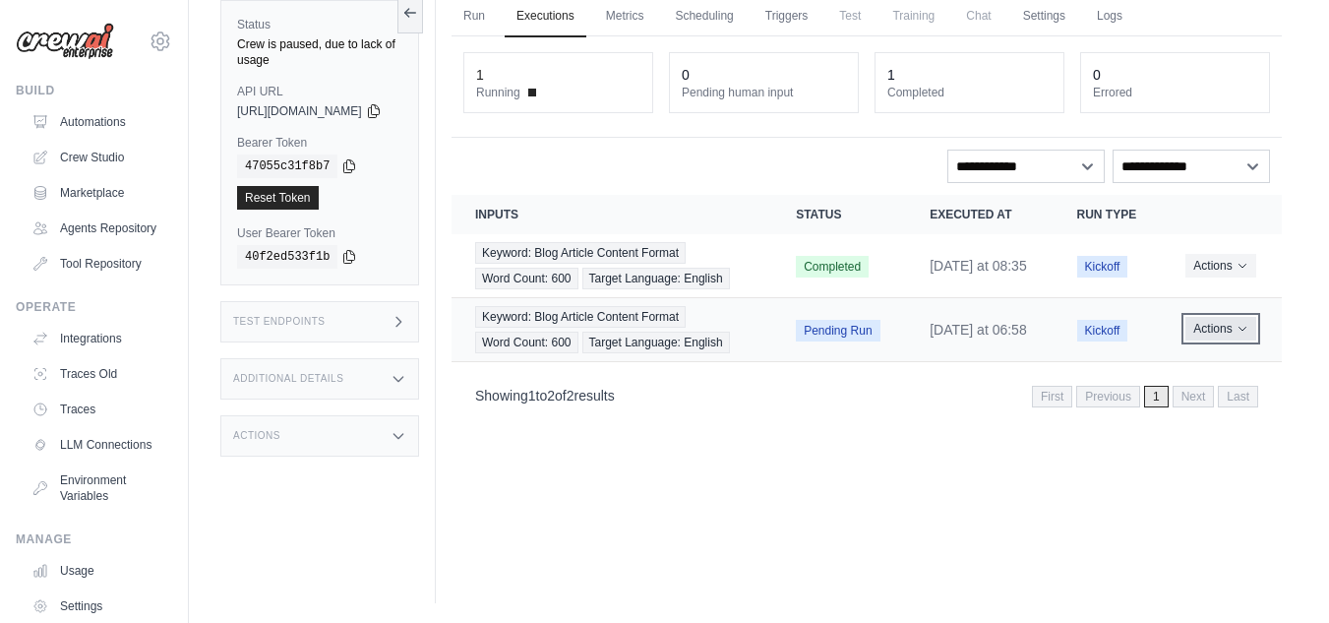
click at [1249, 335] on icon "Actions for execution" at bounding box center [1243, 329] width 12 height 12
click at [1246, 335] on icon "Actions for execution" at bounding box center [1243, 329] width 12 height 12
click at [1244, 335] on icon "Actions for execution" at bounding box center [1243, 329] width 12 height 12
click at [1216, 362] on td "Actions View Details Delete" at bounding box center [1222, 330] width 120 height 64
click at [1244, 335] on icon "Actions for execution" at bounding box center [1243, 329] width 12 height 12
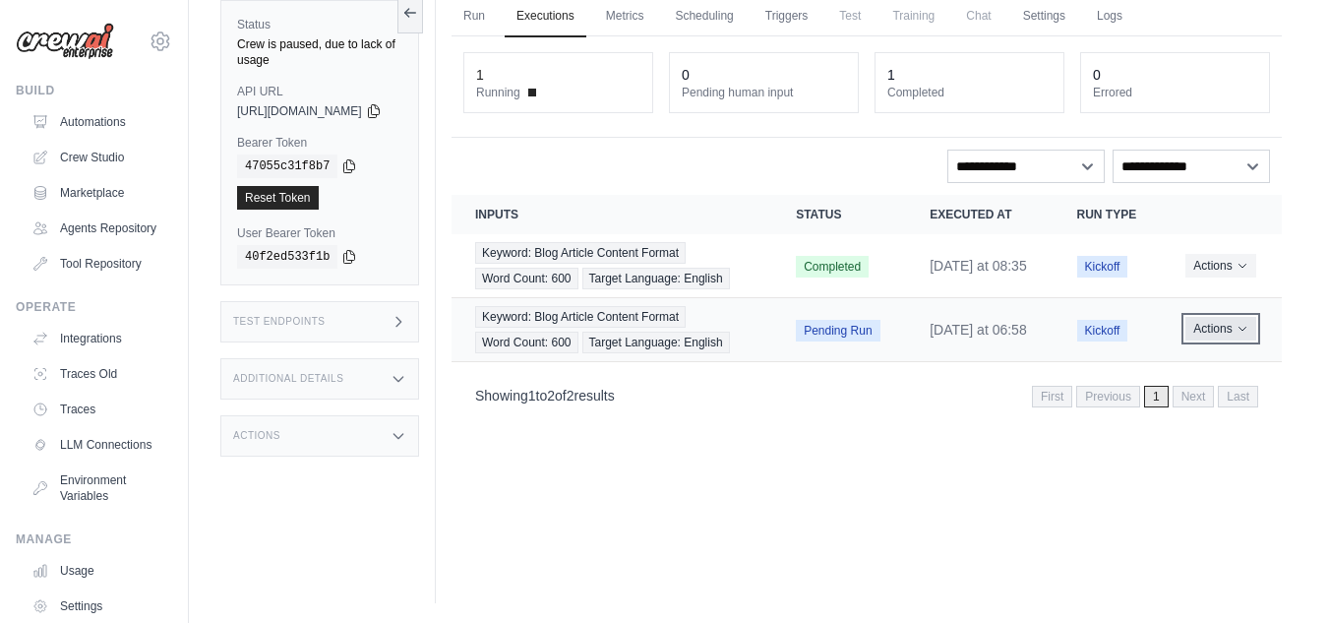
click at [1244, 335] on icon "Actions for execution" at bounding box center [1243, 329] width 12 height 12
click at [1066, 362] on td "Kickoff" at bounding box center [1108, 330] width 109 height 64
click at [1242, 335] on icon "Actions for execution" at bounding box center [1243, 329] width 12 height 12
click at [1005, 362] on td "[DATE] at 06:58" at bounding box center [979, 330] width 147 height 64
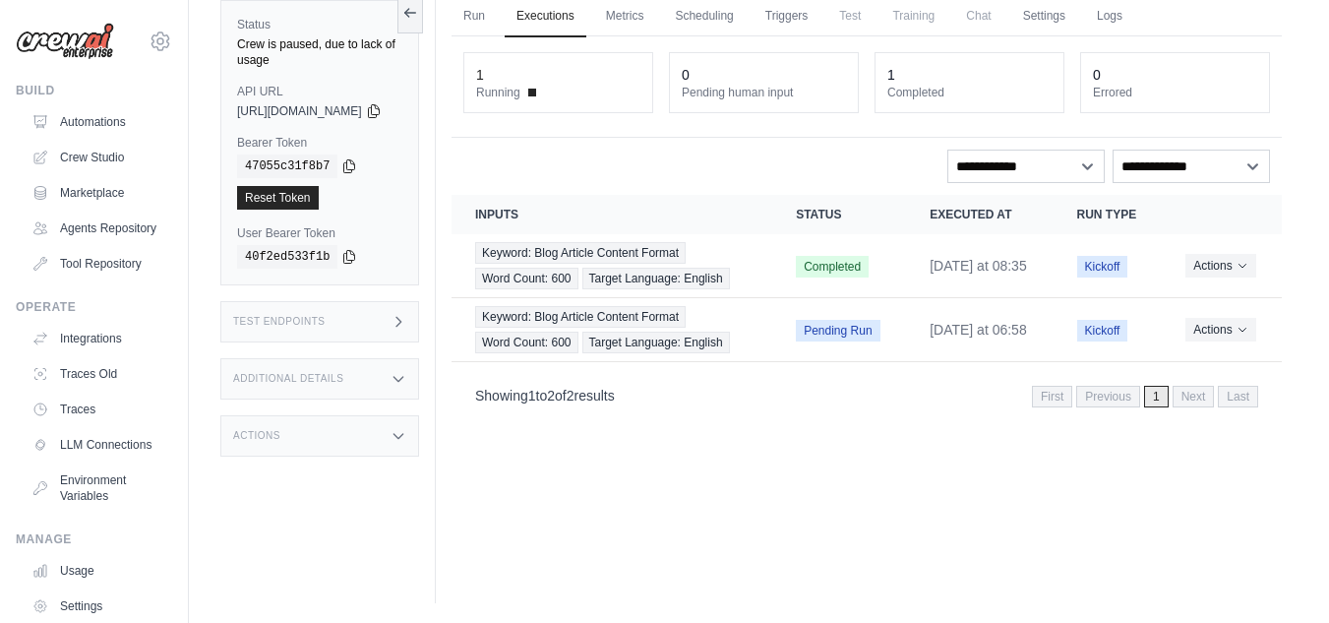
scroll to position [0, 0]
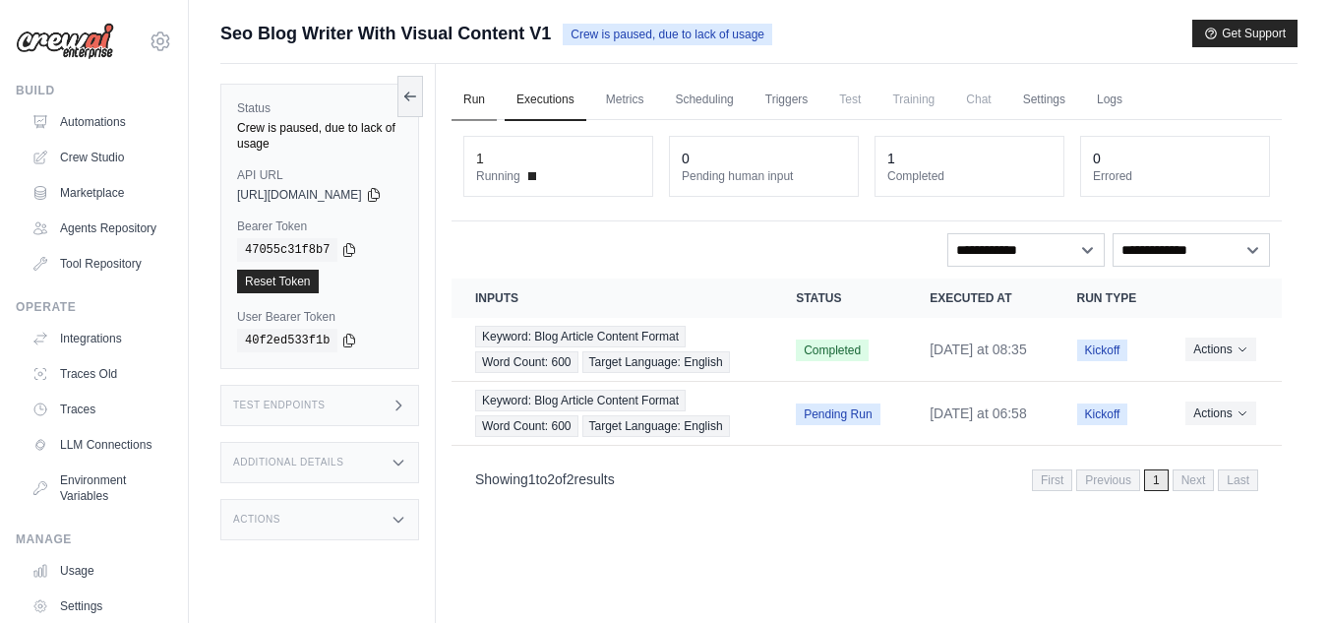
click at [497, 103] on link "Run" at bounding box center [474, 100] width 45 height 41
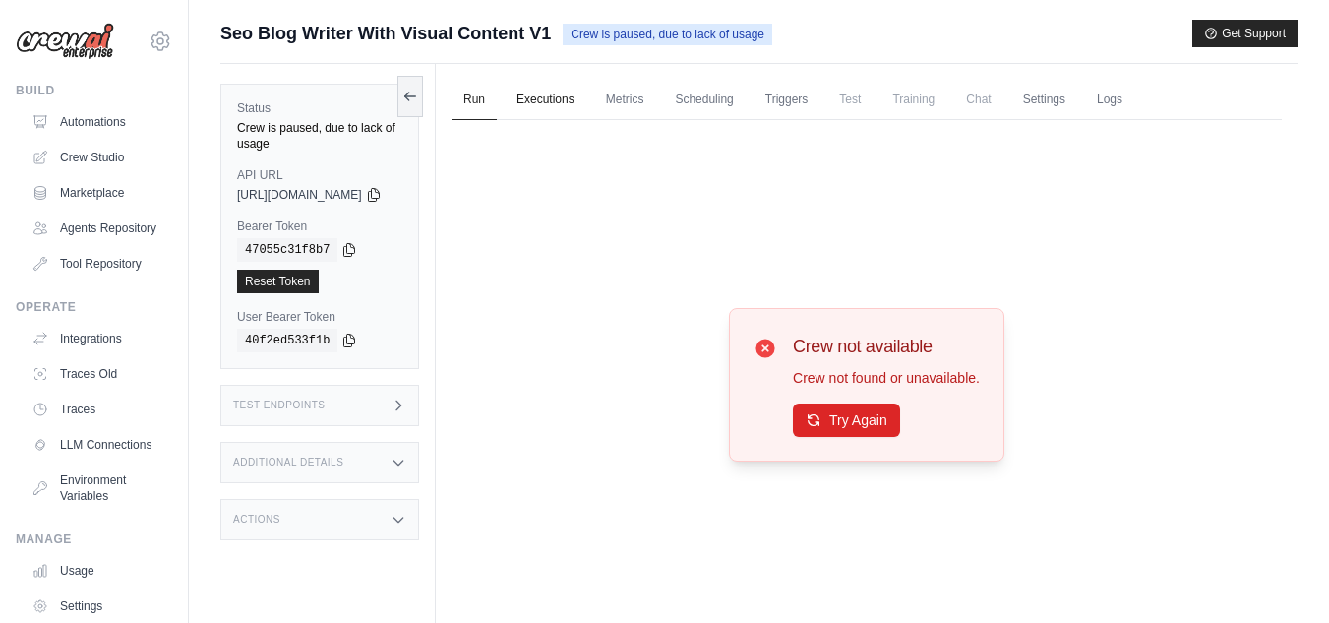
click at [572, 103] on link "Executions" at bounding box center [546, 100] width 82 height 41
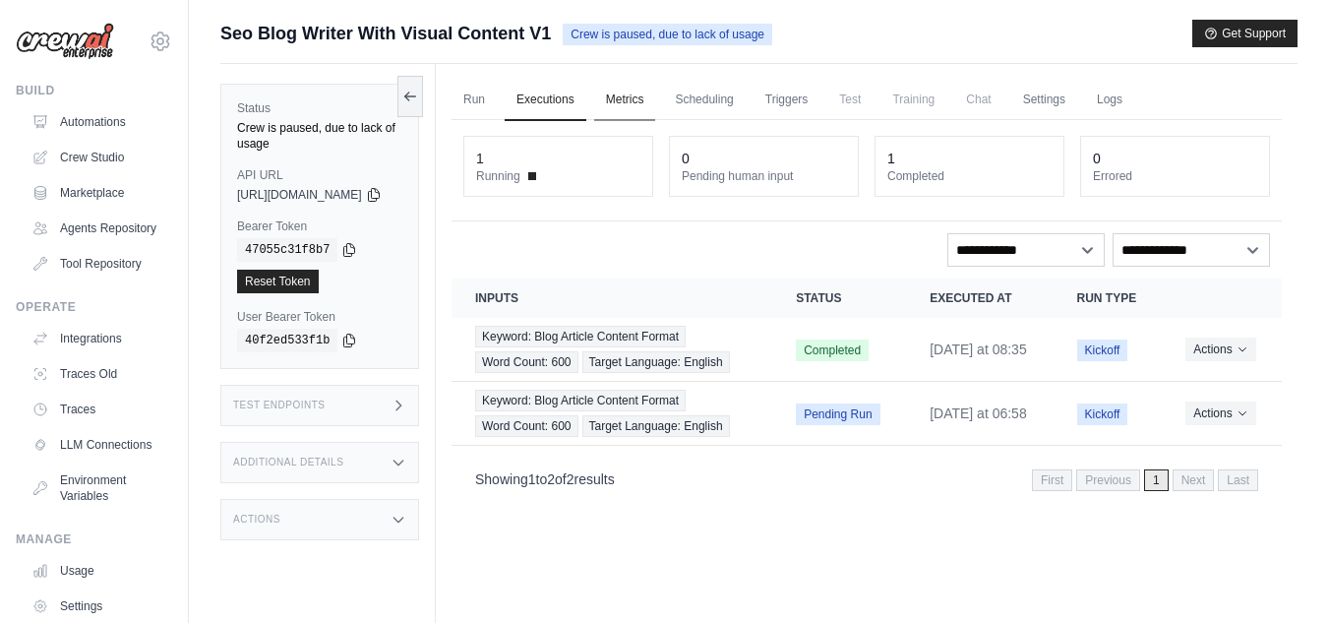
click at [654, 98] on link "Metrics" at bounding box center [625, 100] width 62 height 41
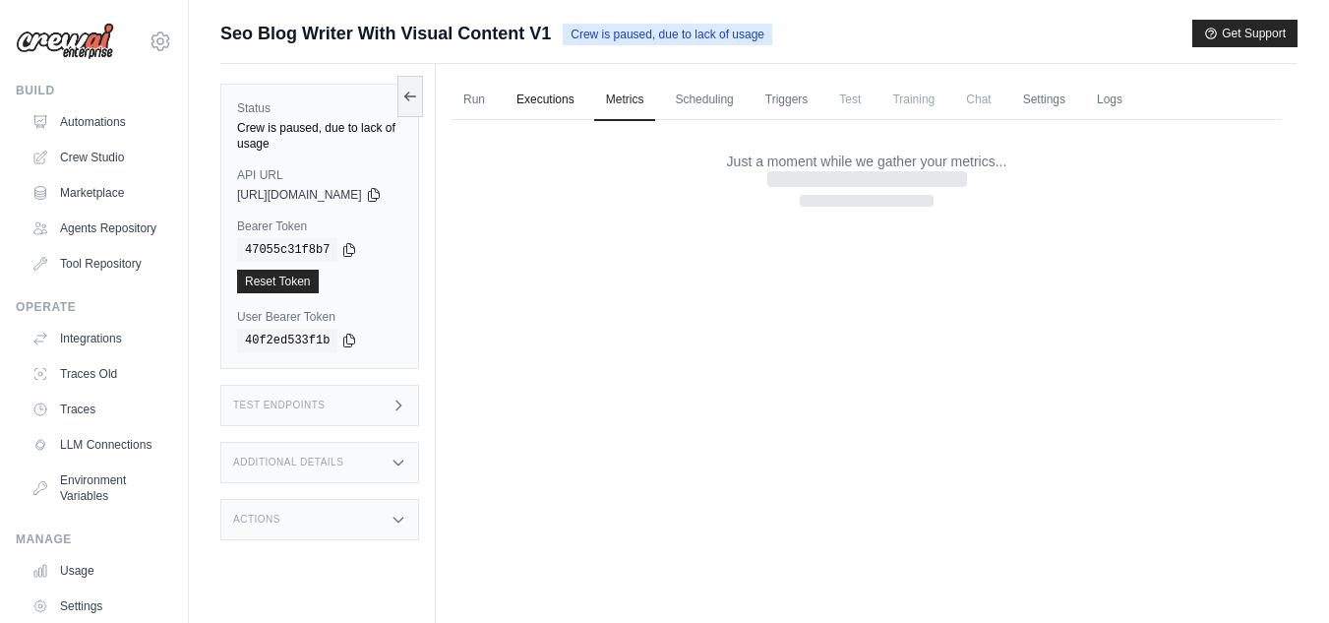
click at [586, 99] on link "Executions" at bounding box center [546, 100] width 82 height 41
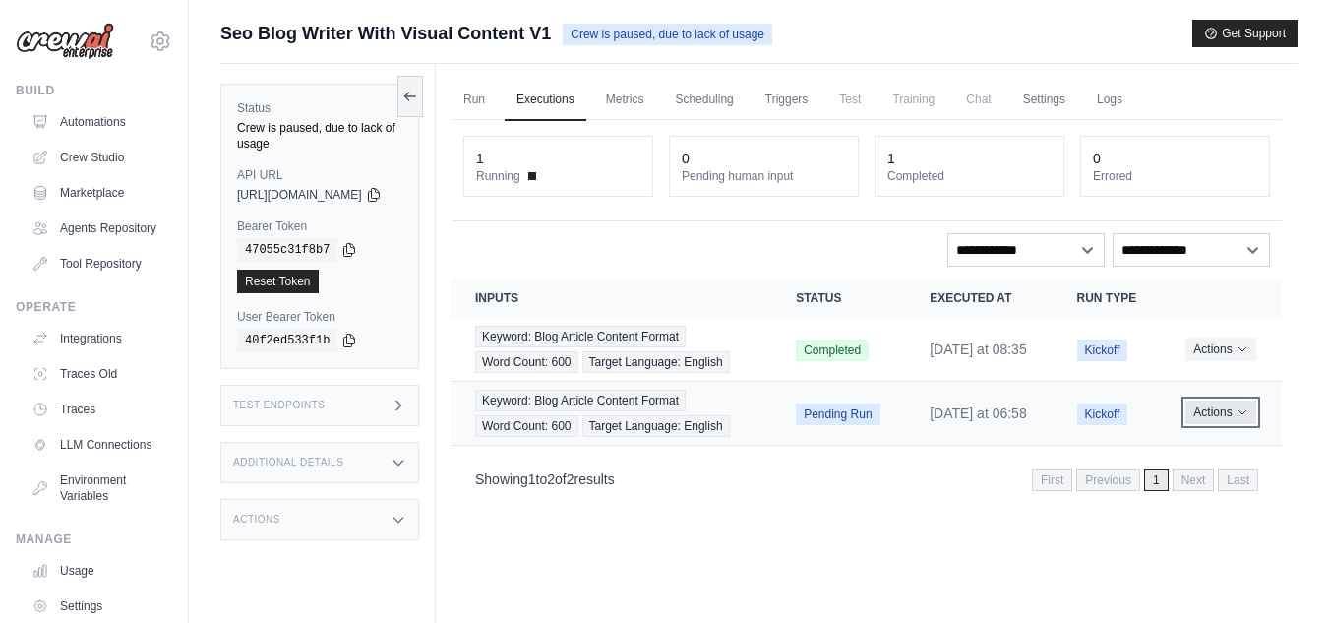
click at [1244, 418] on icon "Actions for execution" at bounding box center [1243, 412] width 12 height 12
click at [1243, 415] on icon "Actions for execution" at bounding box center [1242, 413] width 7 height 4
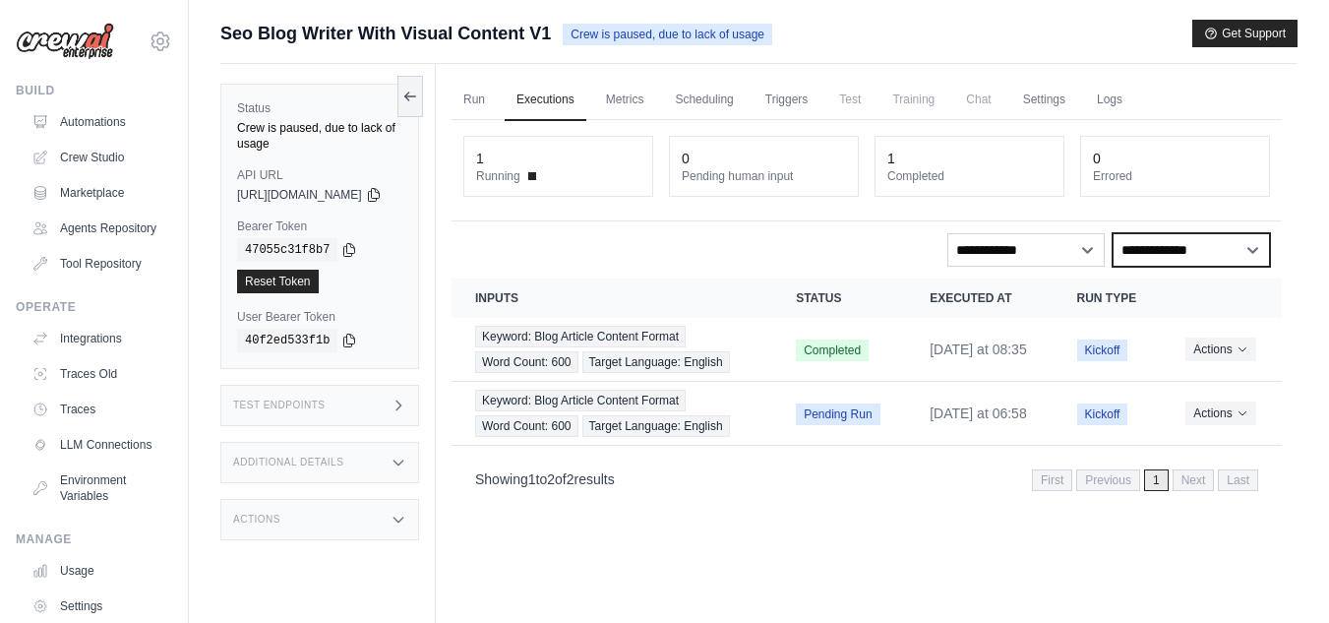
click at [1249, 248] on select "**********" at bounding box center [1191, 249] width 157 height 33
drag, startPoint x: 830, startPoint y: 248, endPoint x: 873, endPoint y: 246, distance: 42.4
click at [830, 248] on div "**********" at bounding box center [866, 249] width 807 height 33
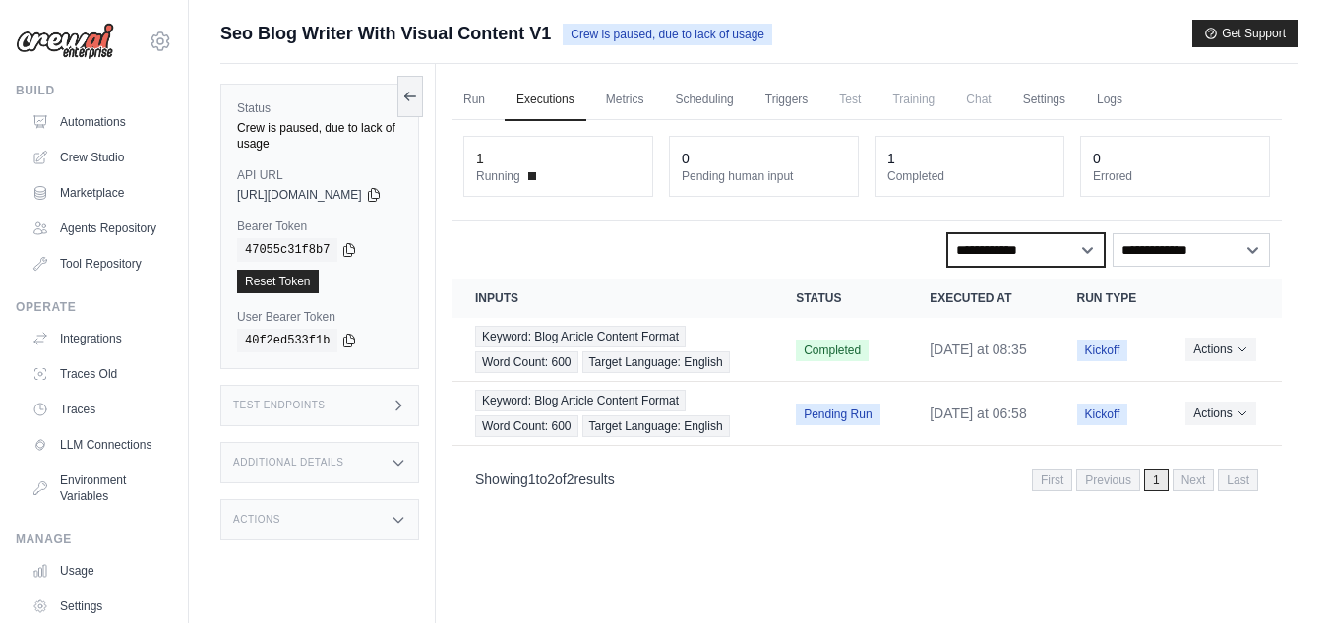
click at [1080, 249] on select "**********" at bounding box center [1025, 249] width 157 height 33
click at [747, 247] on div "**********" at bounding box center [866, 249] width 807 height 33
